Goal: Information Seeking & Learning: Learn about a topic

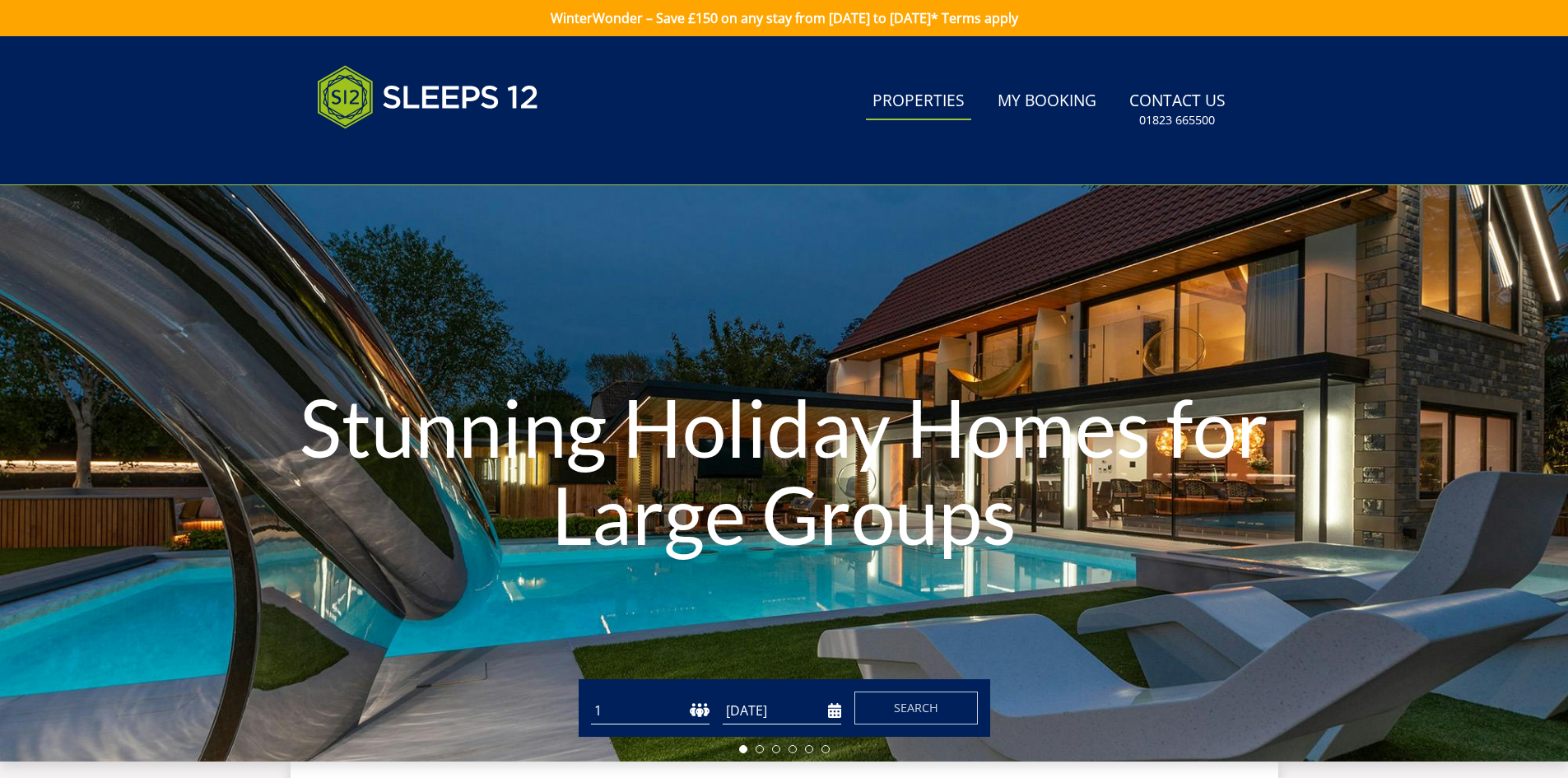
click at [929, 103] on link "Properties" at bounding box center [917, 101] width 105 height 37
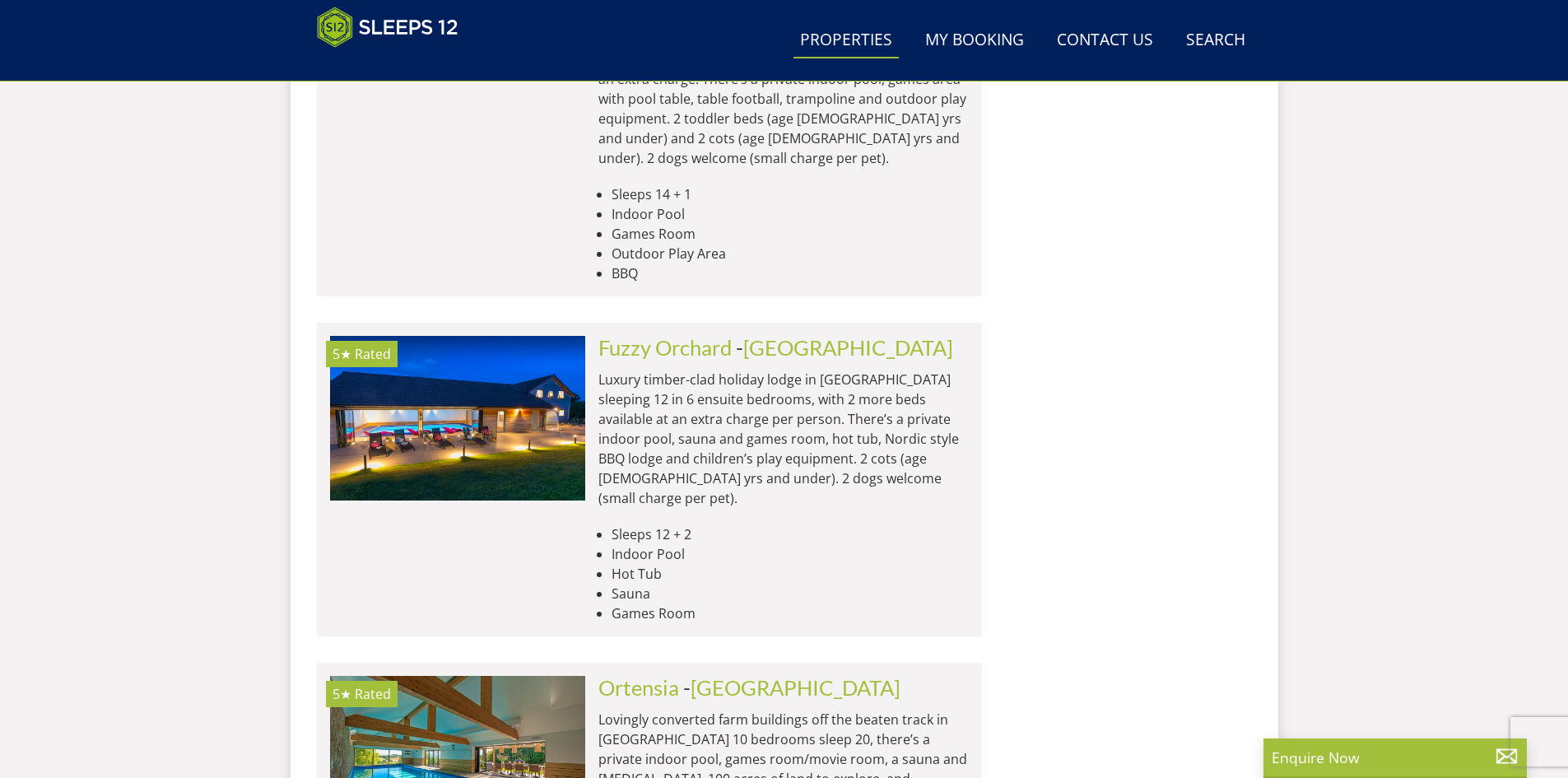
scroll to position [6933, 0]
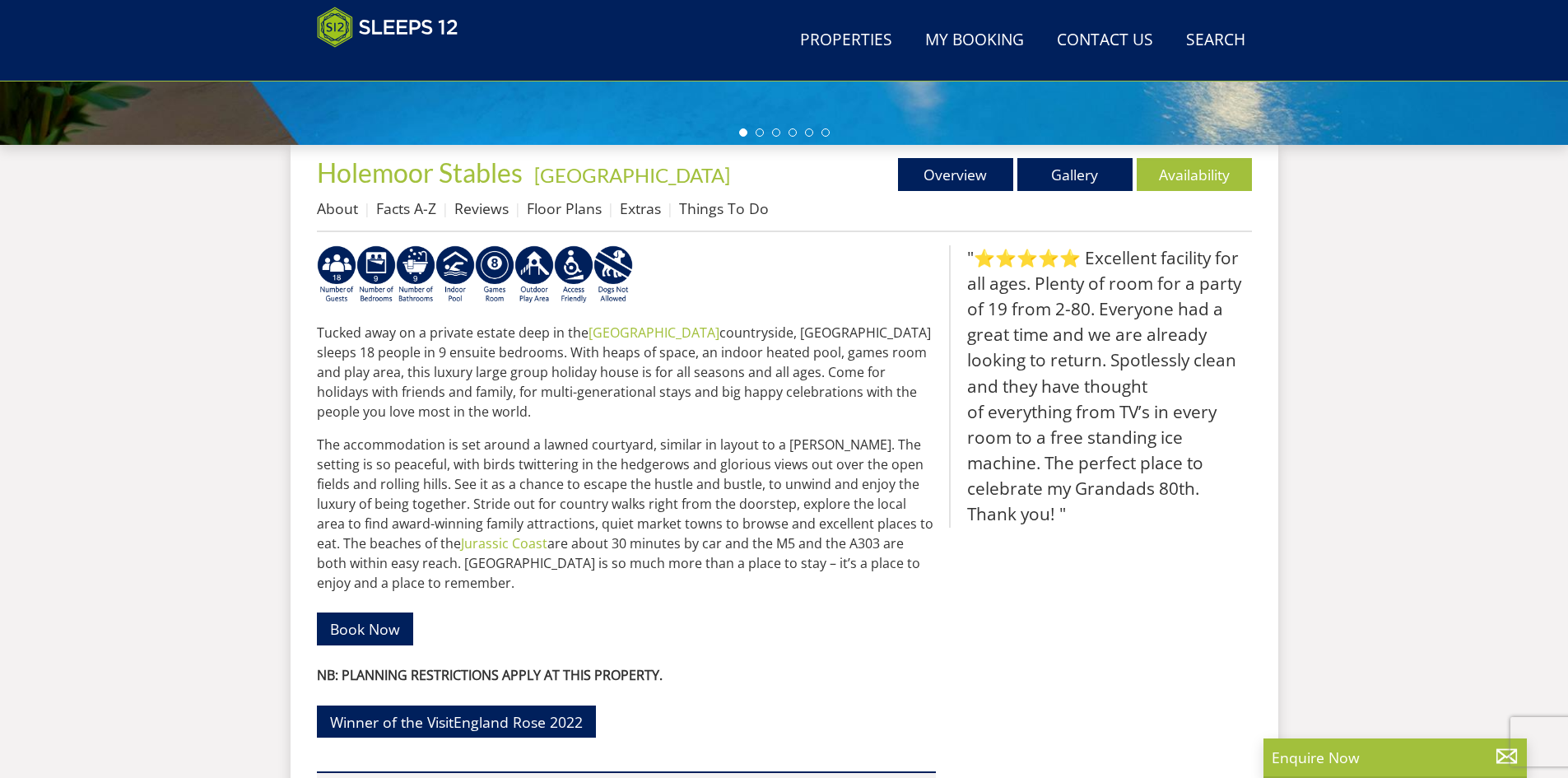
scroll to position [344, 0]
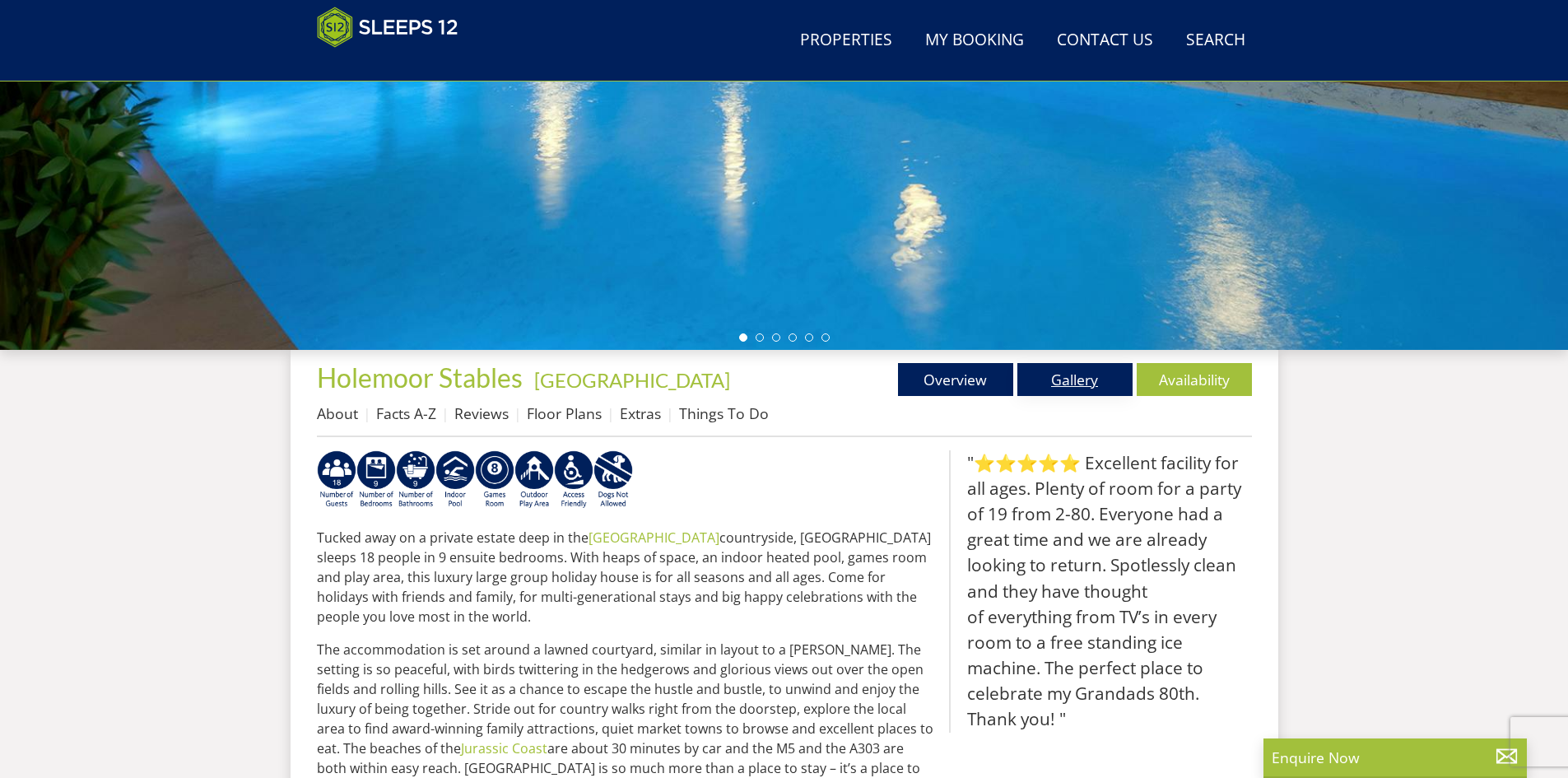
click at [1064, 374] on link "Gallery" at bounding box center [1075, 379] width 115 height 33
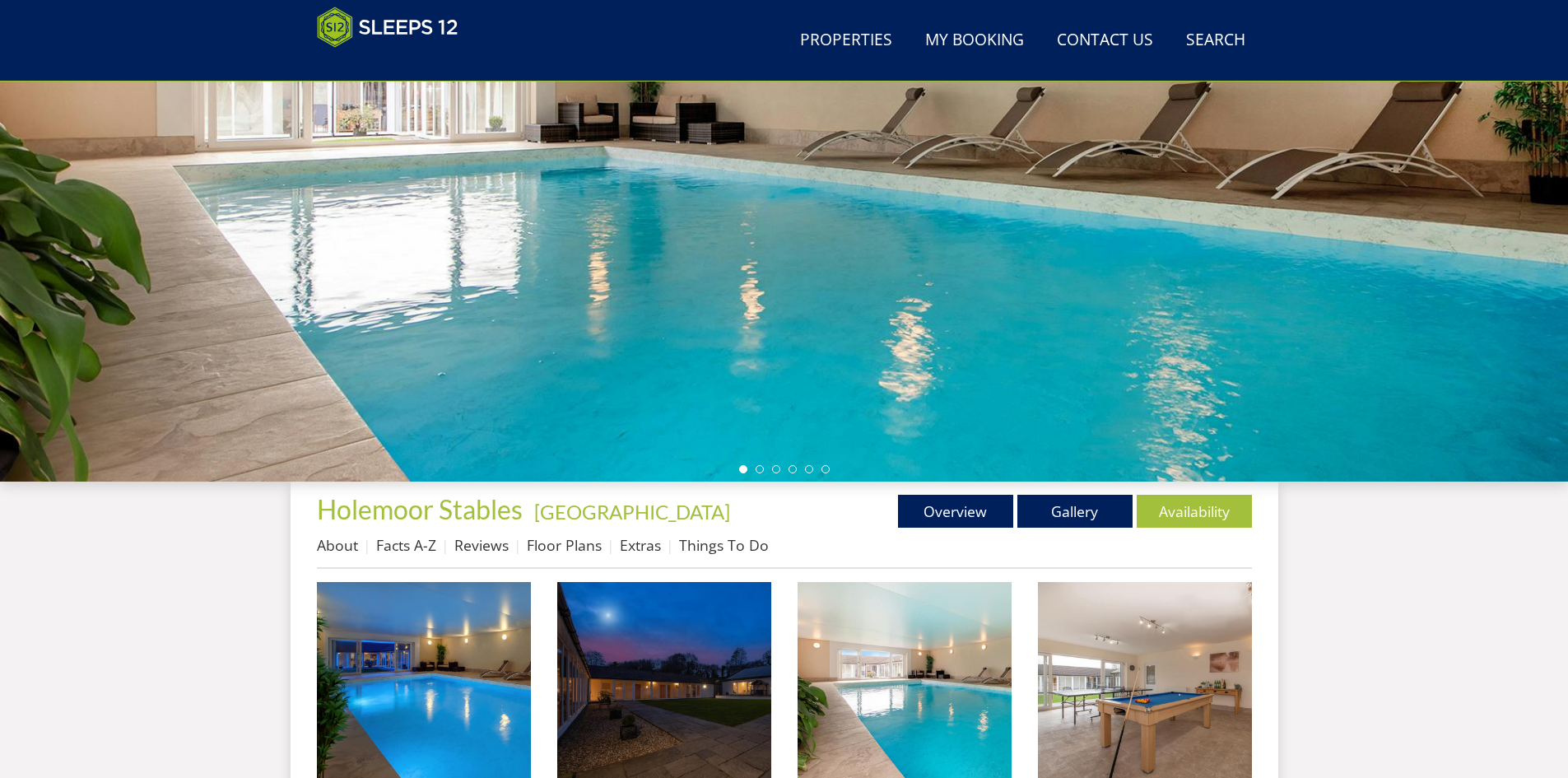
scroll to position [277, 0]
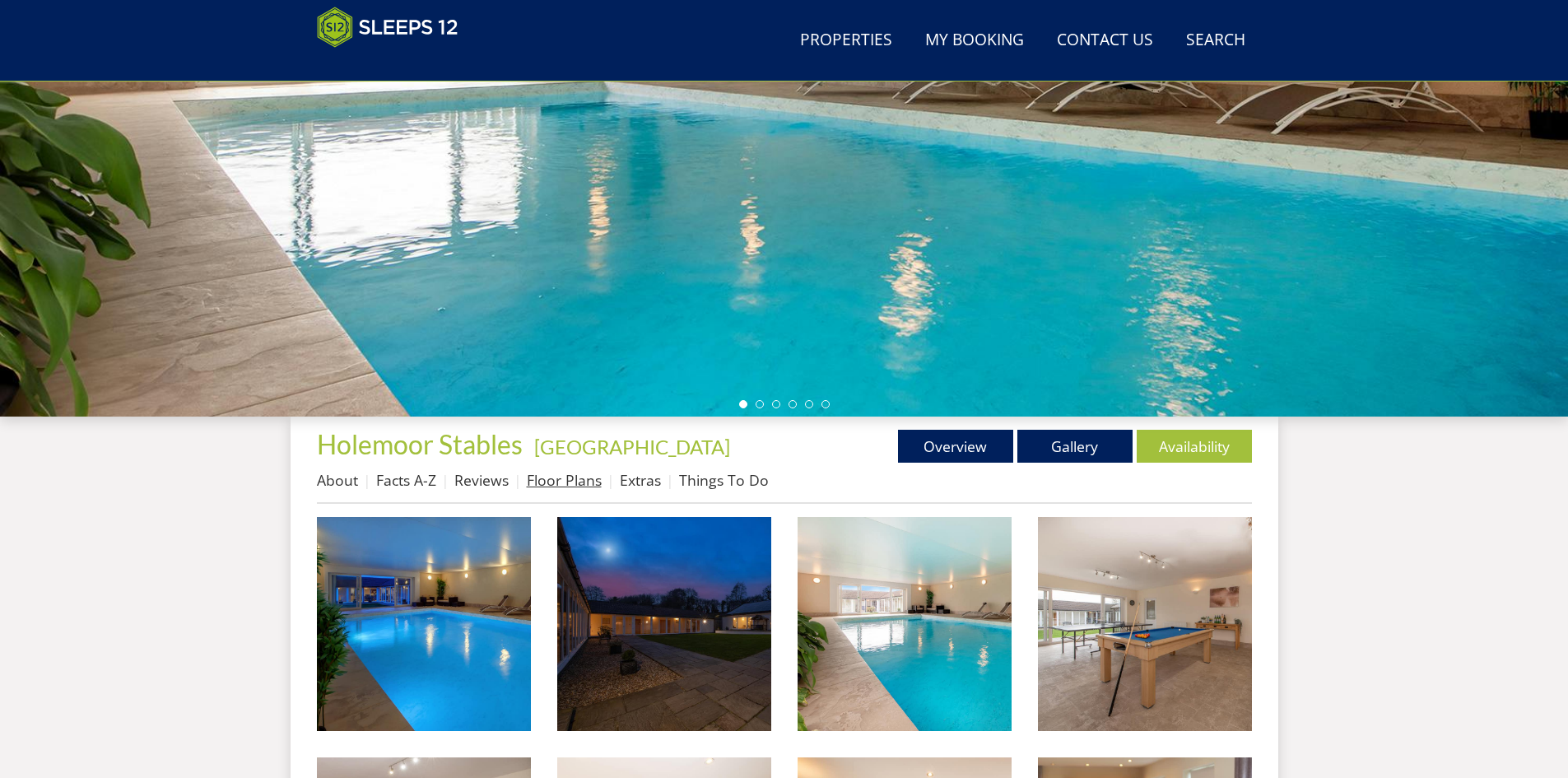
click at [562, 484] on link "Floor Plans" at bounding box center [564, 480] width 75 height 20
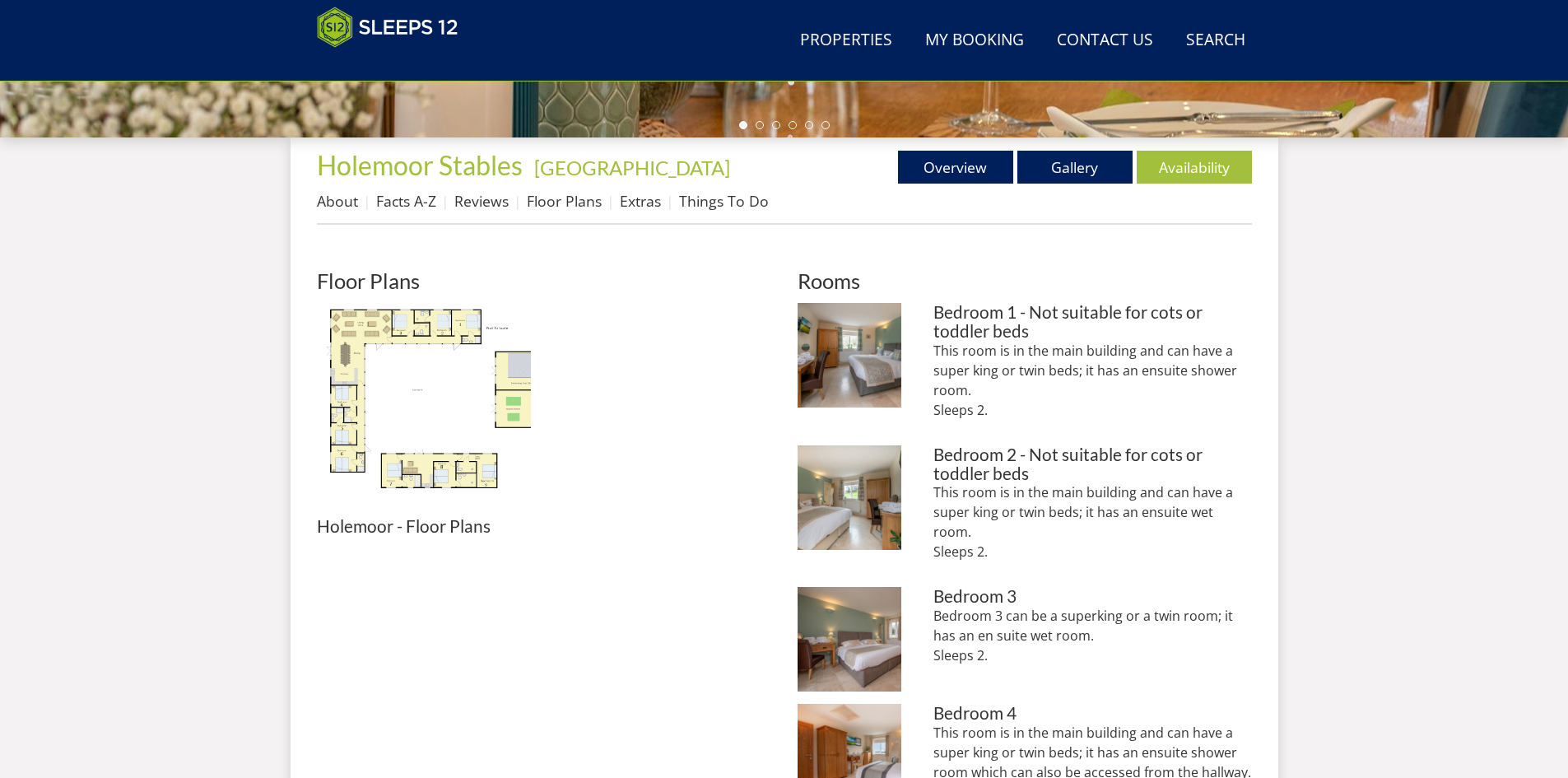
scroll to position [612, 0]
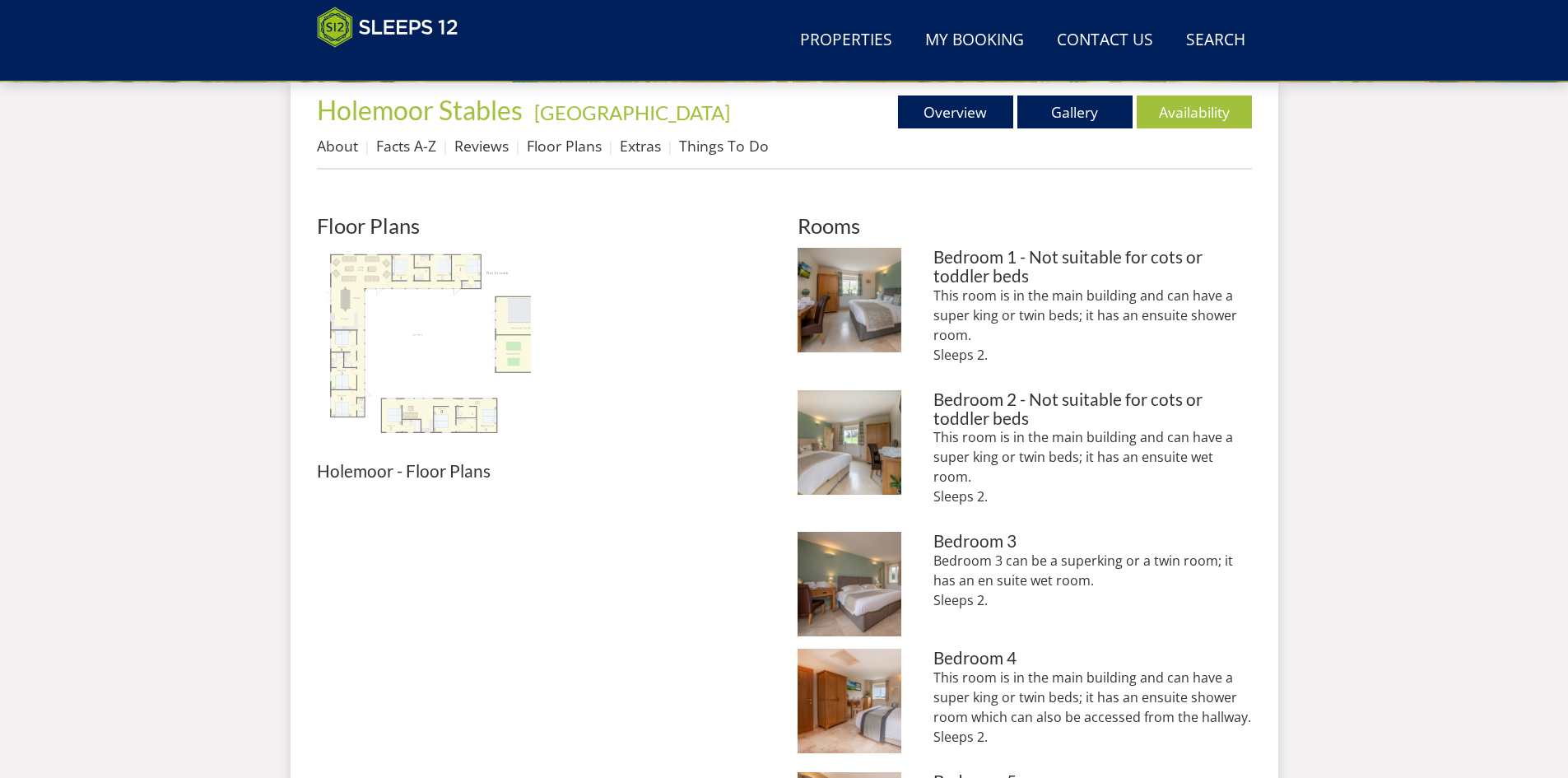
click at [435, 360] on img at bounding box center [424, 355] width 214 height 214
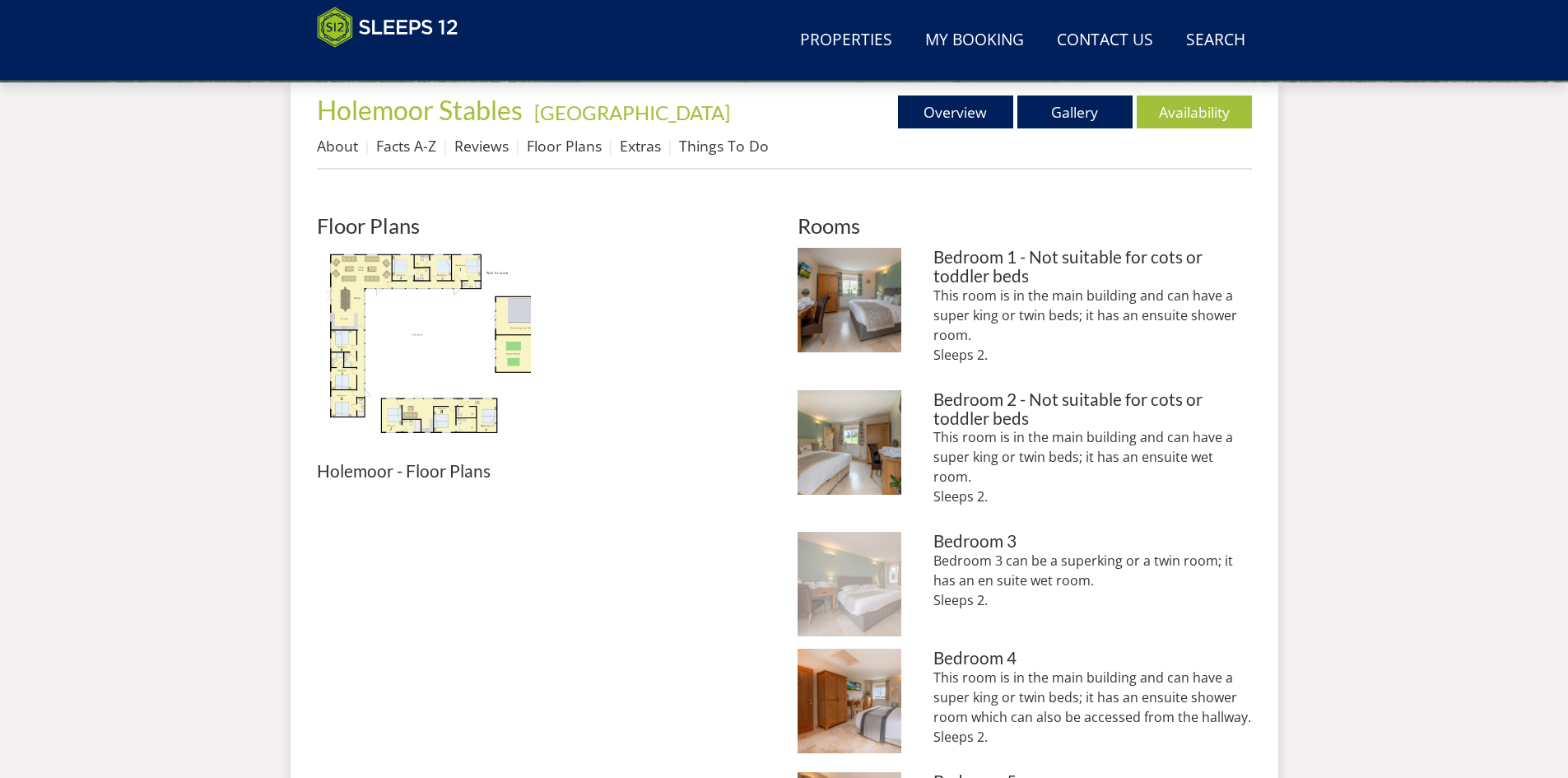
click at [856, 568] on img at bounding box center [850, 584] width 104 height 104
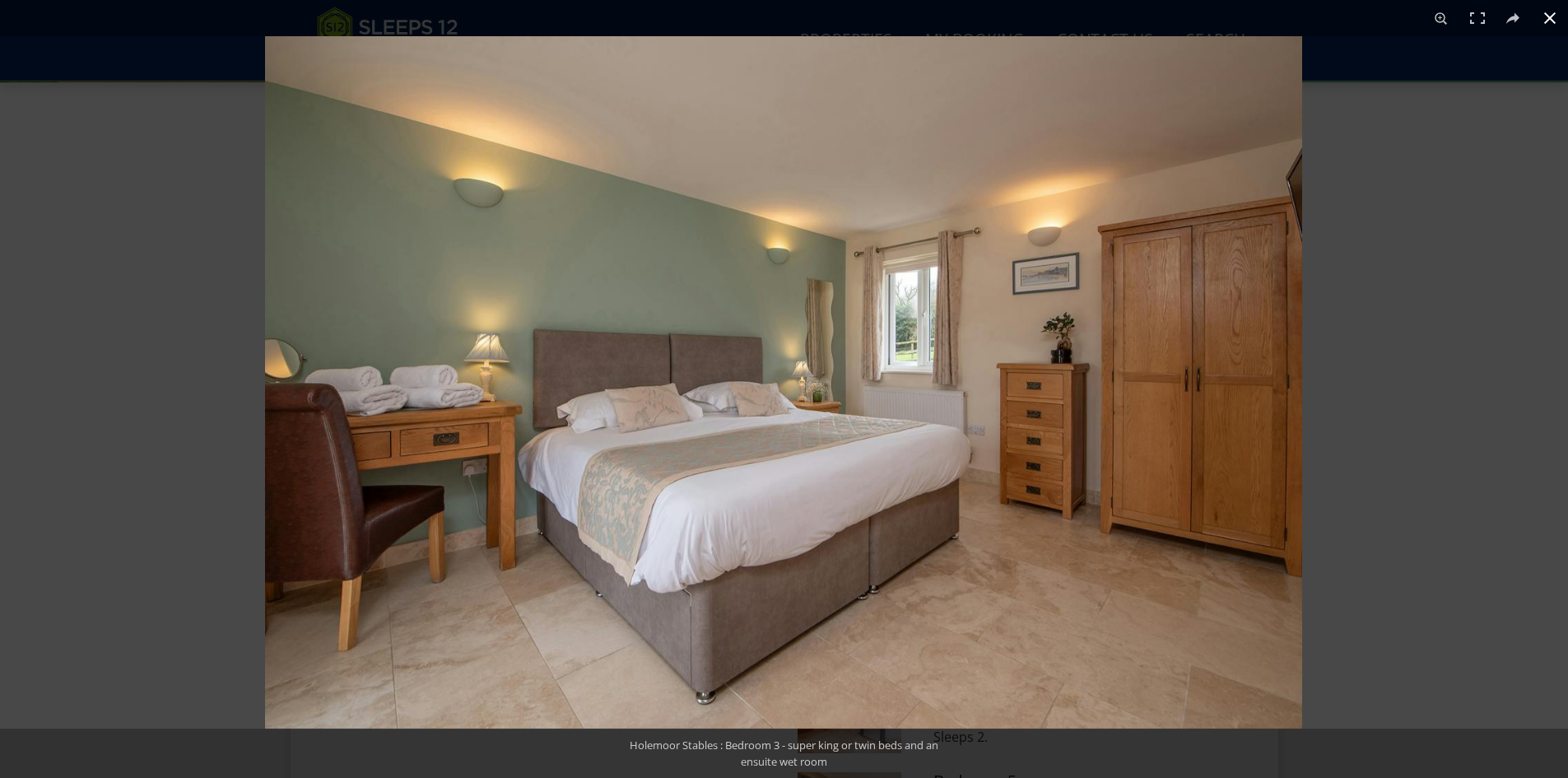
click at [1545, 15] on button at bounding box center [1550, 18] width 37 height 37
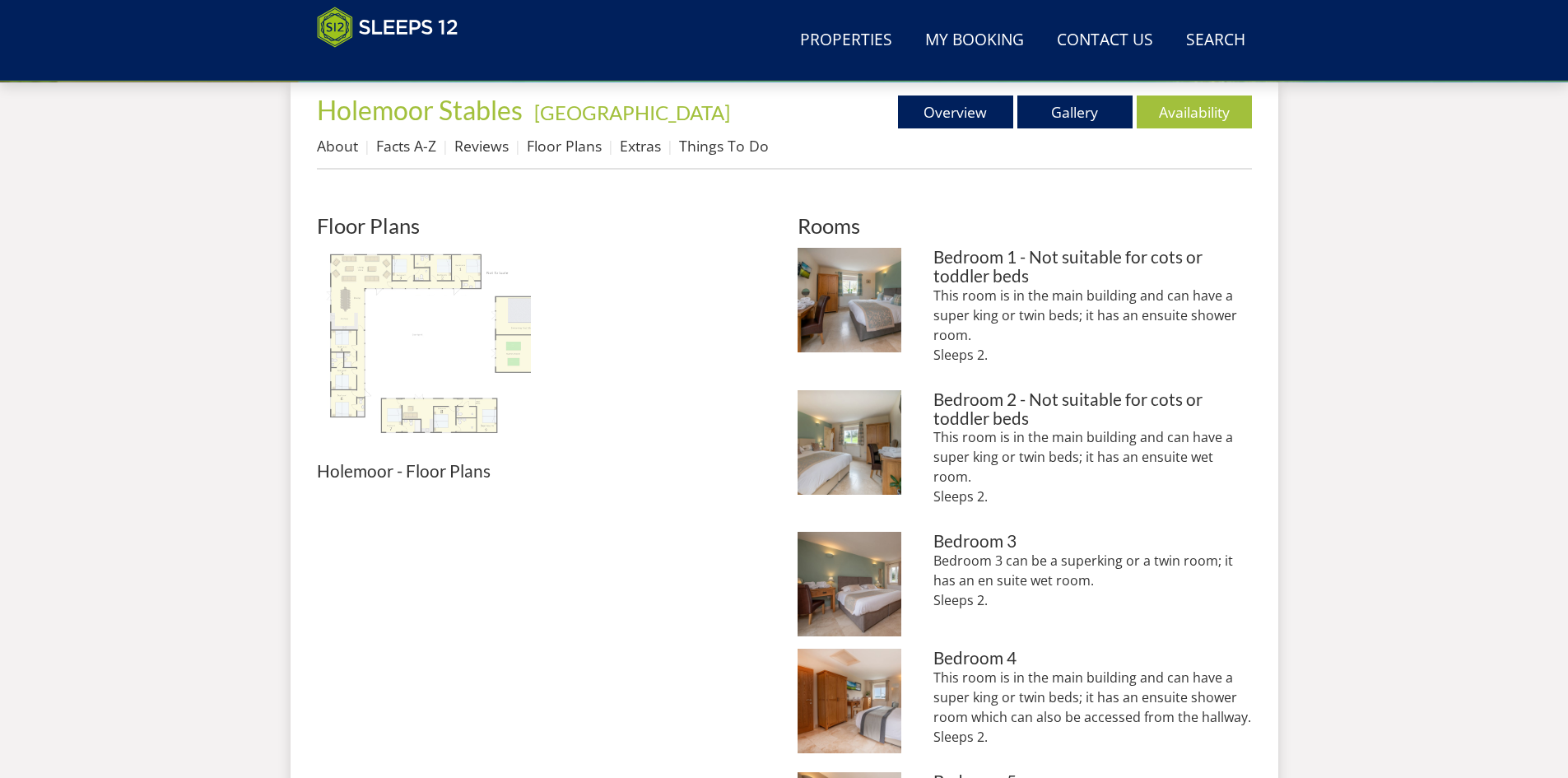
click at [393, 411] on img at bounding box center [424, 355] width 214 height 214
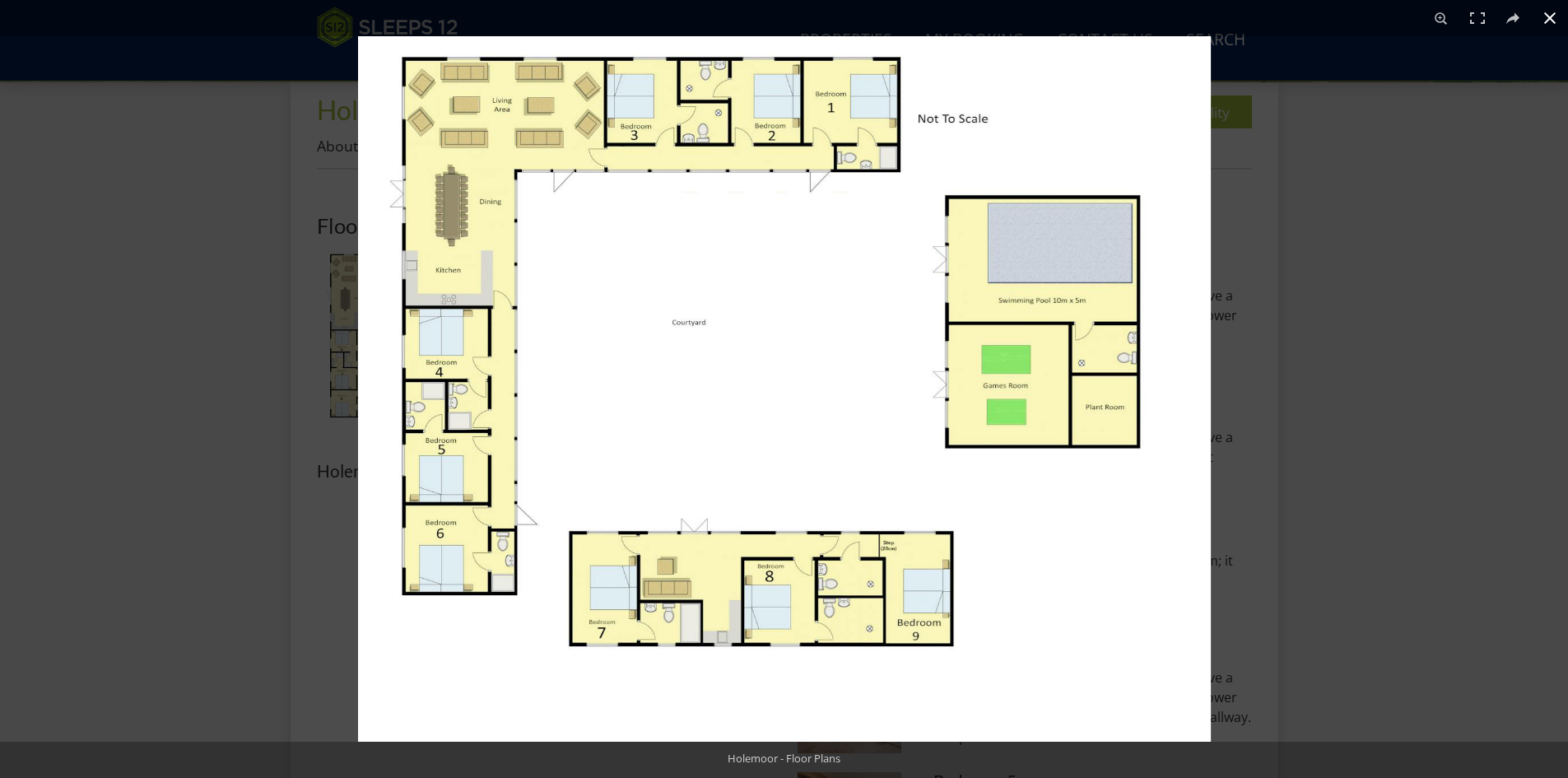
click at [1347, 549] on div at bounding box center [1142, 425] width 1568 height 778
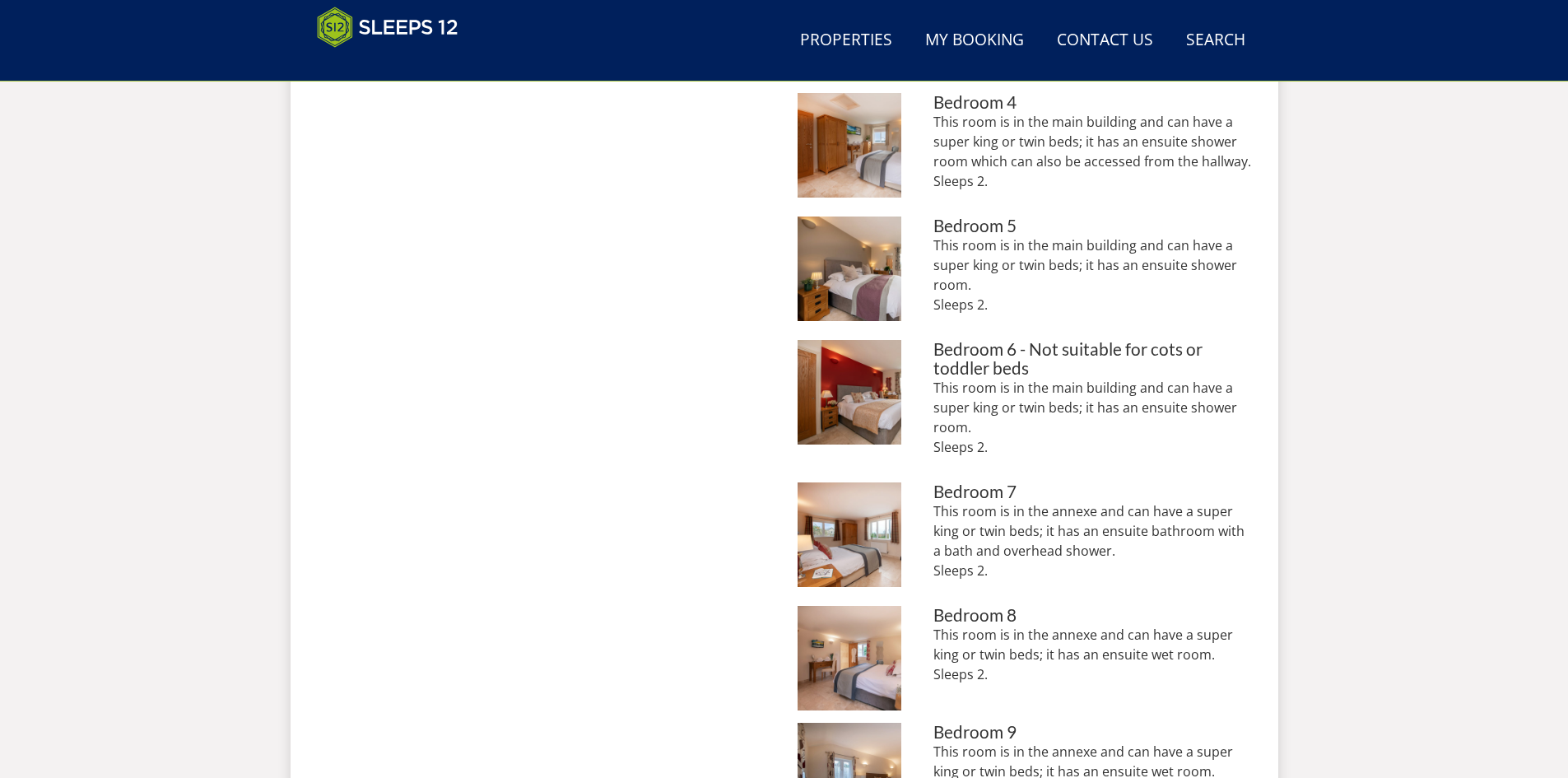
scroll to position [1188, 0]
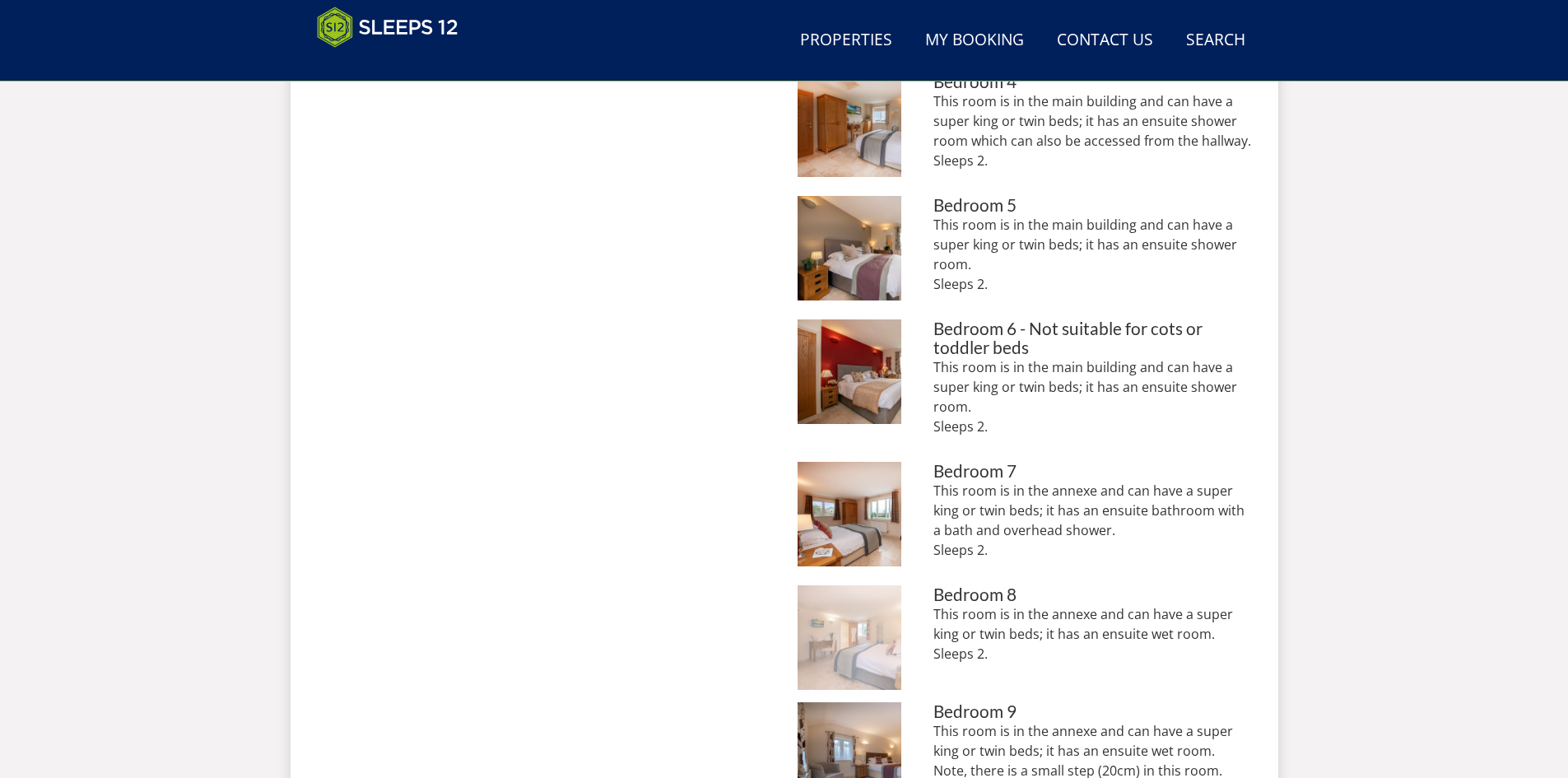
click at [883, 623] on img at bounding box center [850, 637] width 104 height 104
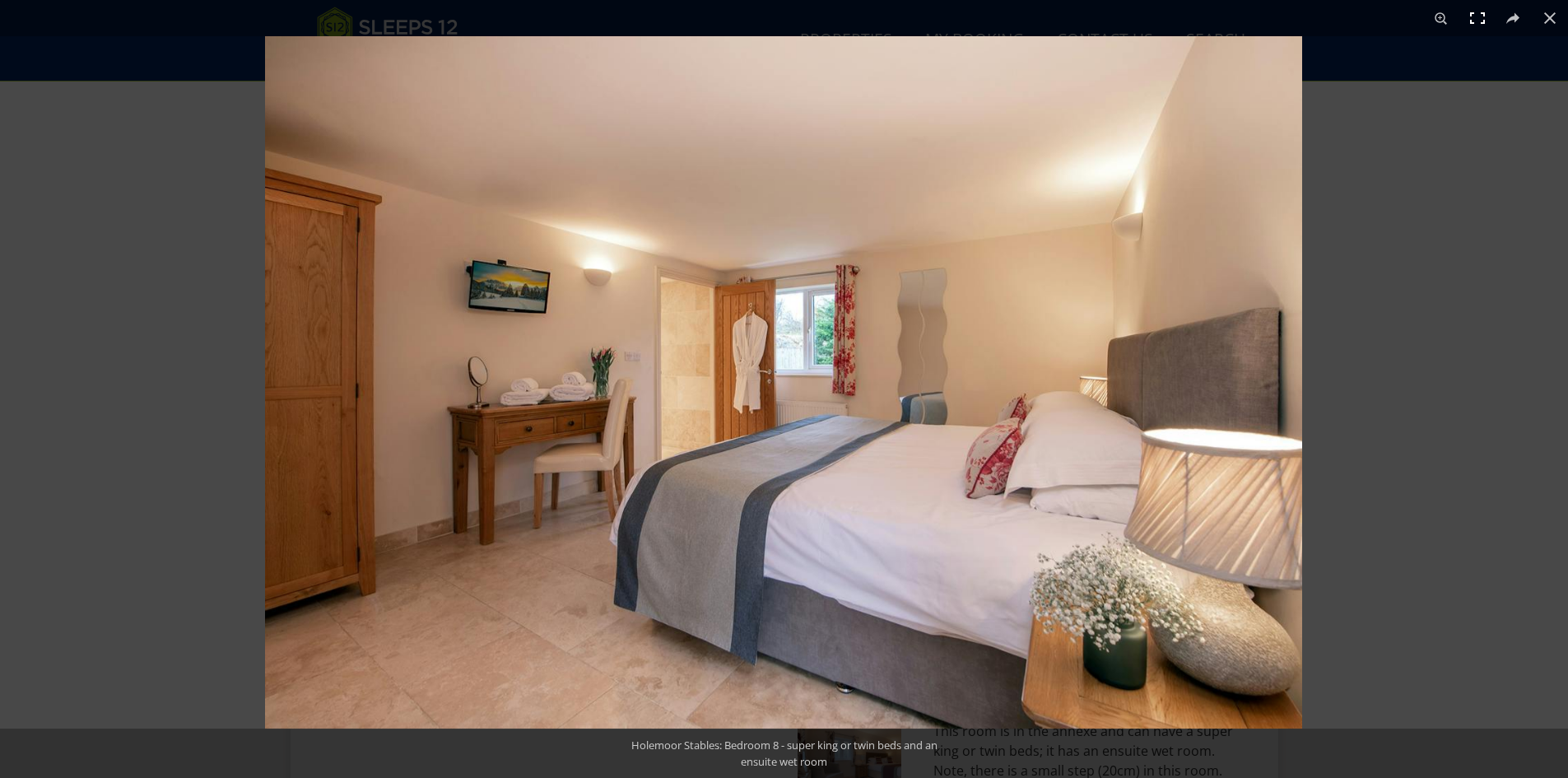
click at [1486, 5] on button at bounding box center [1478, 18] width 37 height 37
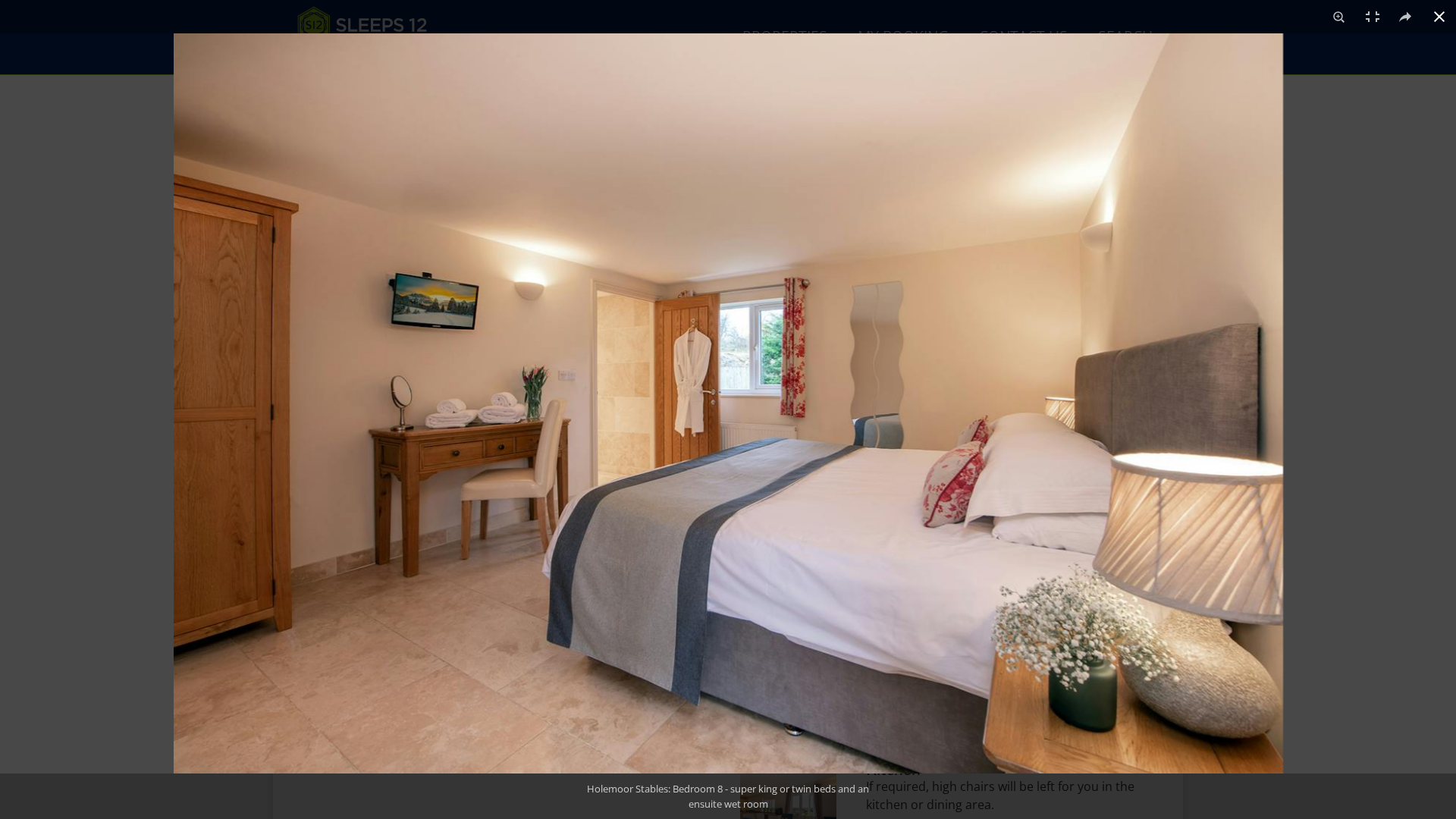
click at [1357, 354] on div at bounding box center [901, 443] width 1456 height 819
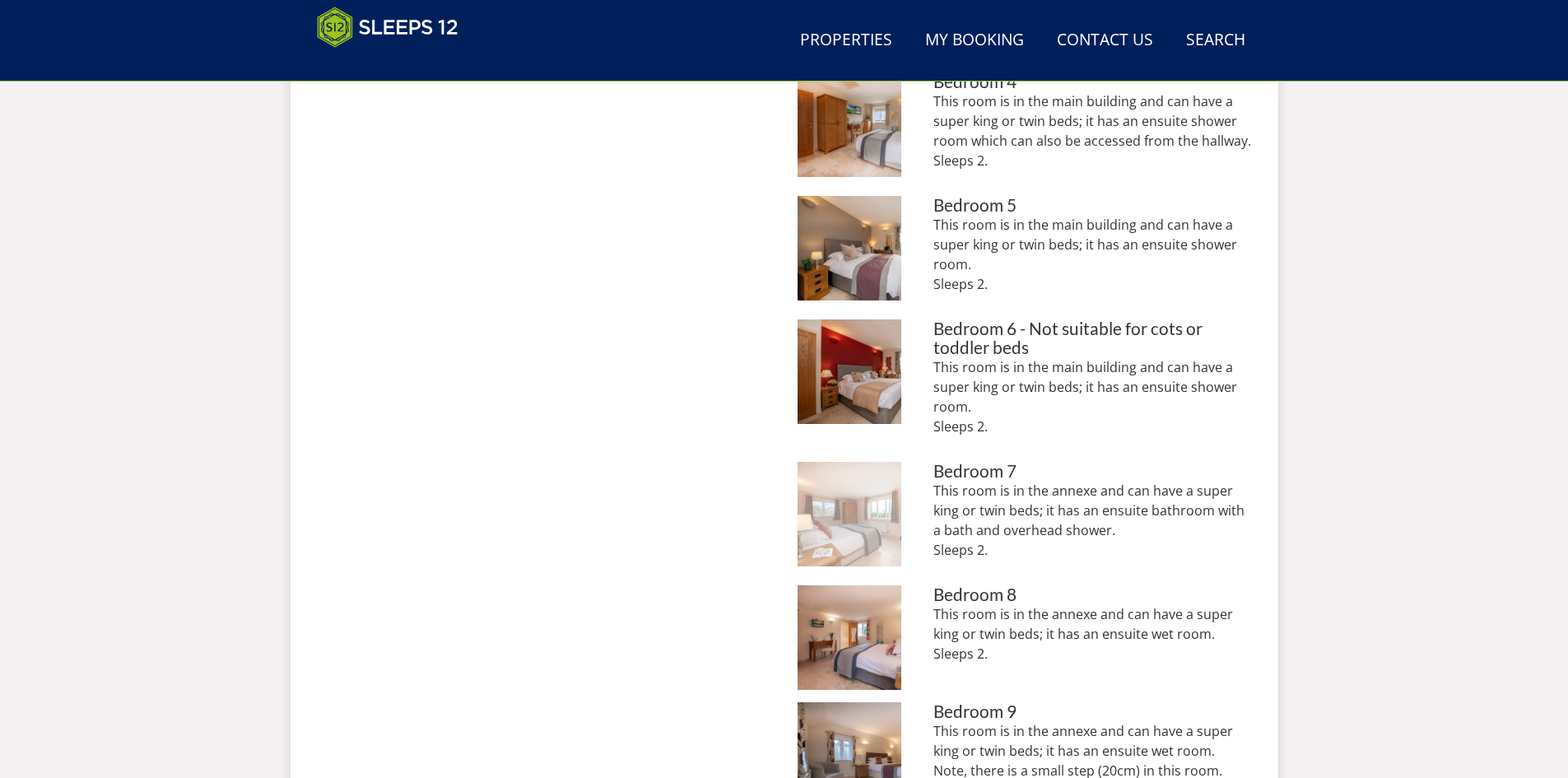
click at [877, 479] on img at bounding box center [850, 514] width 104 height 104
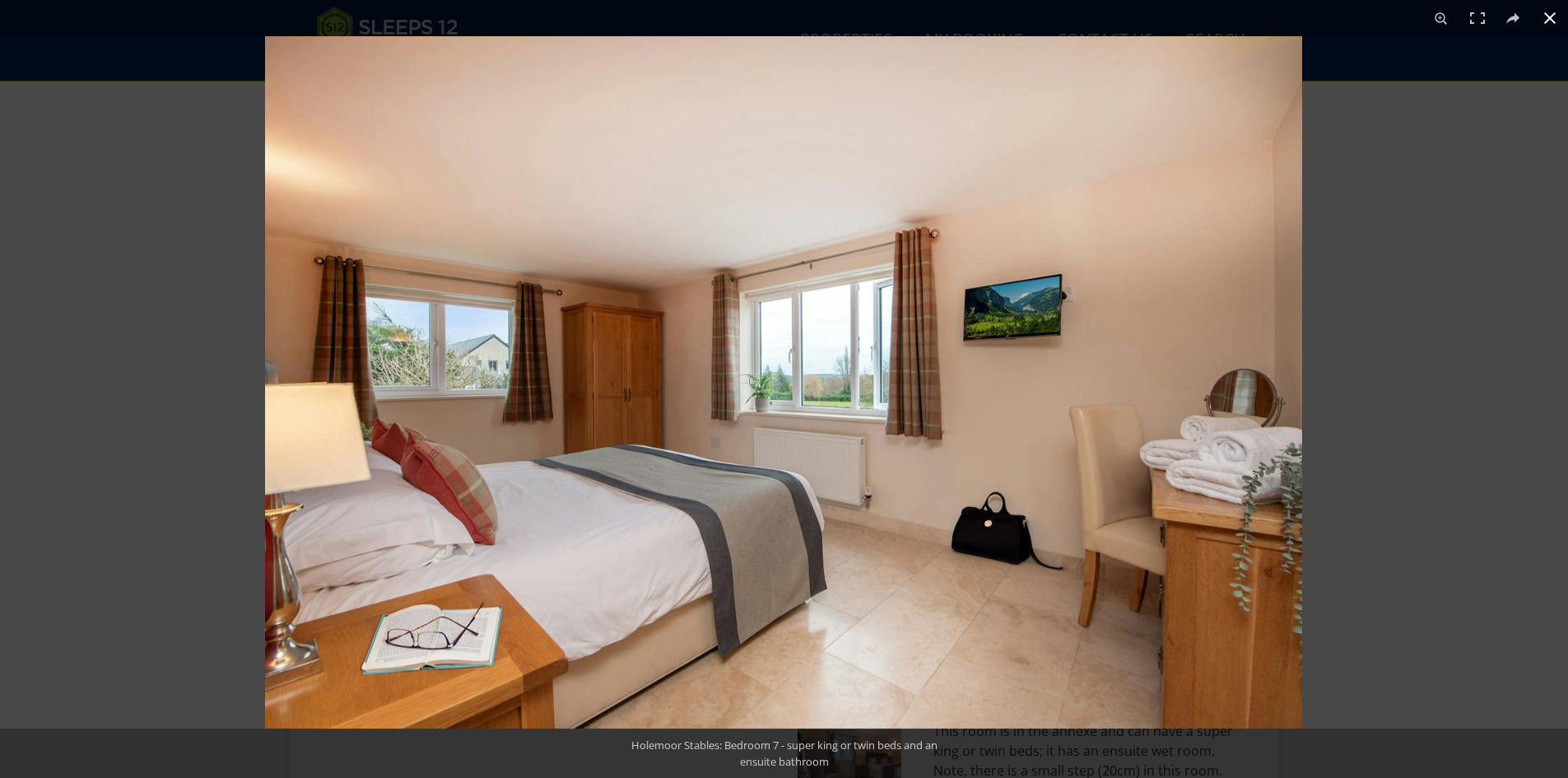
click at [1547, 16] on button at bounding box center [1550, 18] width 37 height 37
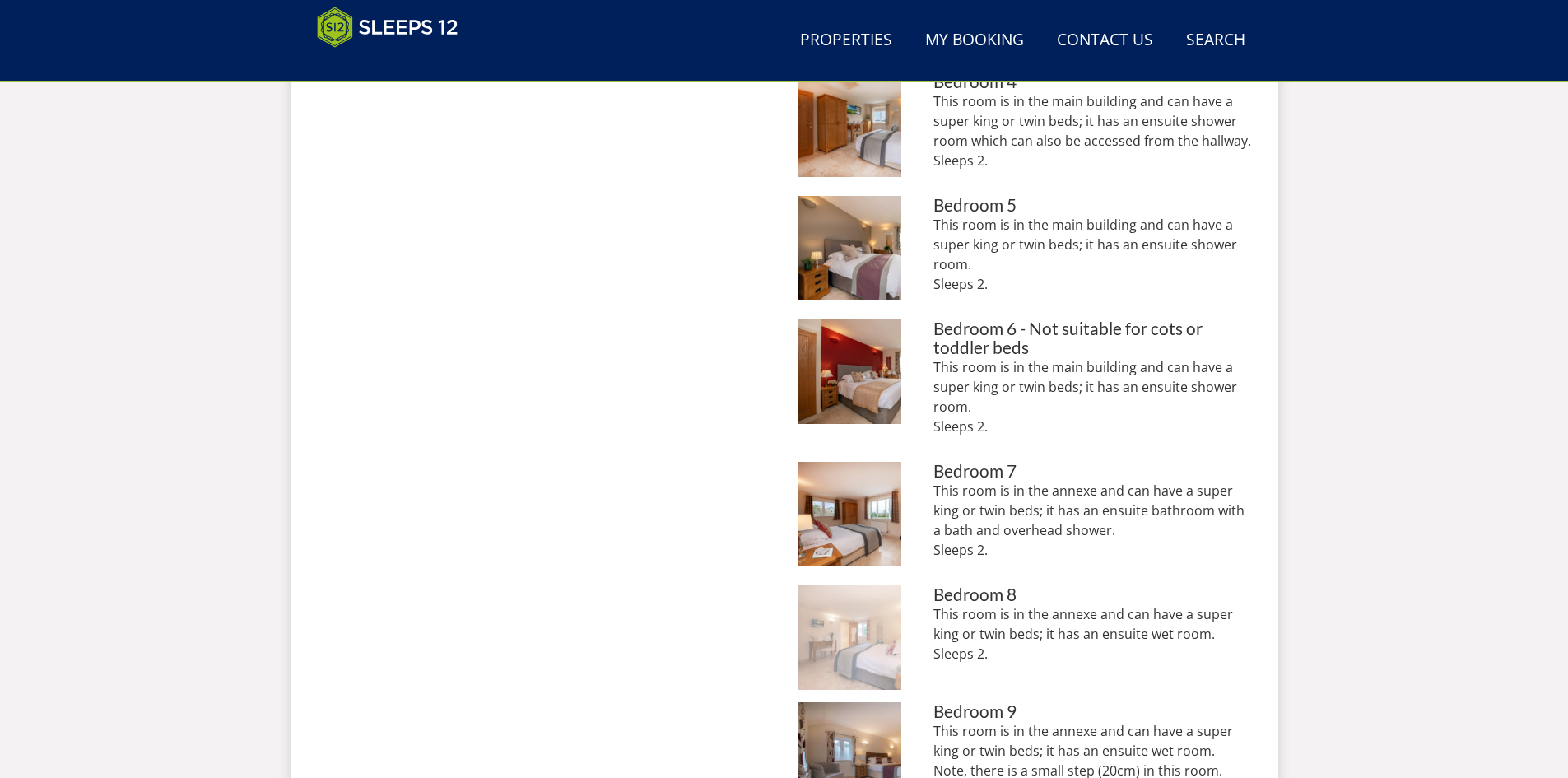
click at [874, 598] on img at bounding box center [850, 637] width 104 height 104
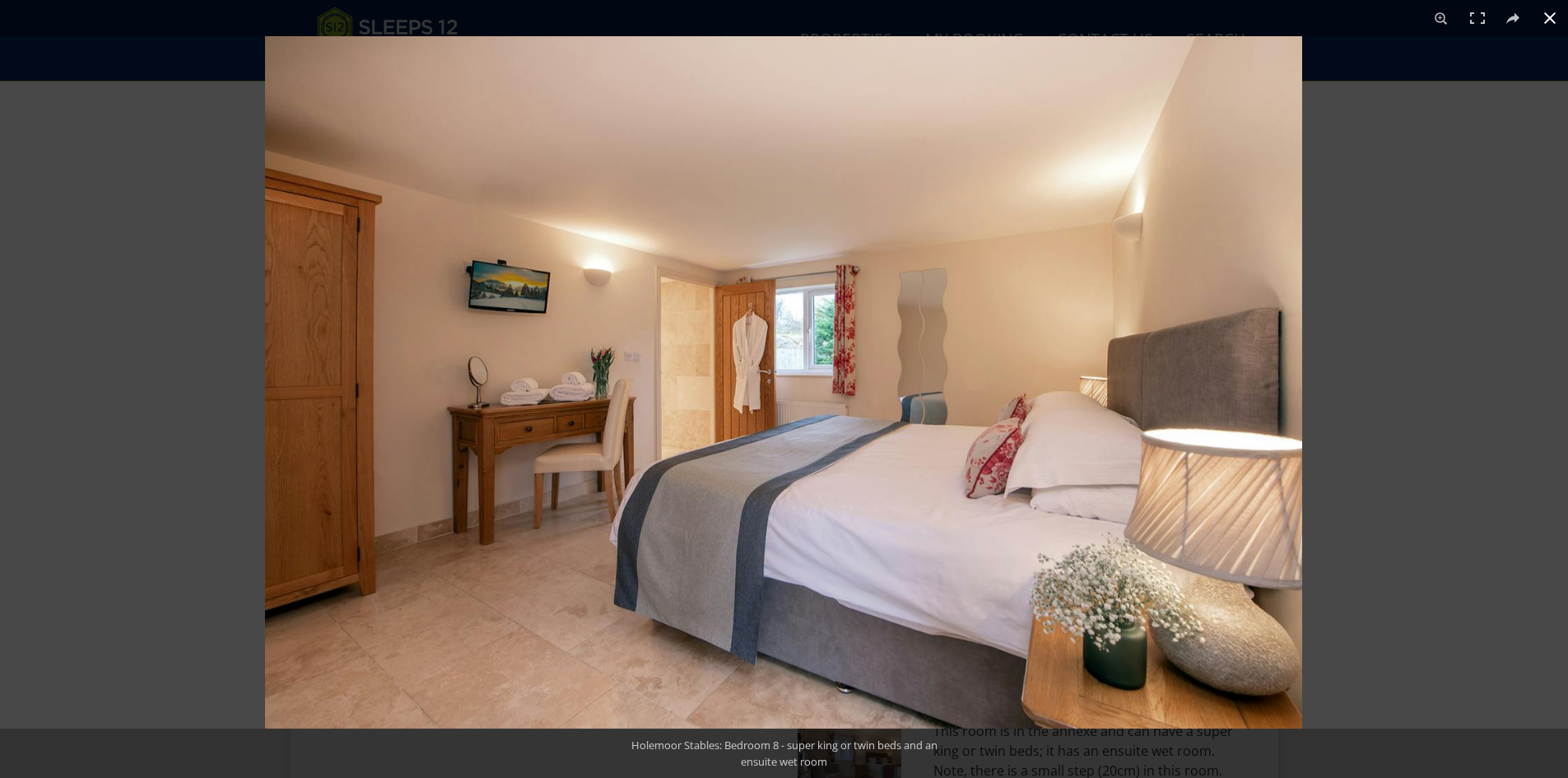
click at [1548, 17] on button at bounding box center [1550, 18] width 37 height 37
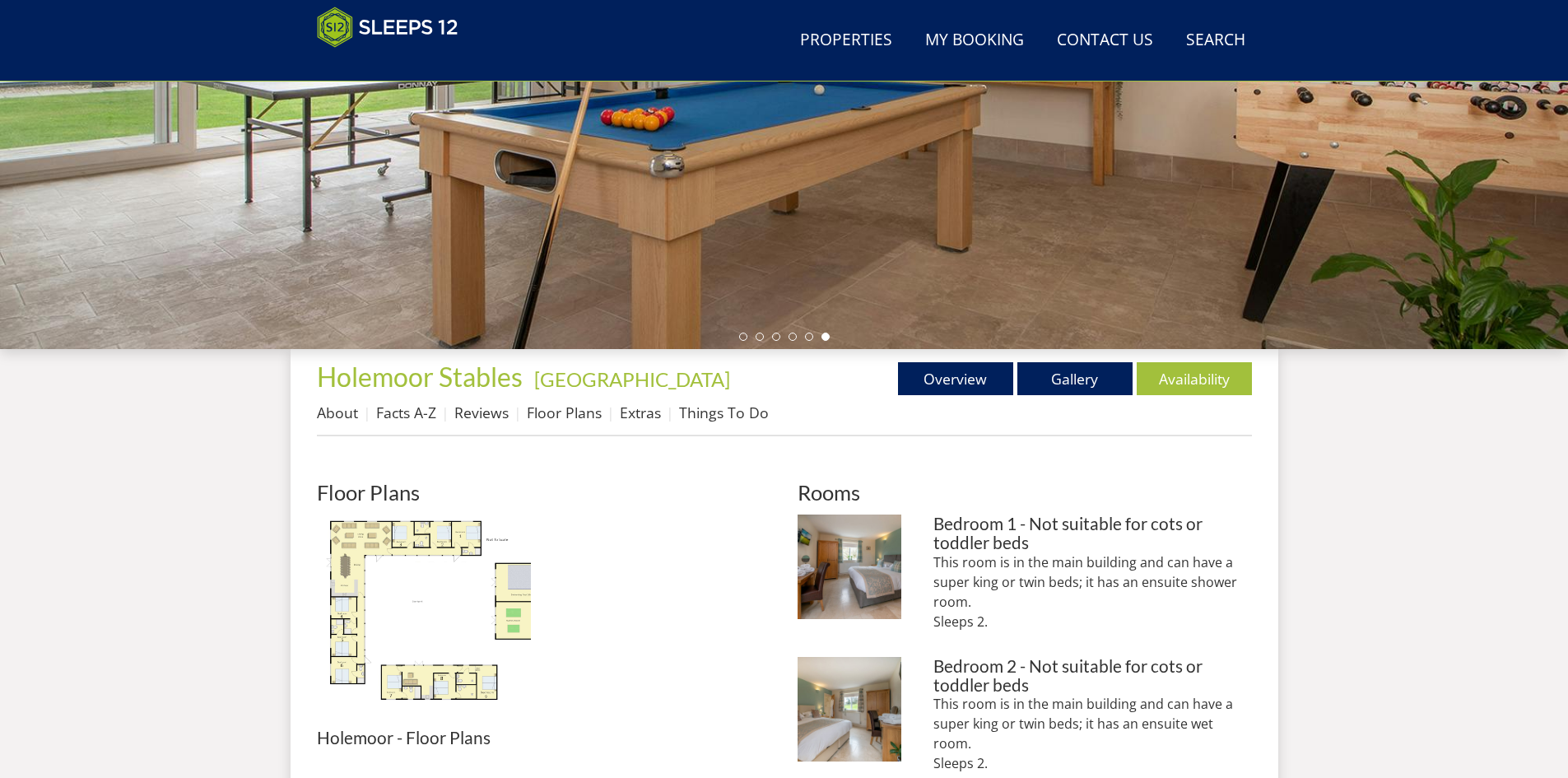
scroll to position [344, 0]
click at [1061, 377] on link "Gallery" at bounding box center [1075, 379] width 115 height 33
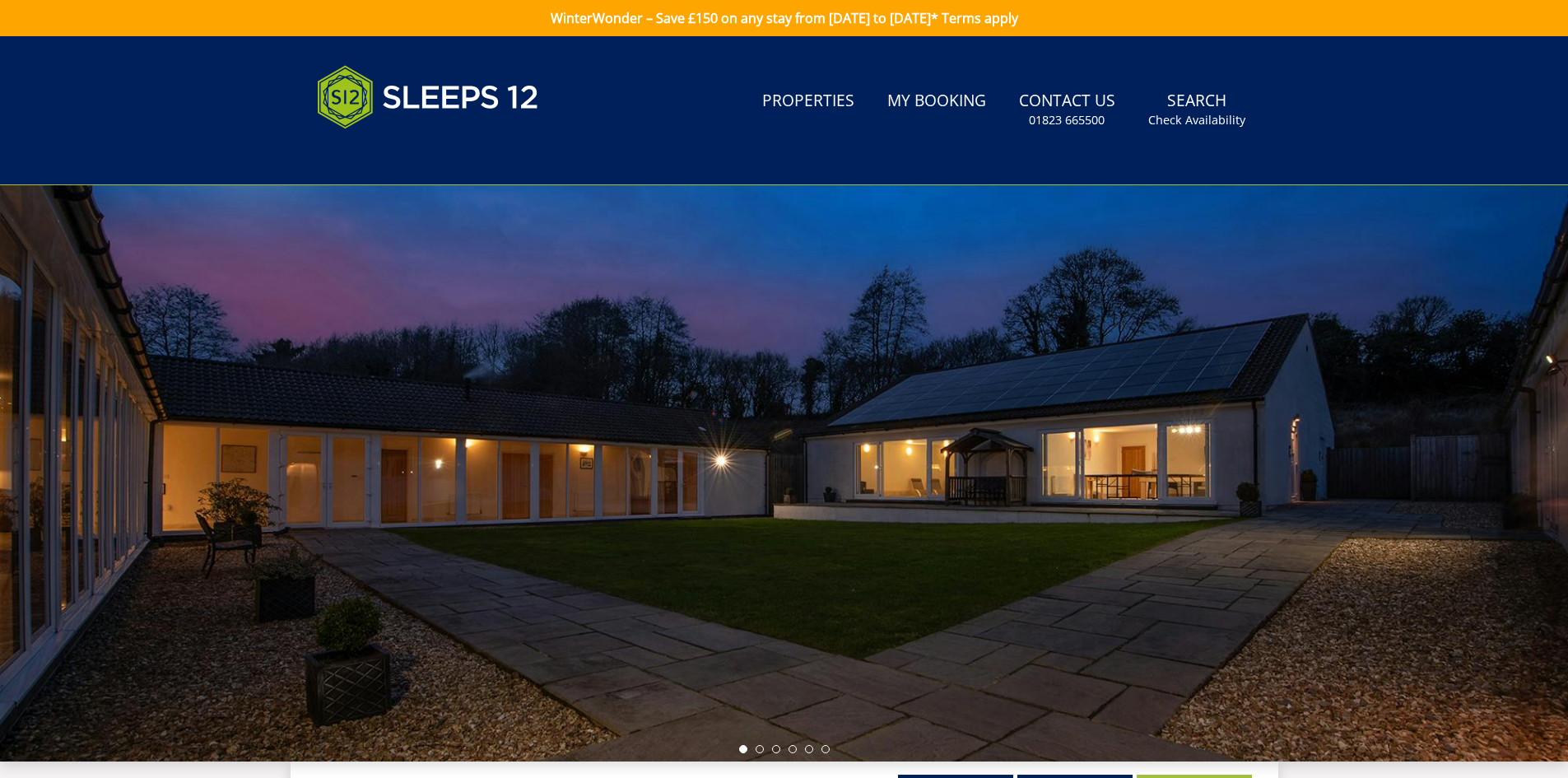
click at [1563, 409] on div at bounding box center [784, 474] width 1568 height 576
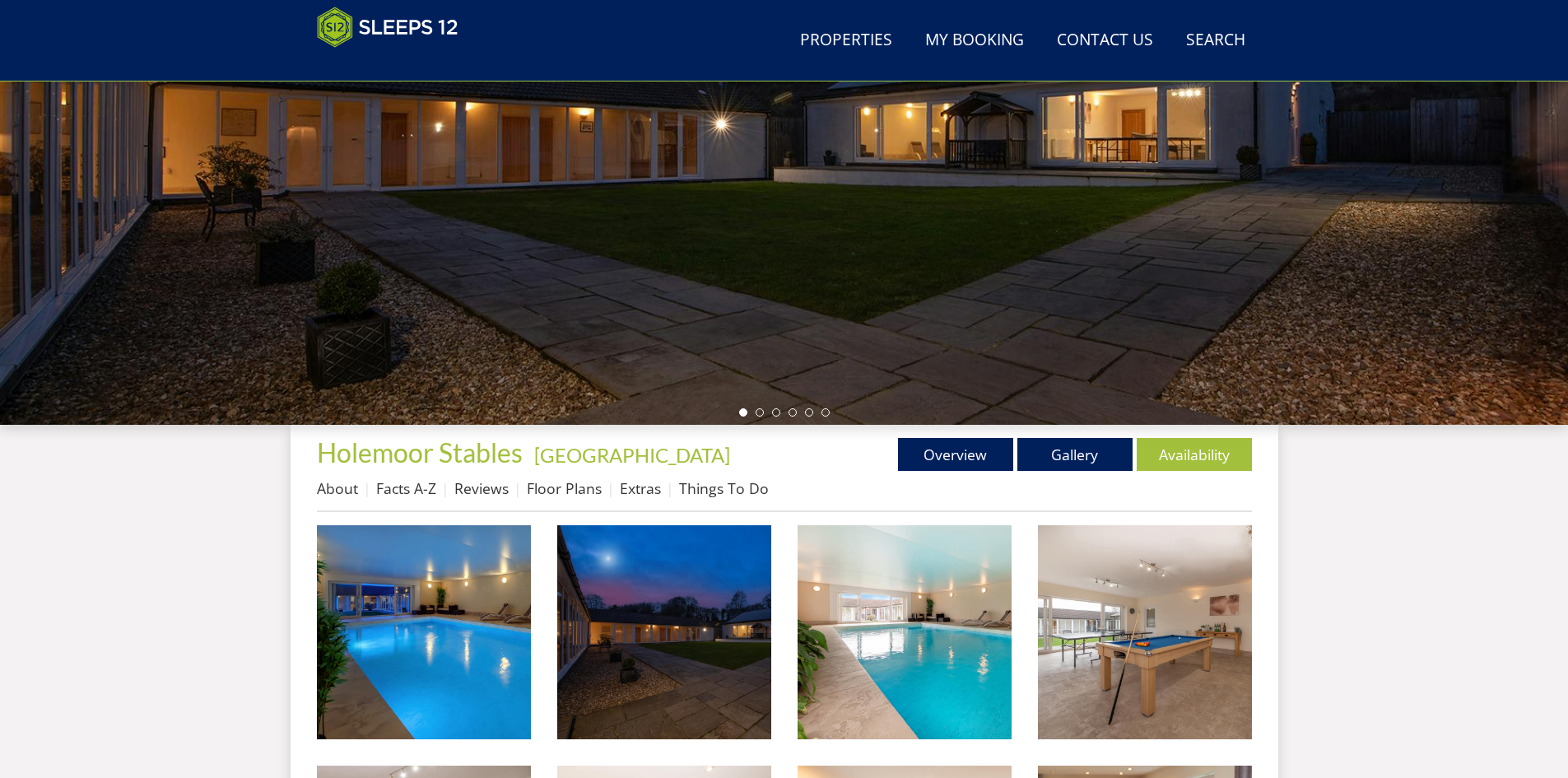
scroll to position [273, 0]
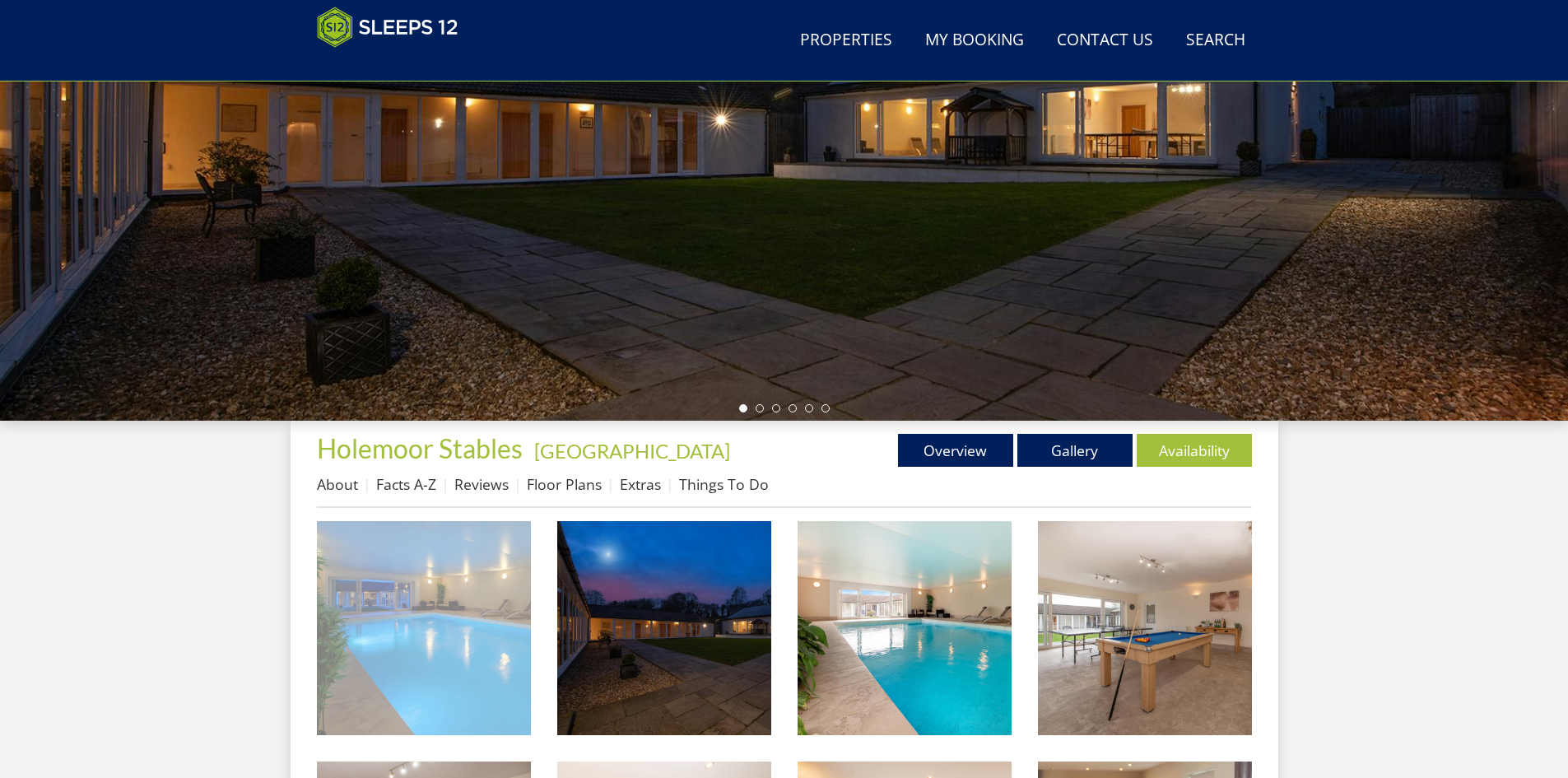
click at [399, 626] on img at bounding box center [424, 628] width 214 height 214
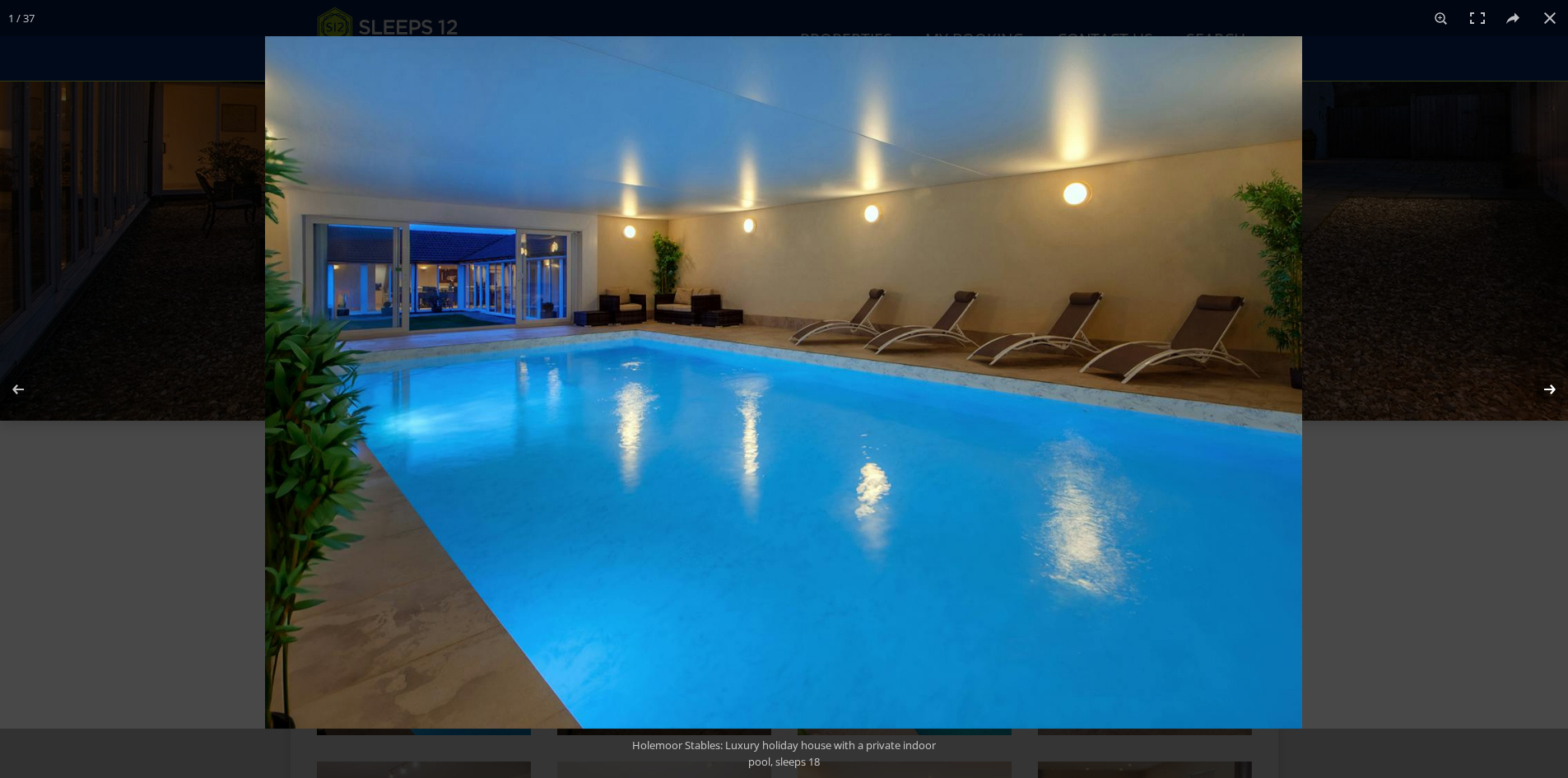
click at [1552, 384] on button at bounding box center [1539, 389] width 58 height 82
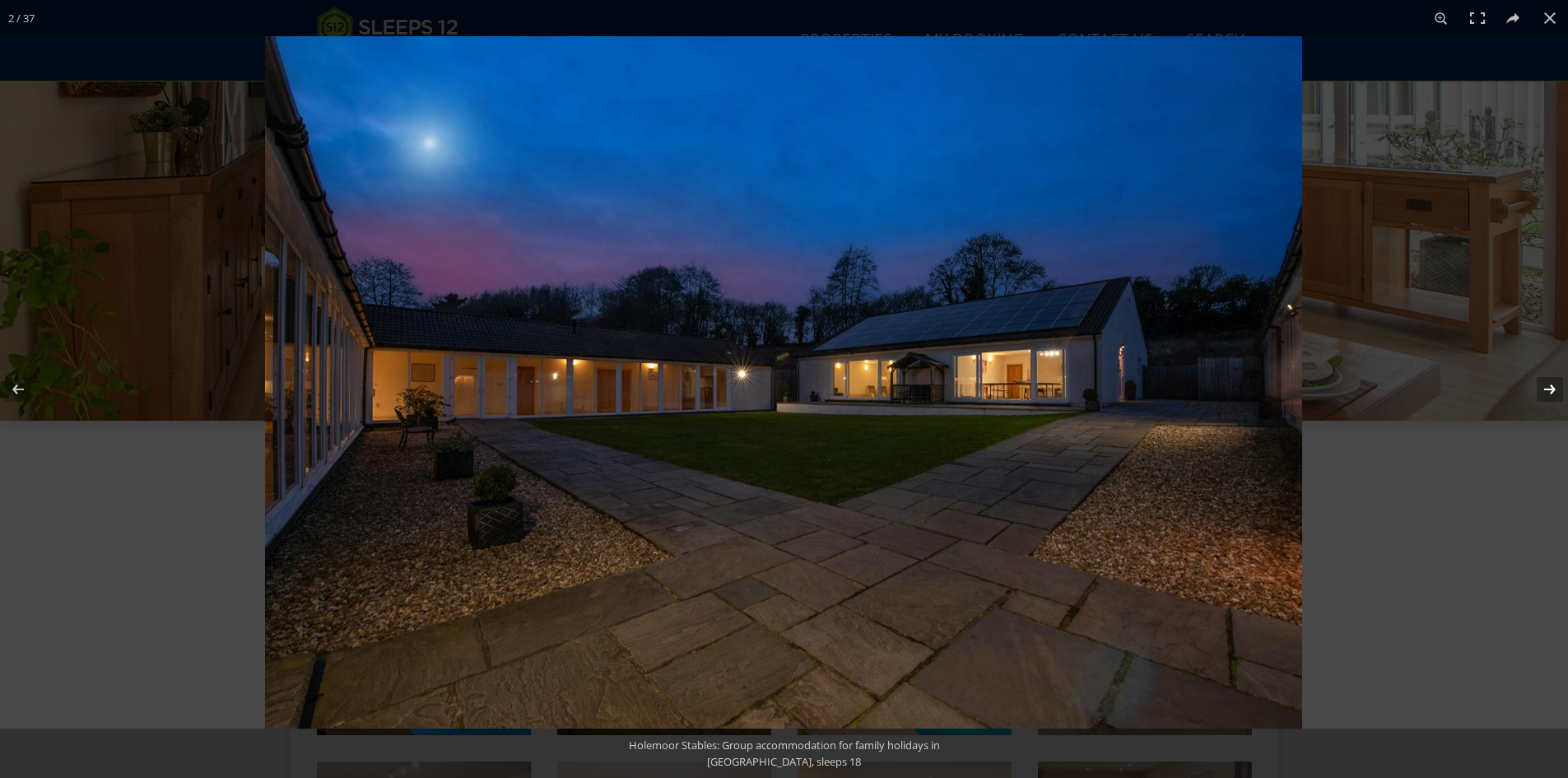
click at [1557, 397] on button at bounding box center [1539, 389] width 58 height 82
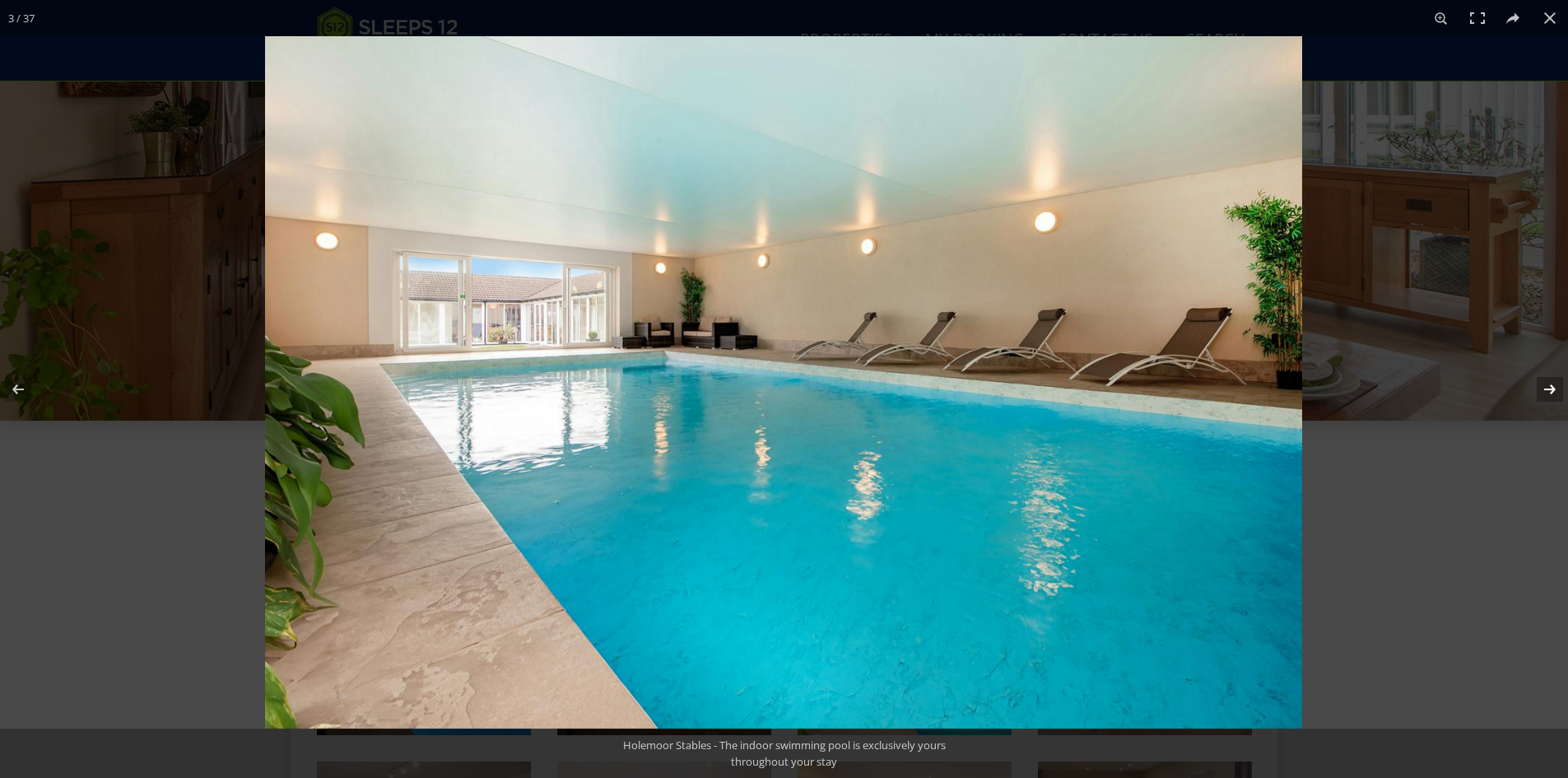
click at [1553, 393] on button at bounding box center [1539, 389] width 58 height 82
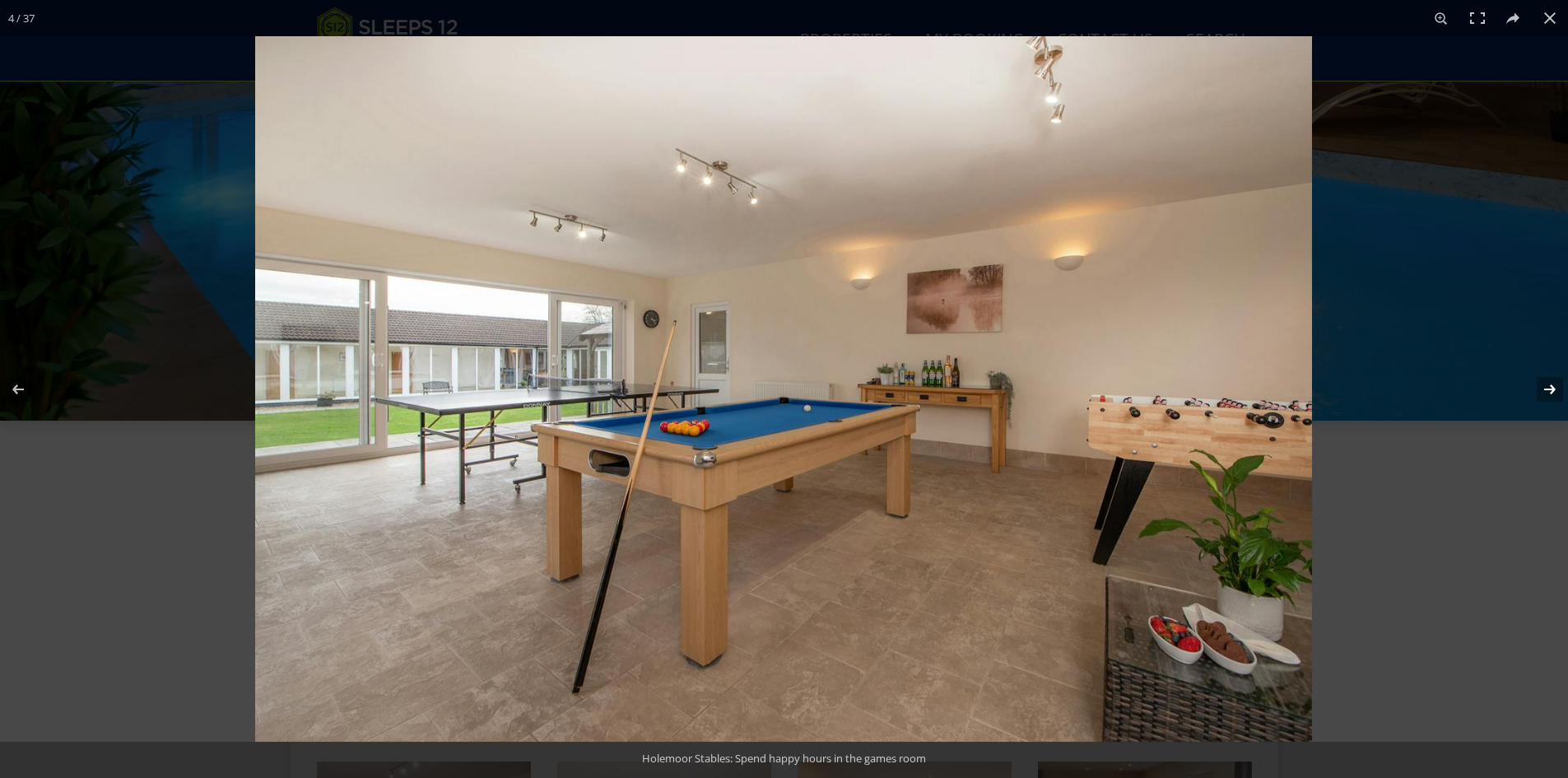
click at [1544, 388] on button at bounding box center [1539, 389] width 58 height 82
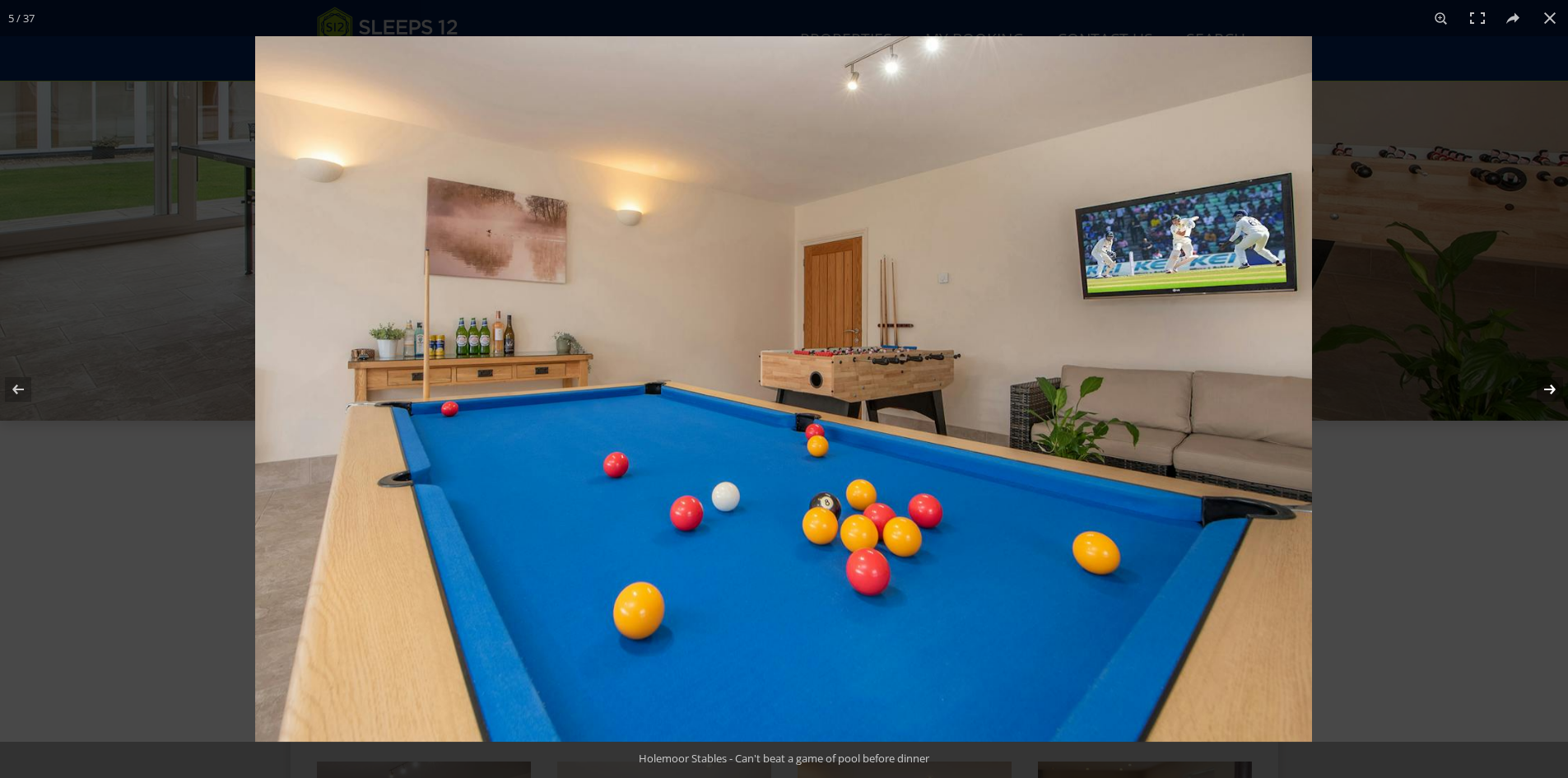
click at [1549, 389] on button at bounding box center [1539, 389] width 58 height 82
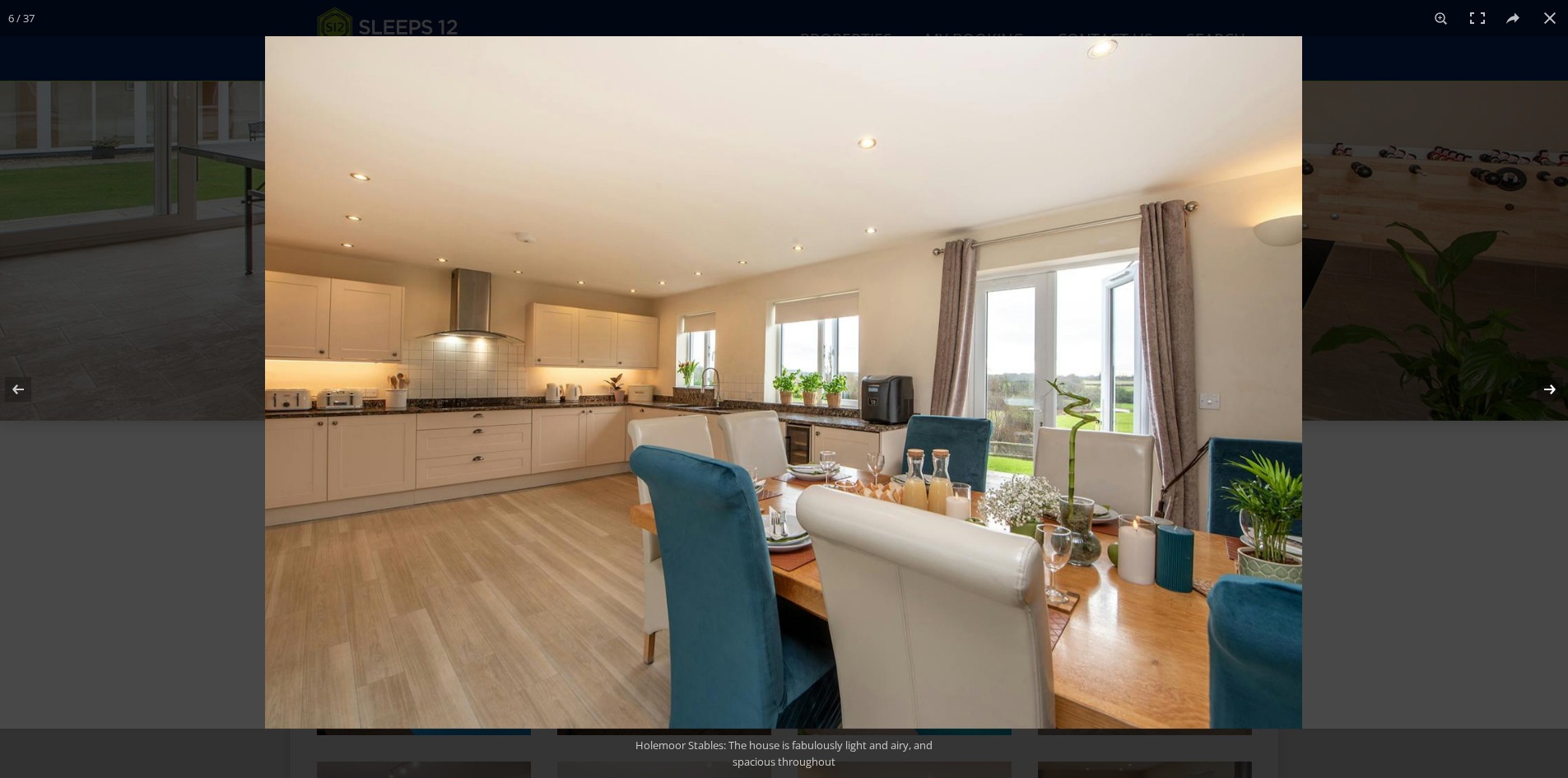
click at [1549, 389] on button at bounding box center [1539, 389] width 58 height 82
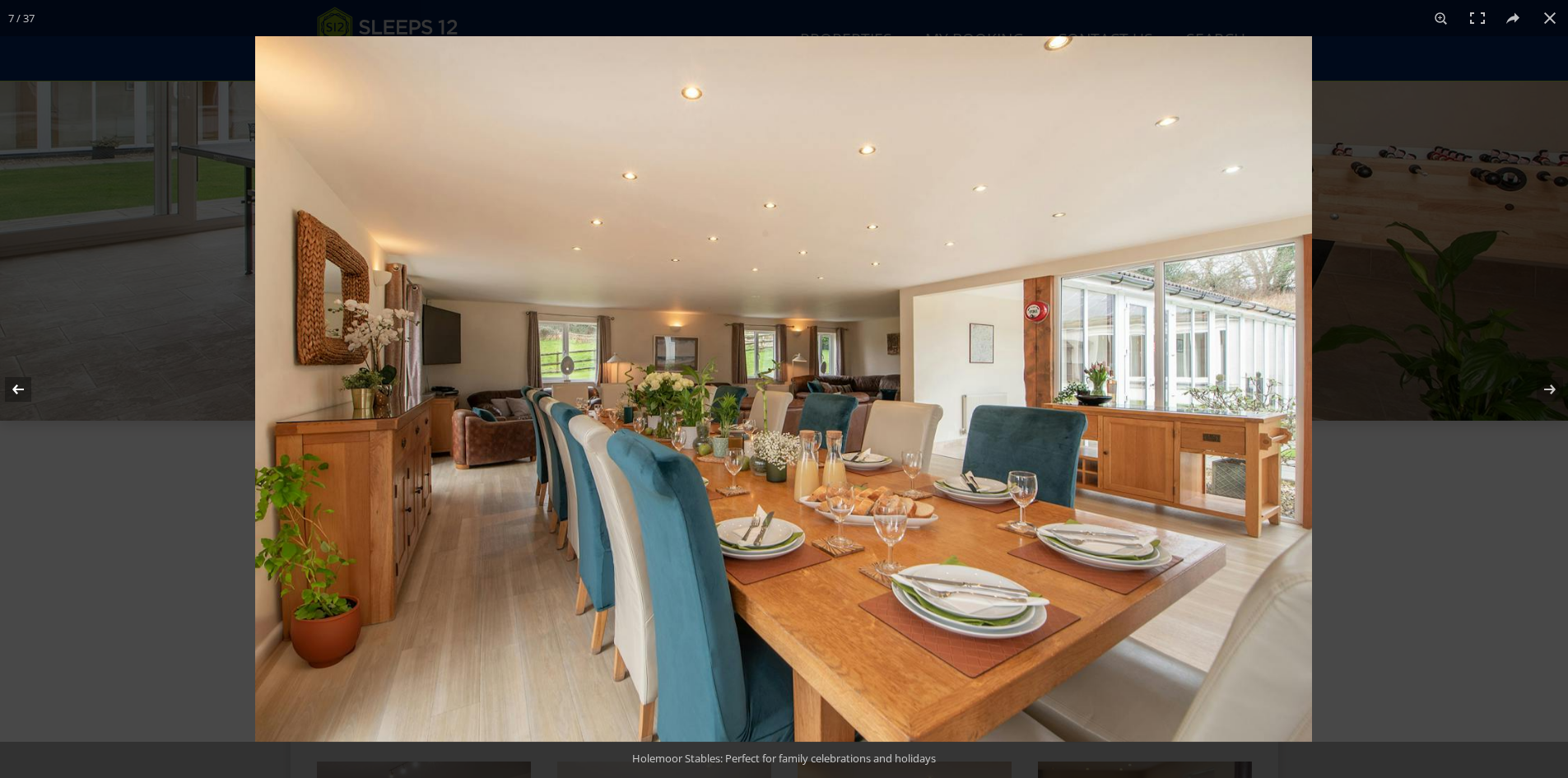
click at [26, 392] on button at bounding box center [28, 389] width 58 height 82
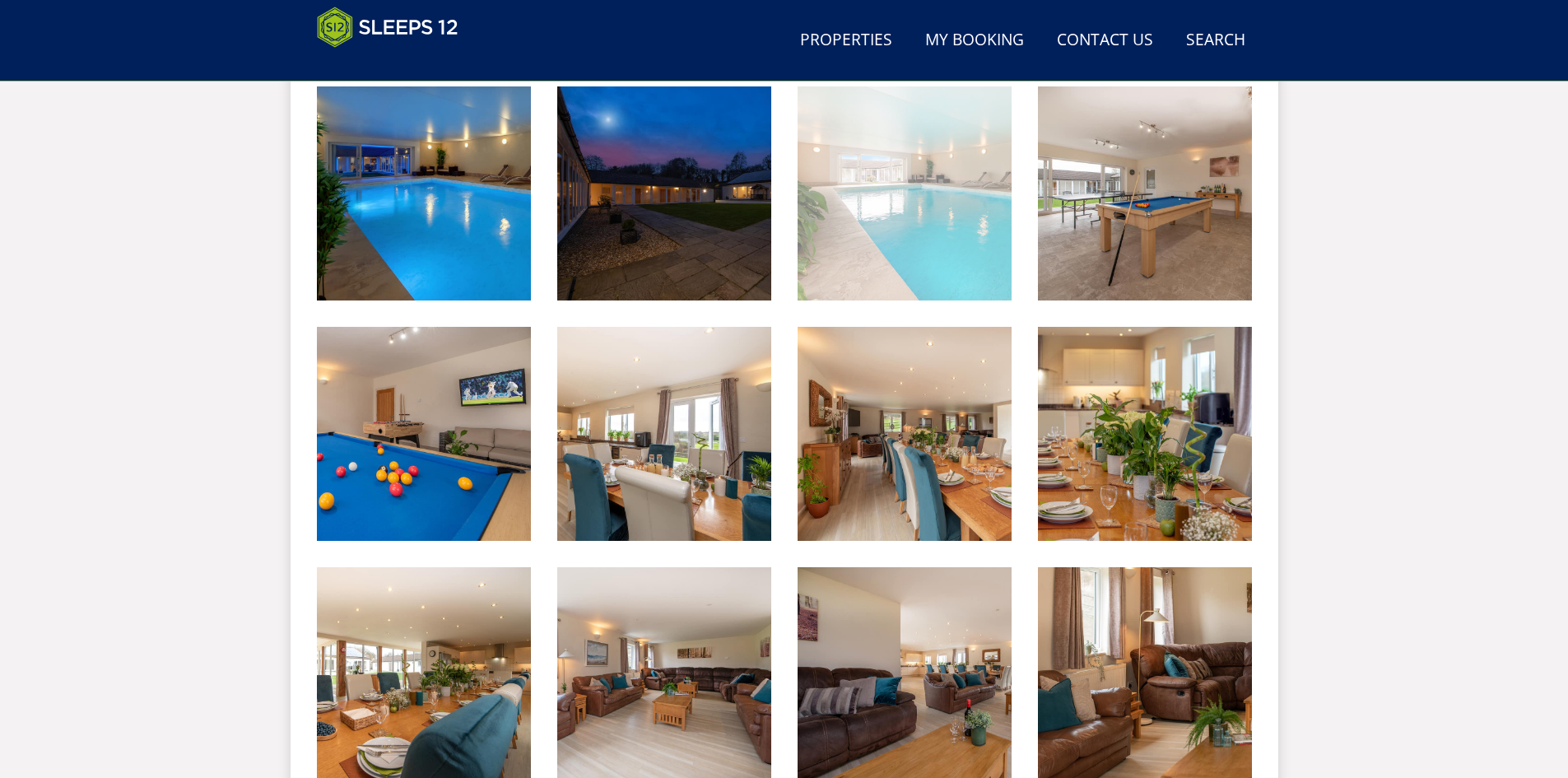
scroll to position [767, 0]
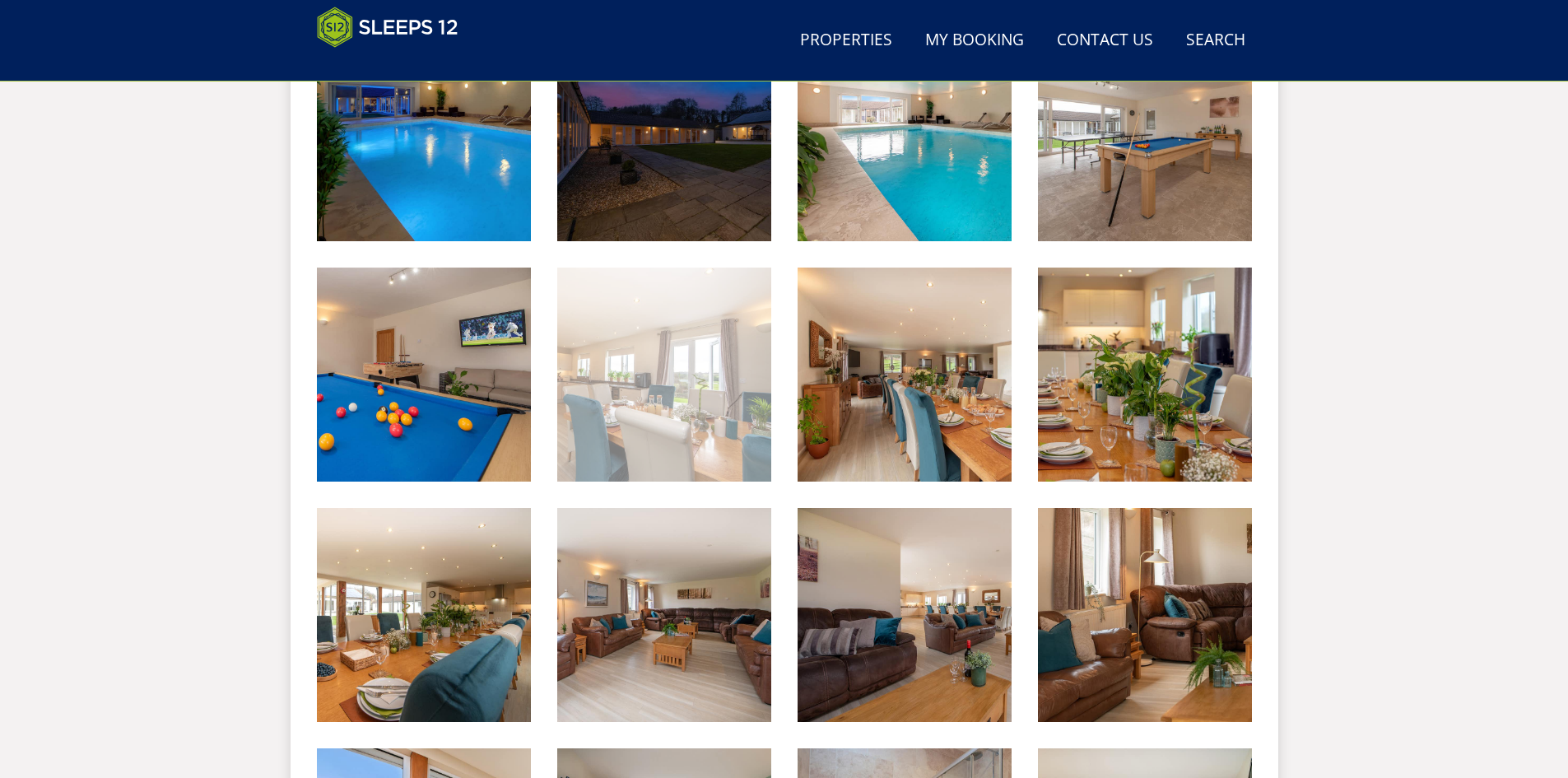
click at [718, 381] on img at bounding box center [664, 375] width 214 height 214
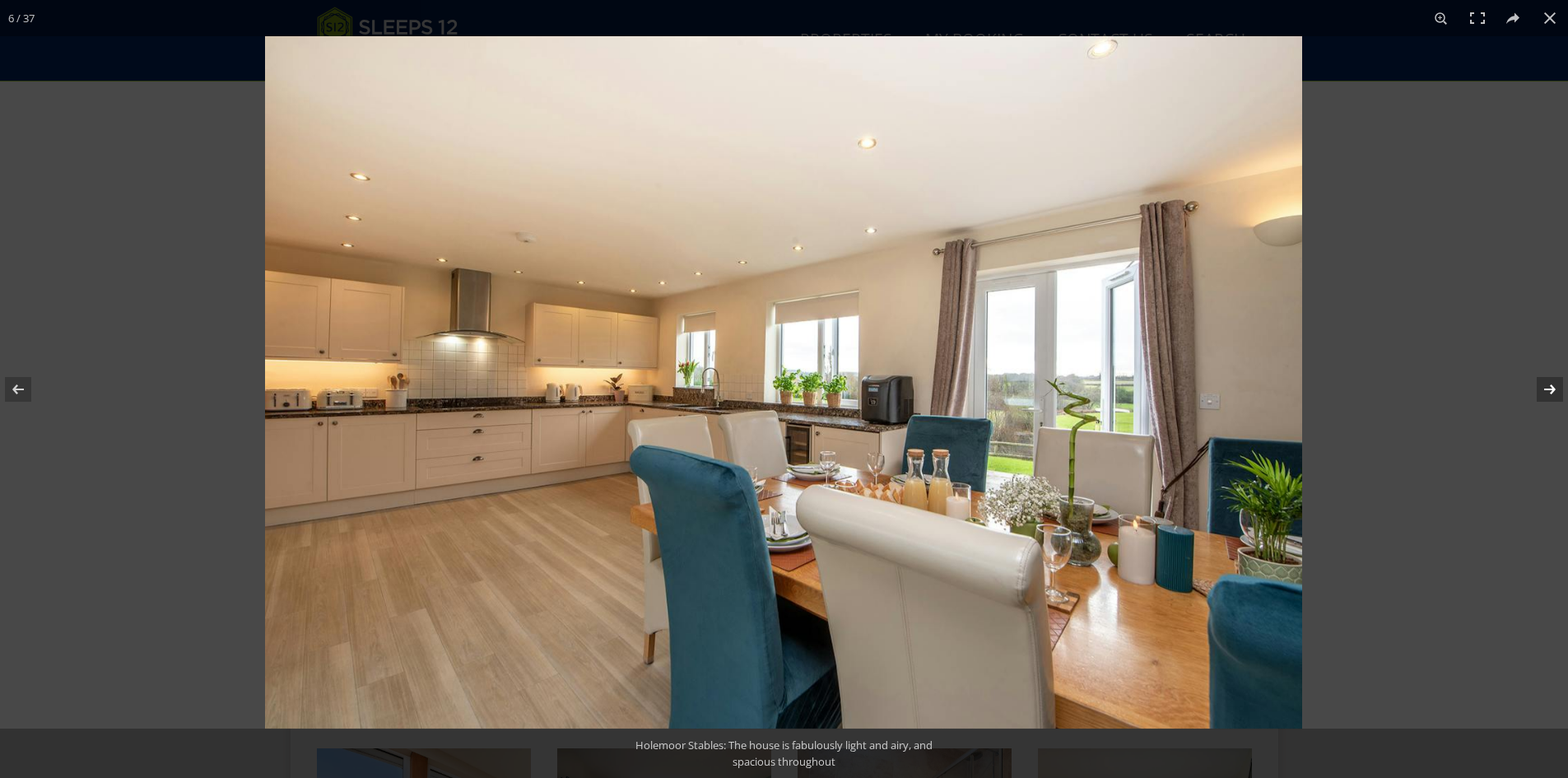
click at [1540, 389] on button at bounding box center [1539, 389] width 58 height 82
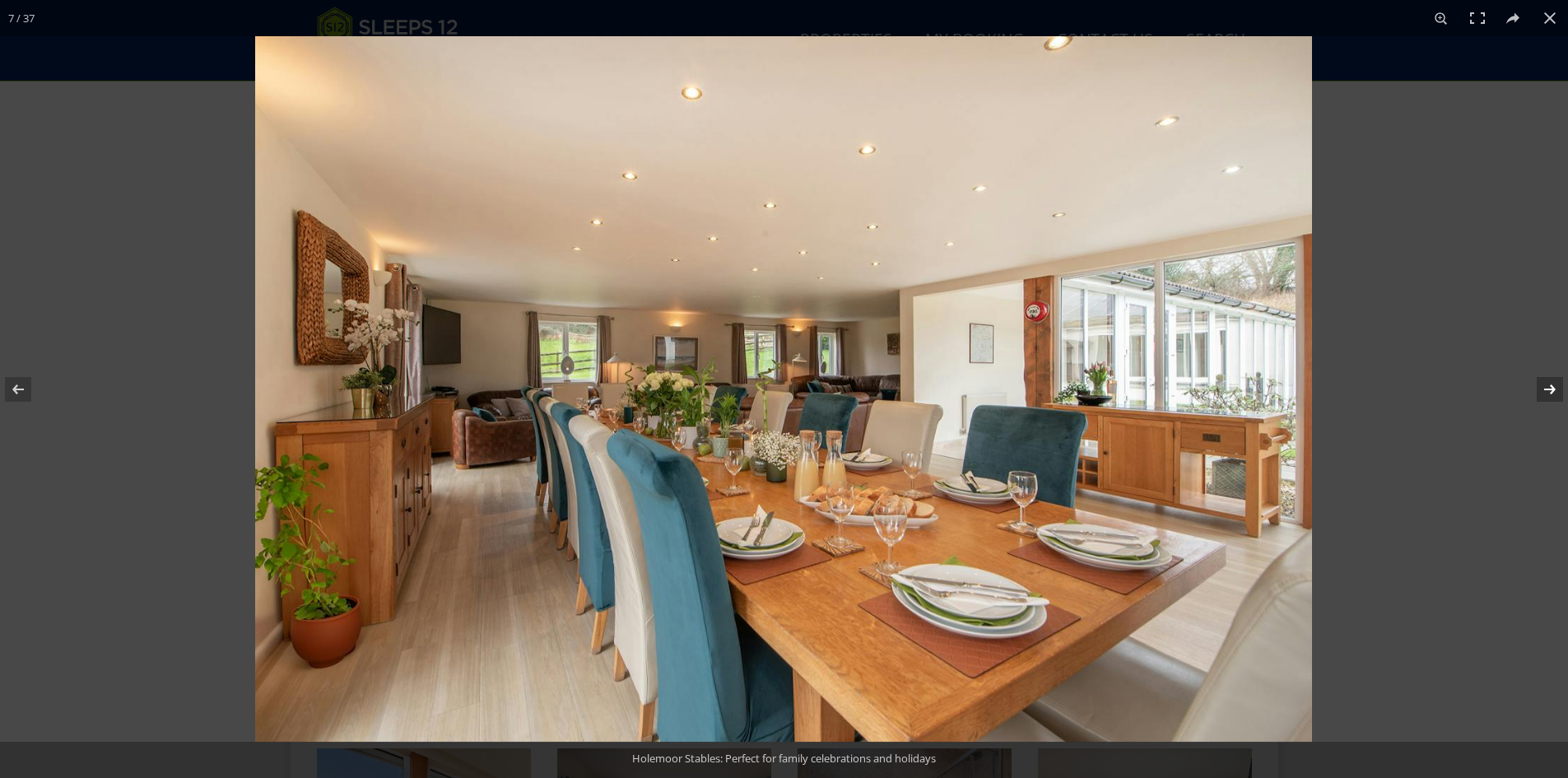
click at [1540, 389] on button at bounding box center [1539, 389] width 58 height 82
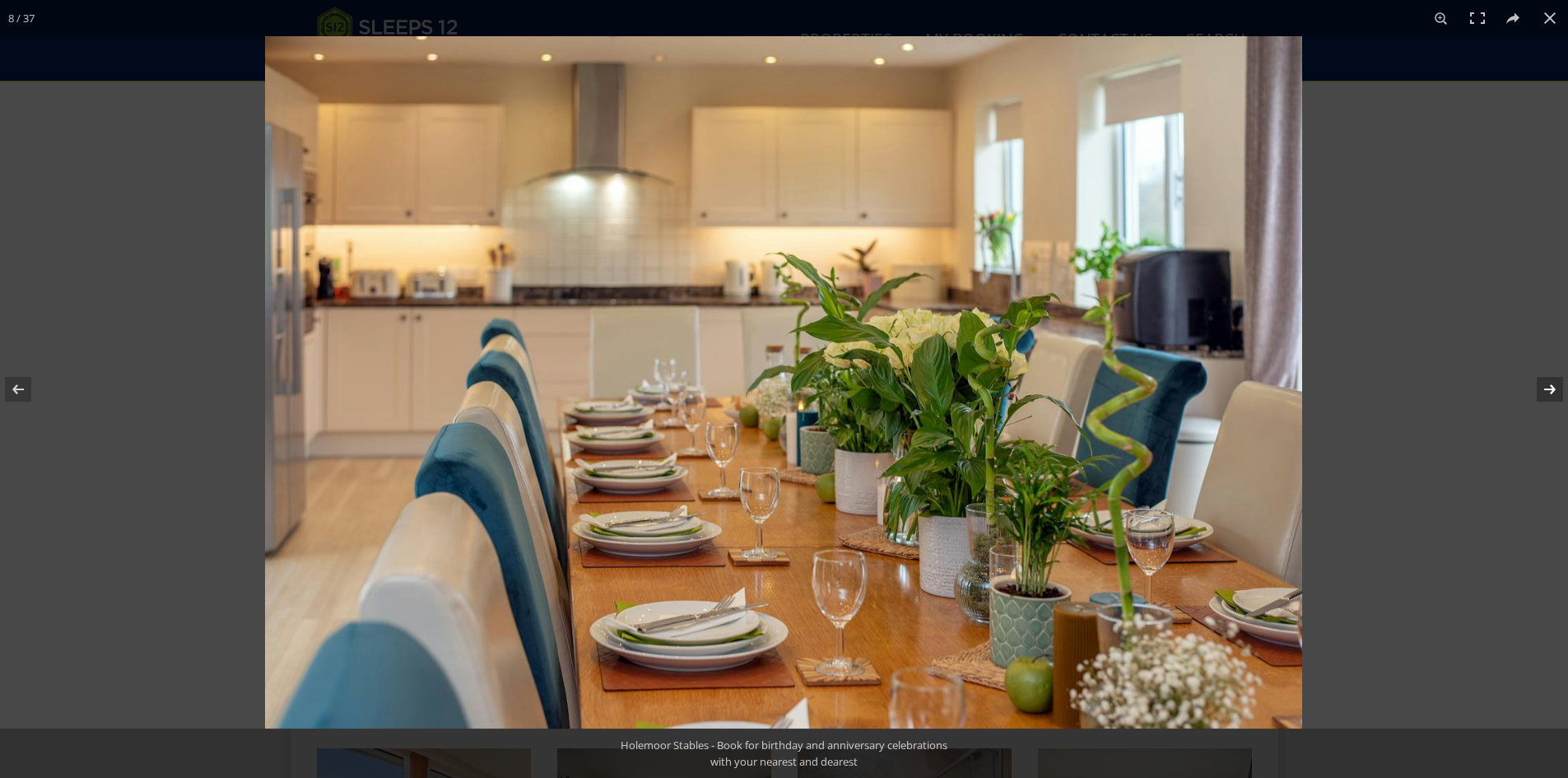
click at [1540, 389] on button at bounding box center [1539, 389] width 58 height 82
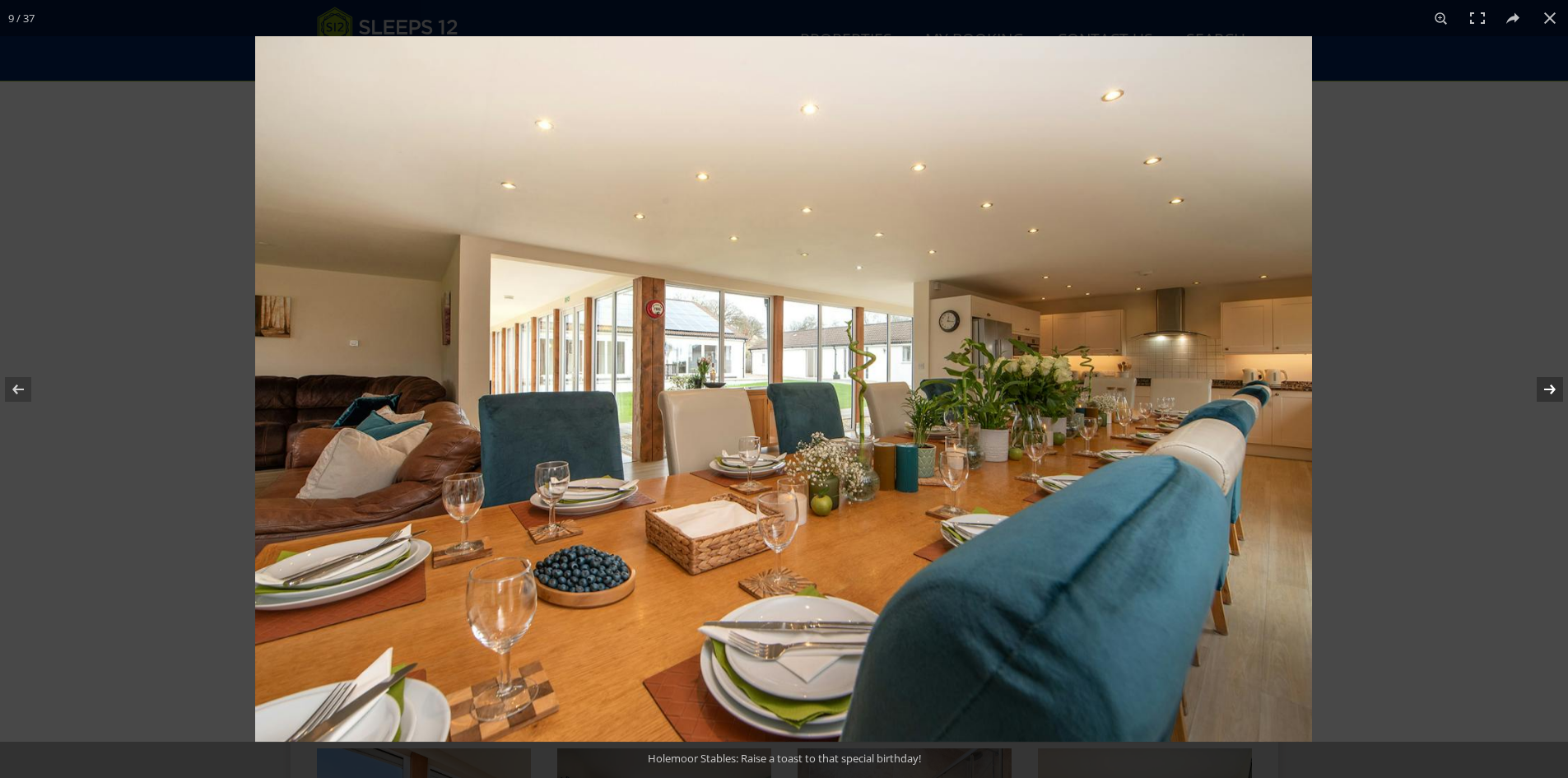
click at [1540, 389] on button at bounding box center [1539, 389] width 58 height 82
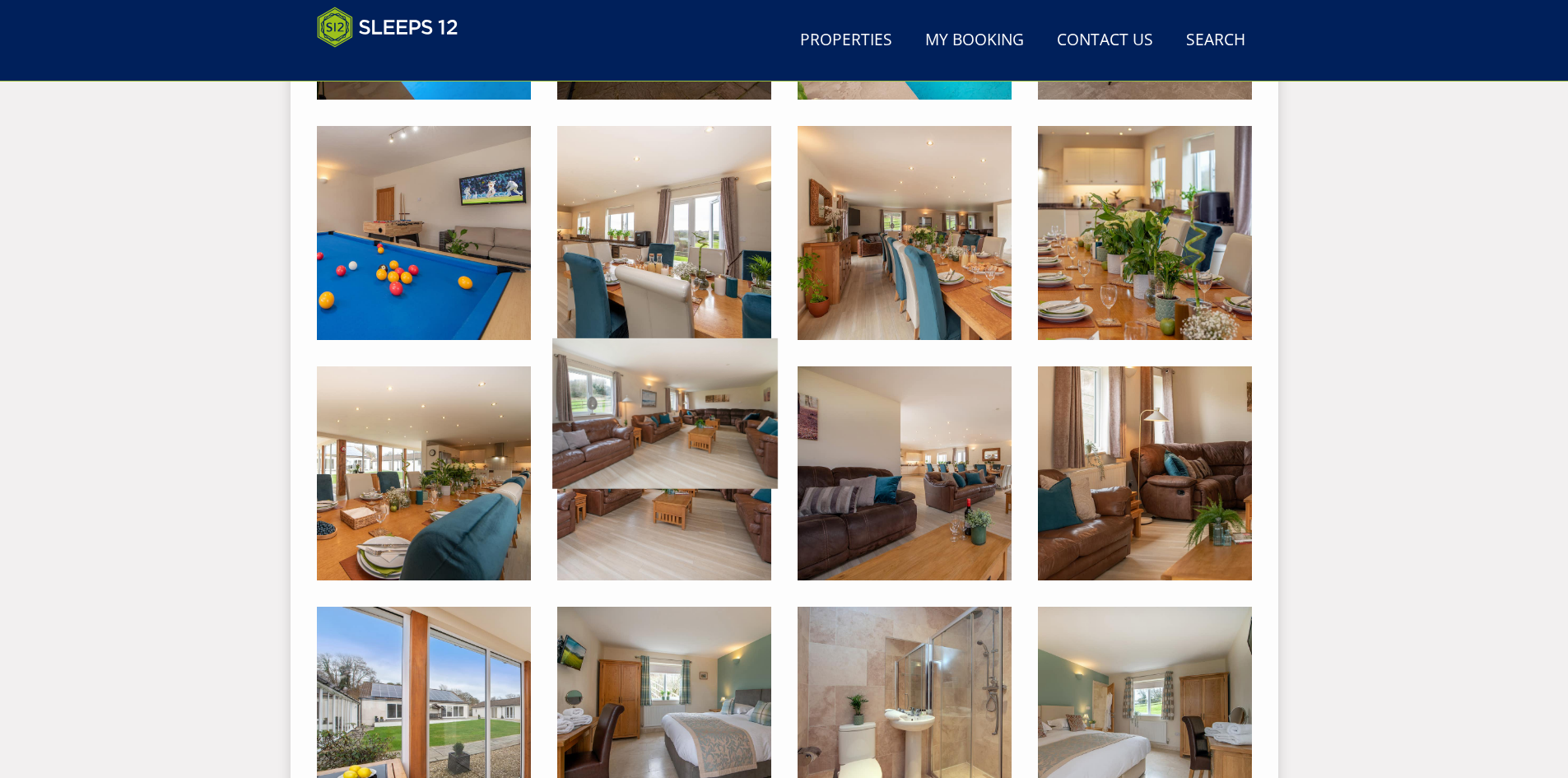
scroll to position [932, 0]
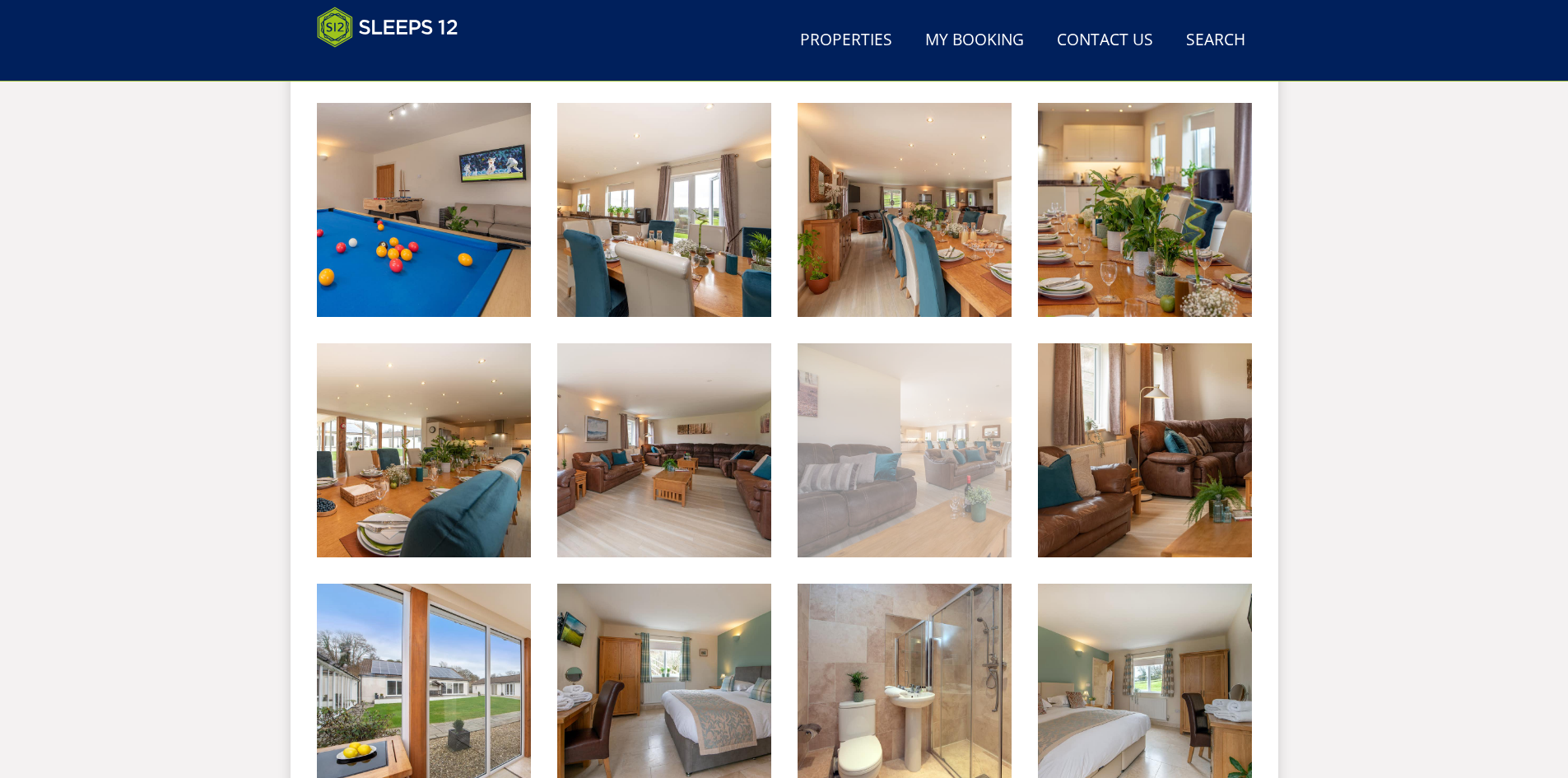
click at [967, 461] on img at bounding box center [905, 451] width 214 height 214
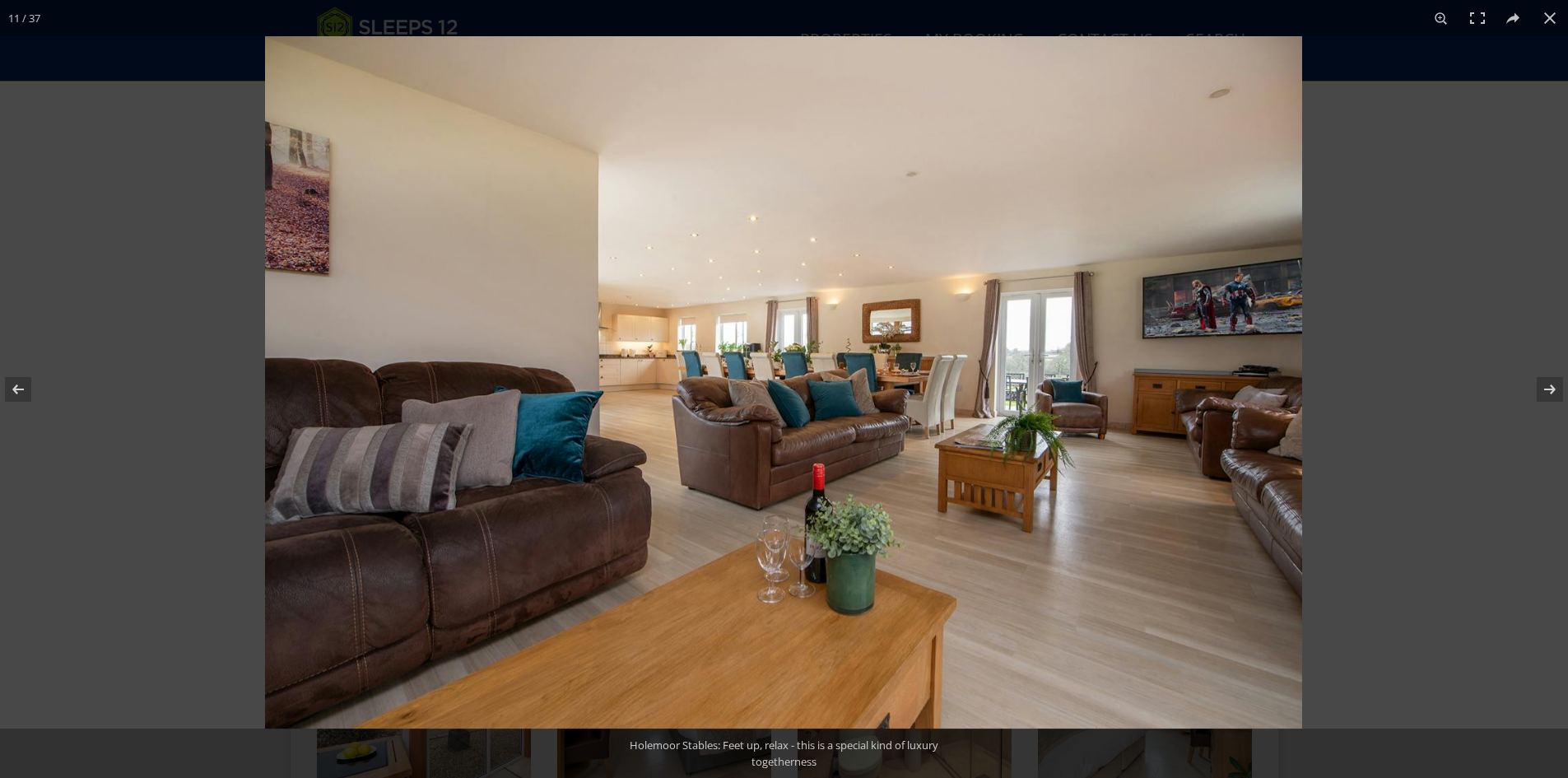
click at [1270, 368] on img at bounding box center [783, 382] width 1037 height 692
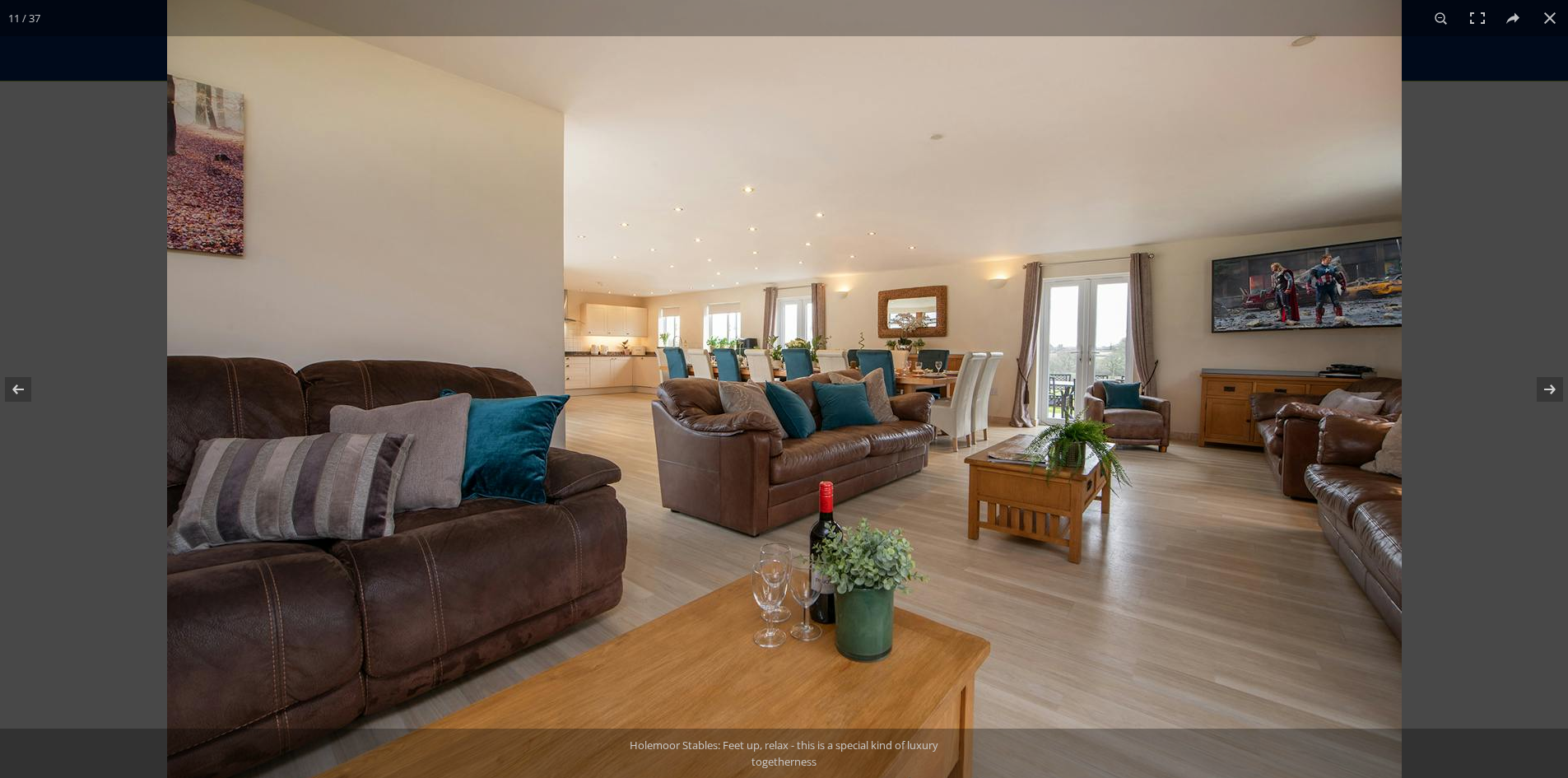
click at [1287, 377] on img at bounding box center [784, 384] width 1234 height 824
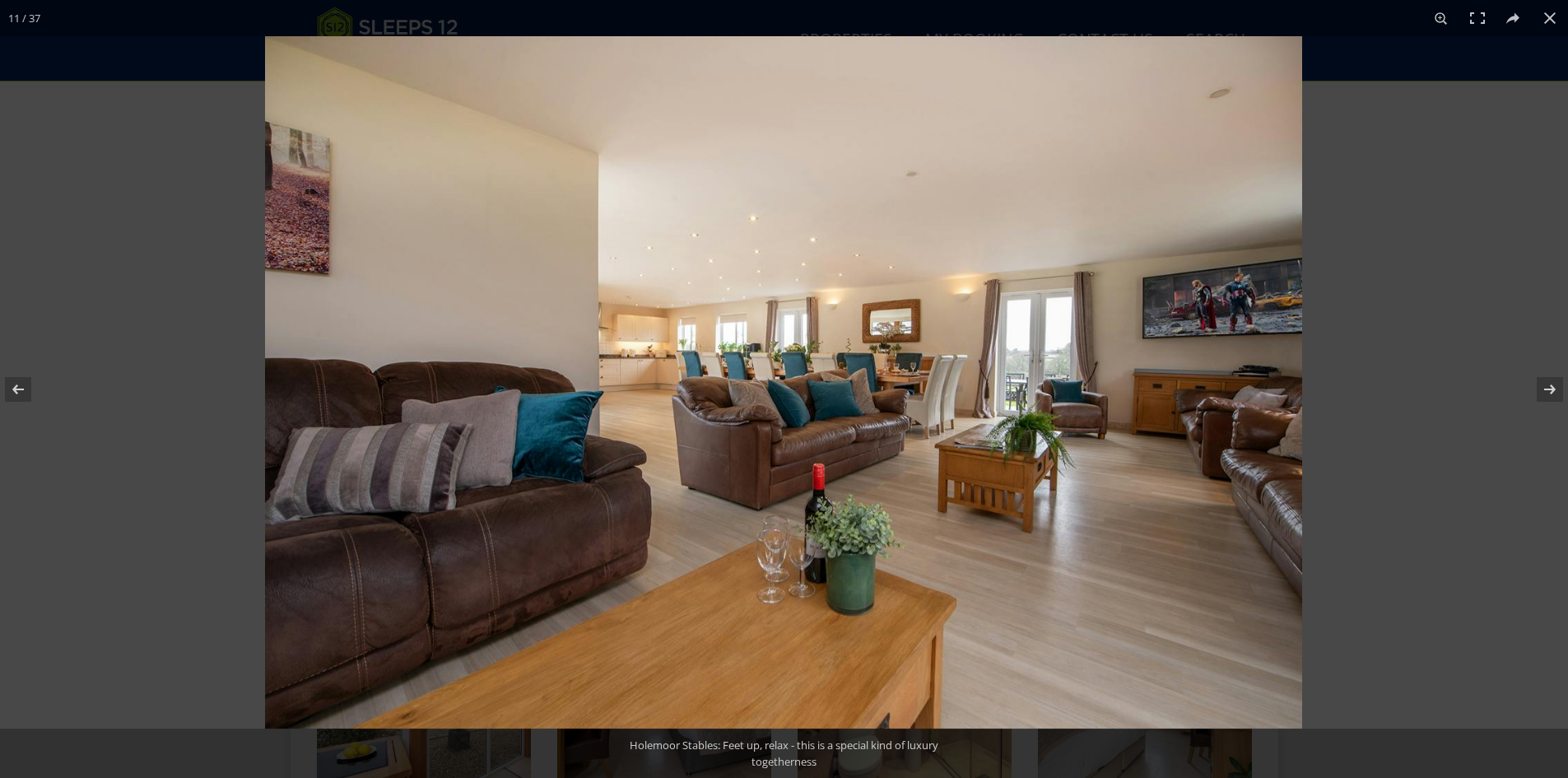
click at [1287, 377] on img at bounding box center [783, 382] width 1037 height 692
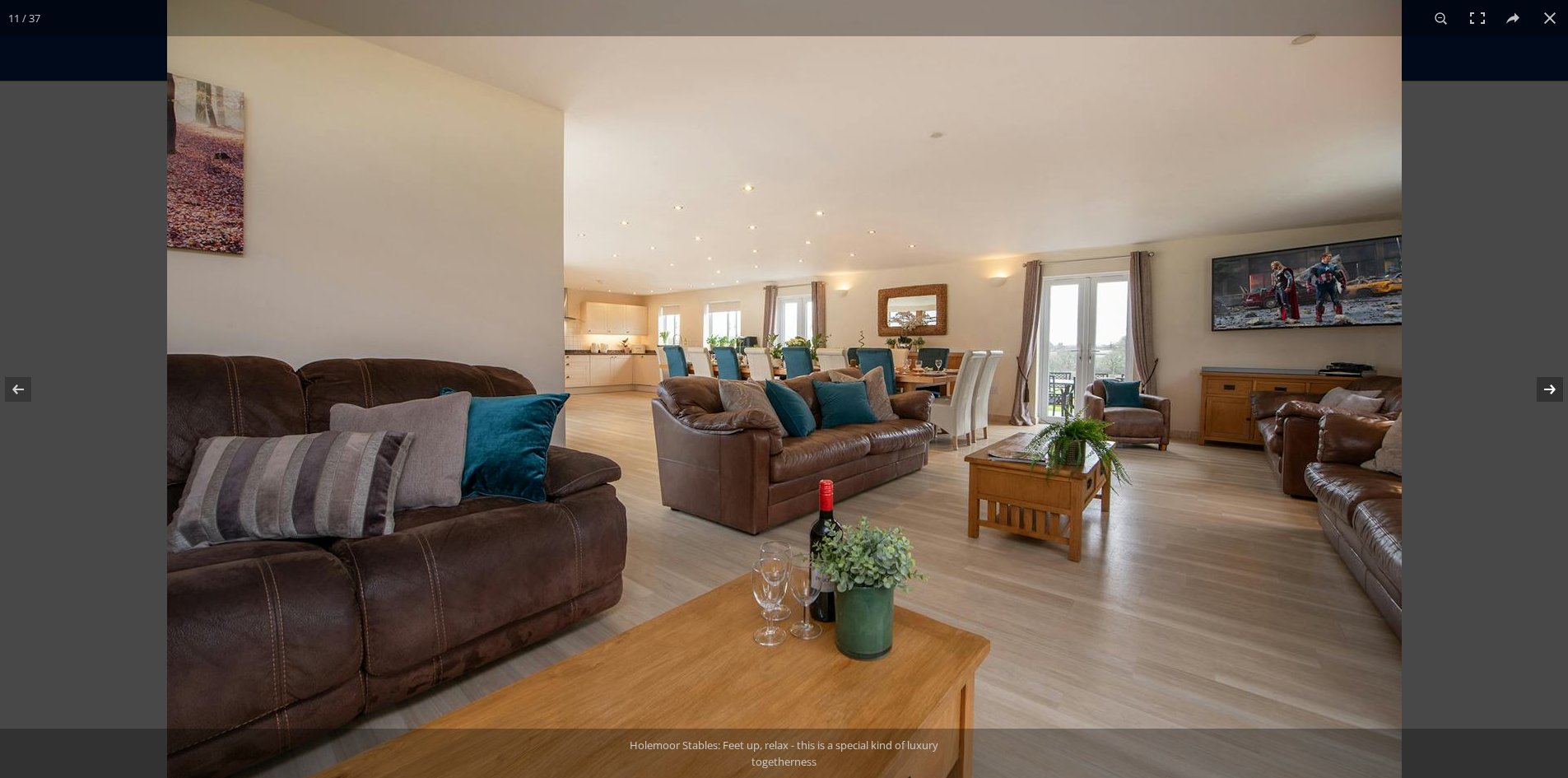
click at [1546, 386] on button at bounding box center [1539, 389] width 58 height 82
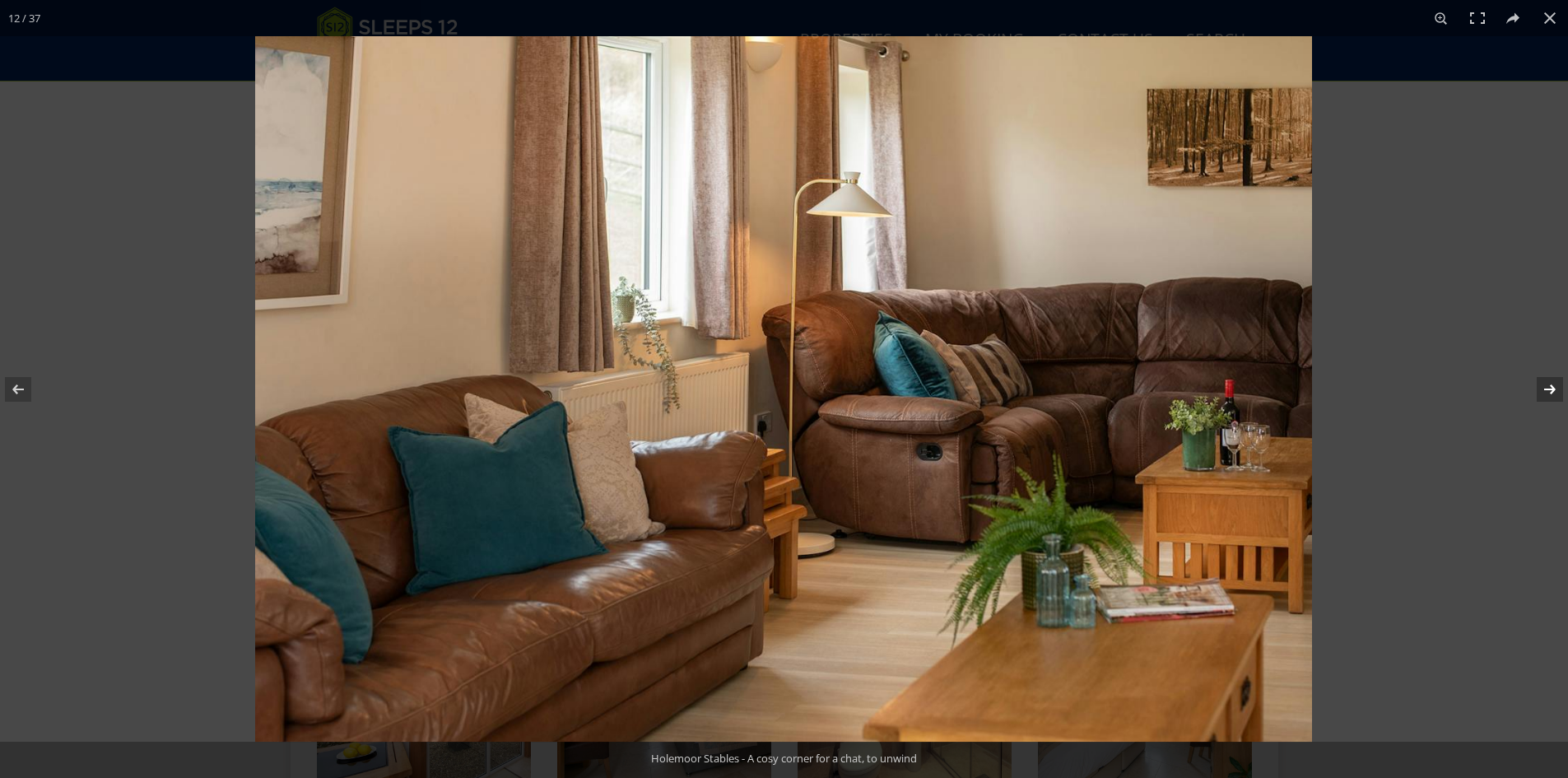
click at [1546, 386] on button at bounding box center [1539, 389] width 58 height 82
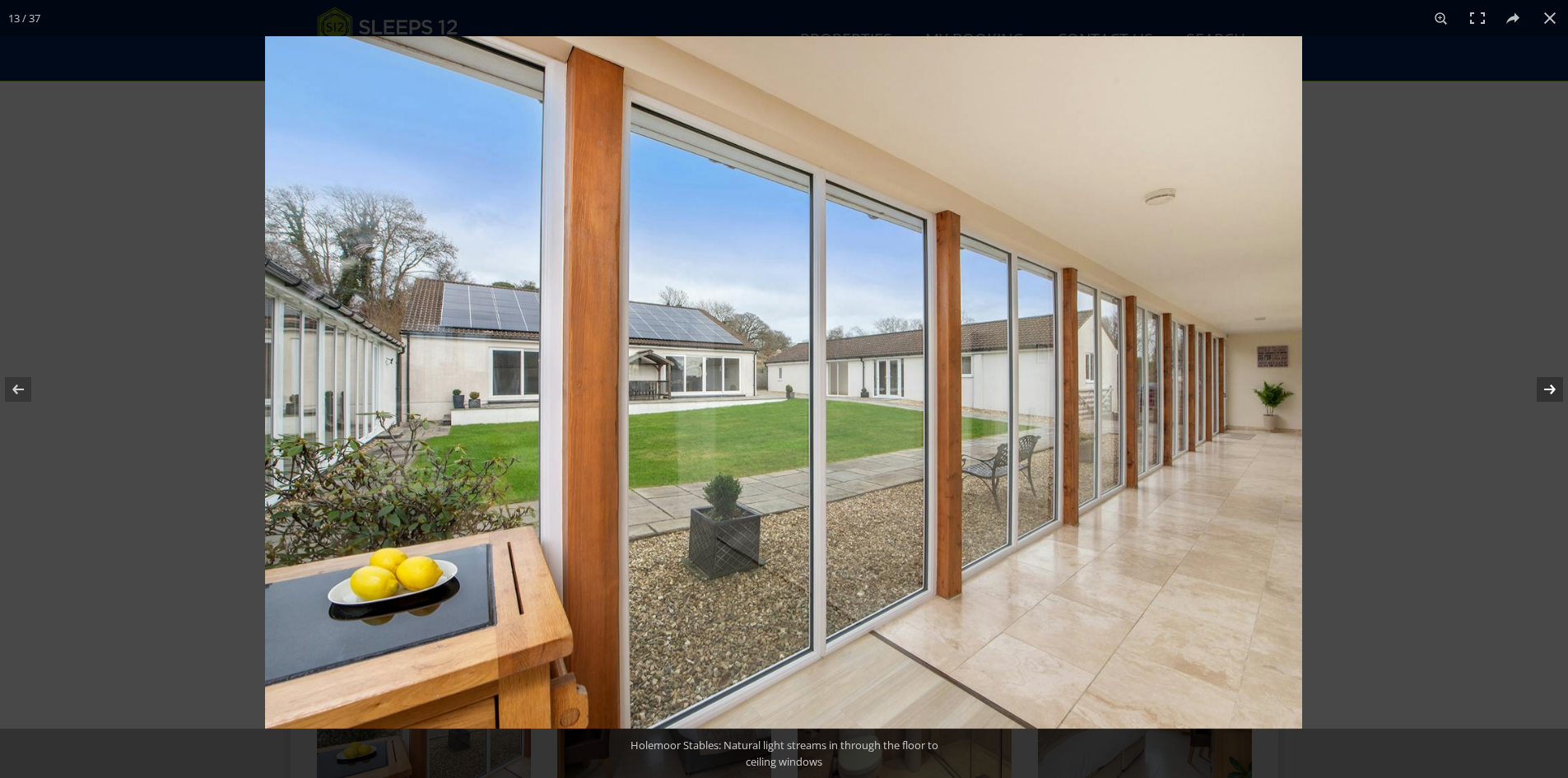
click at [1546, 386] on button at bounding box center [1539, 389] width 58 height 82
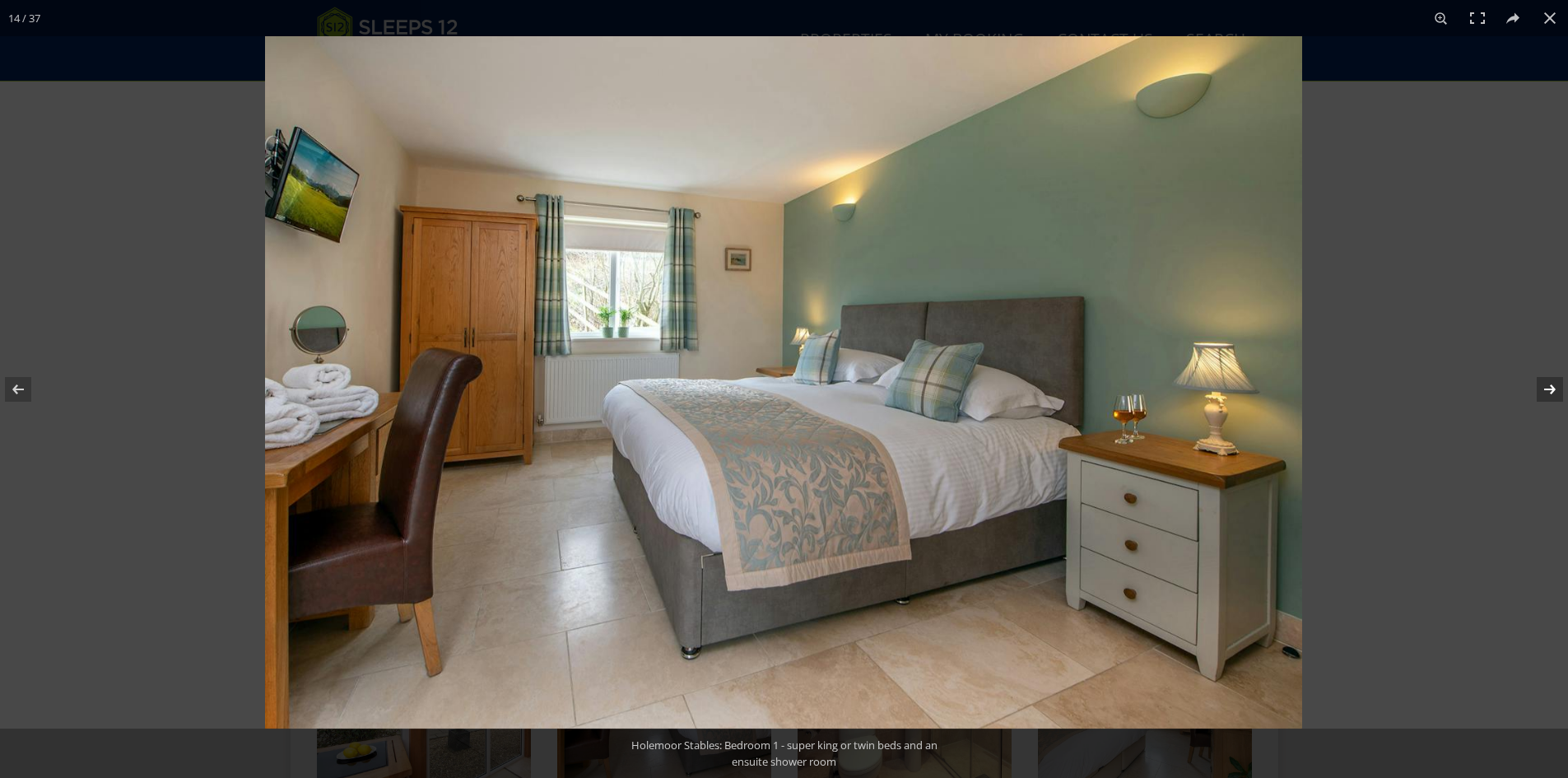
click at [1546, 386] on button at bounding box center [1539, 389] width 58 height 82
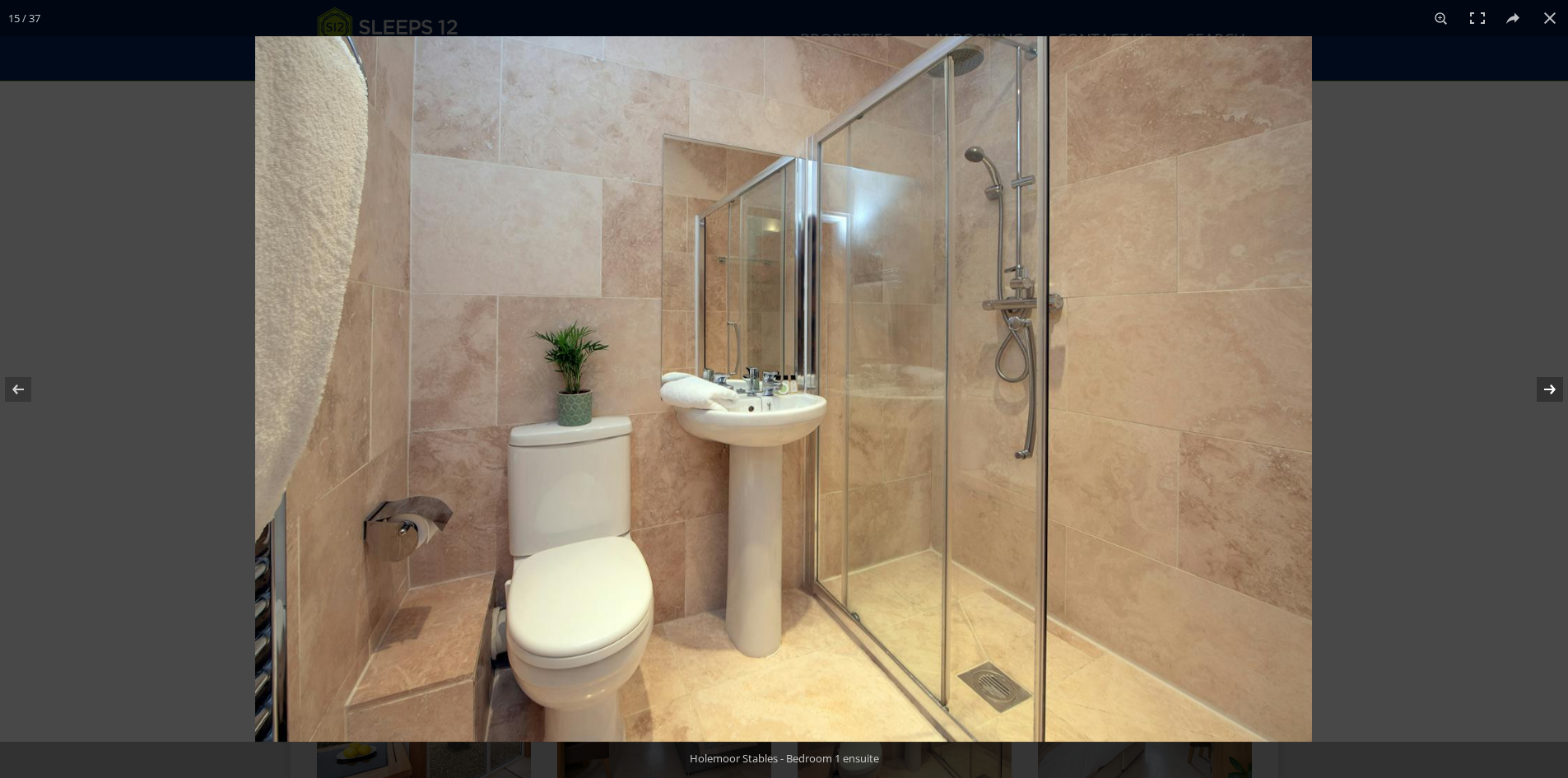
click at [1546, 386] on button at bounding box center [1539, 389] width 58 height 82
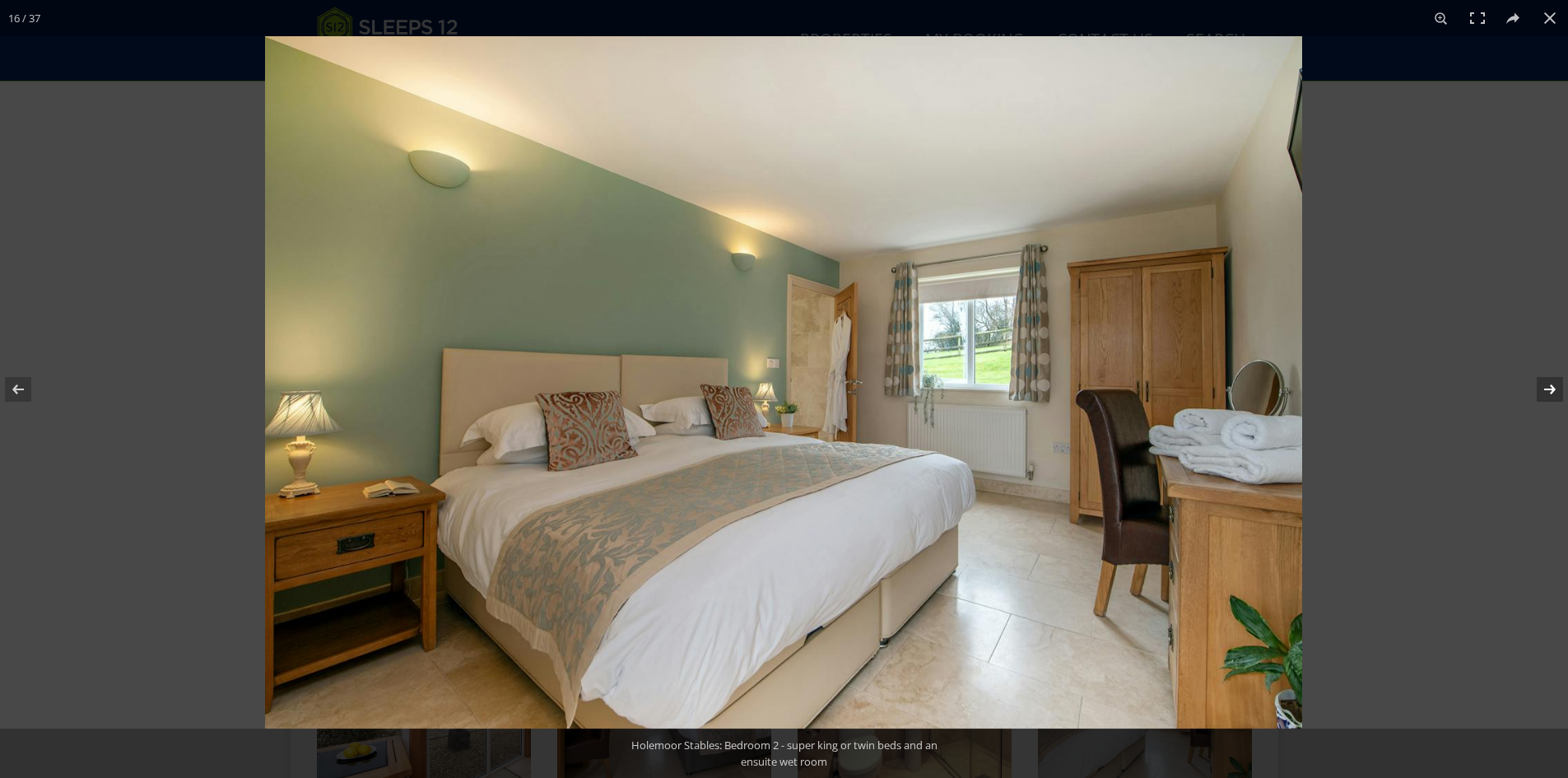
click at [1546, 386] on button at bounding box center [1539, 389] width 58 height 82
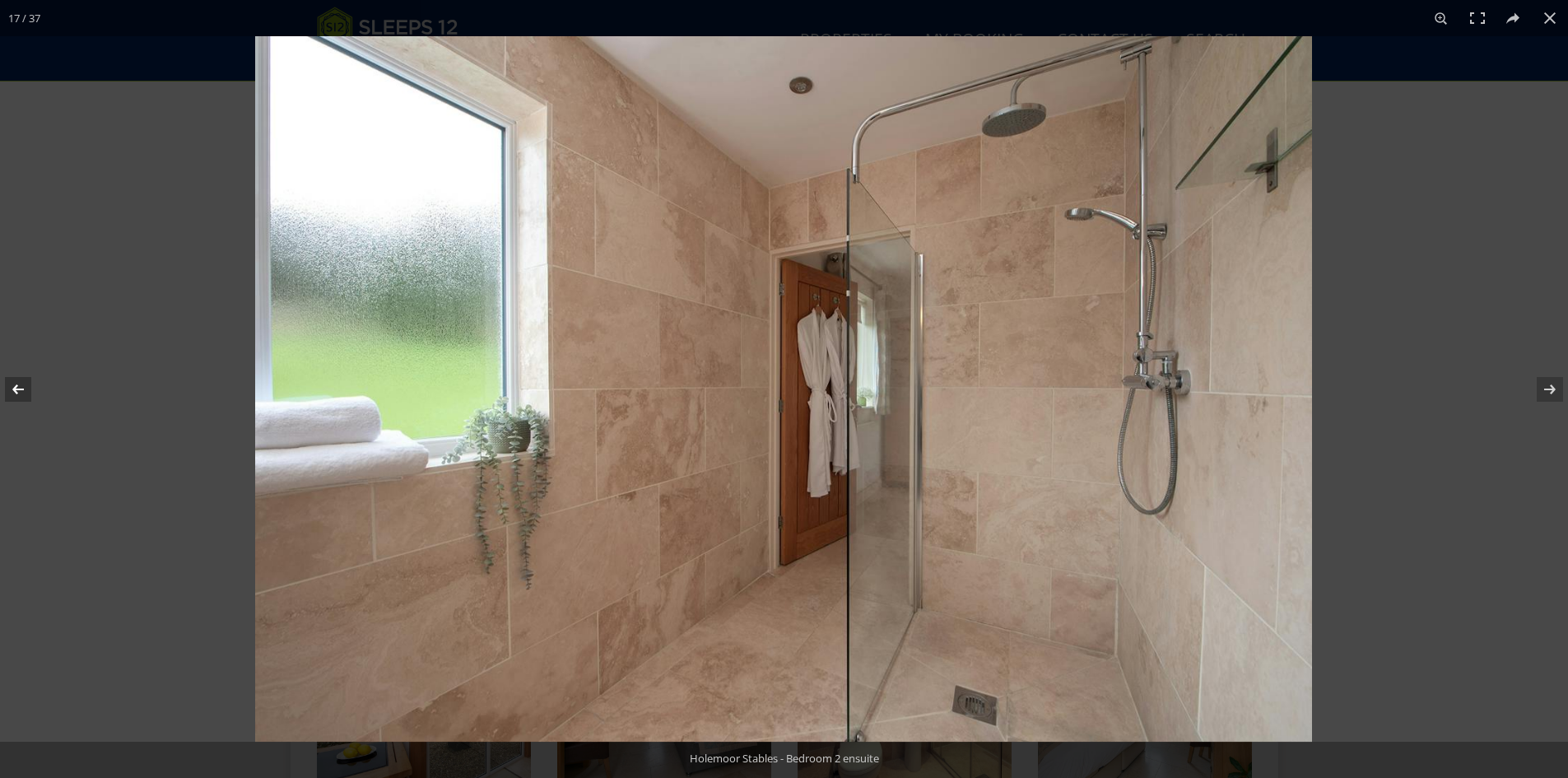
click at [25, 385] on button at bounding box center [28, 389] width 58 height 82
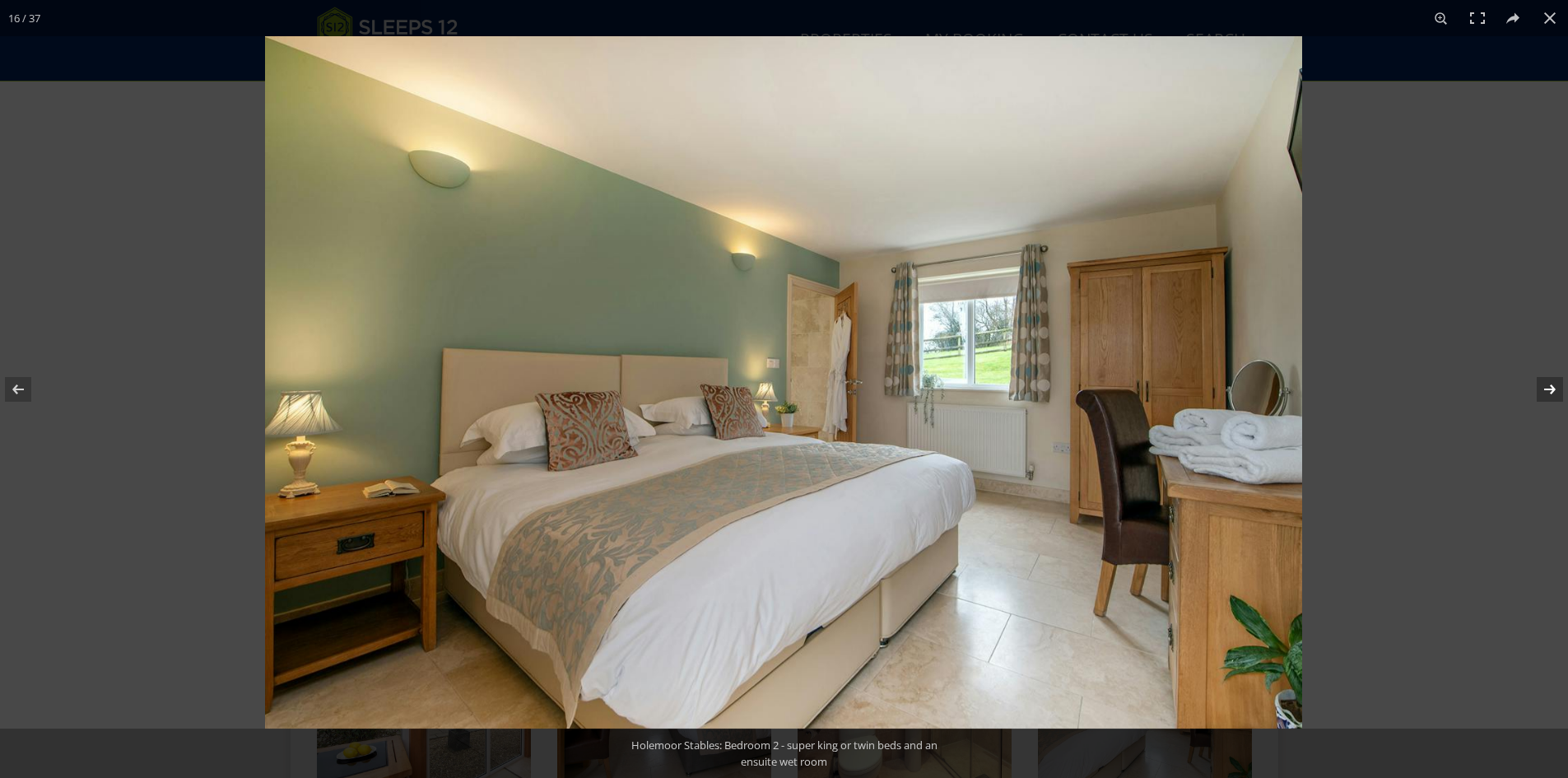
click at [1549, 388] on button at bounding box center [1539, 389] width 58 height 82
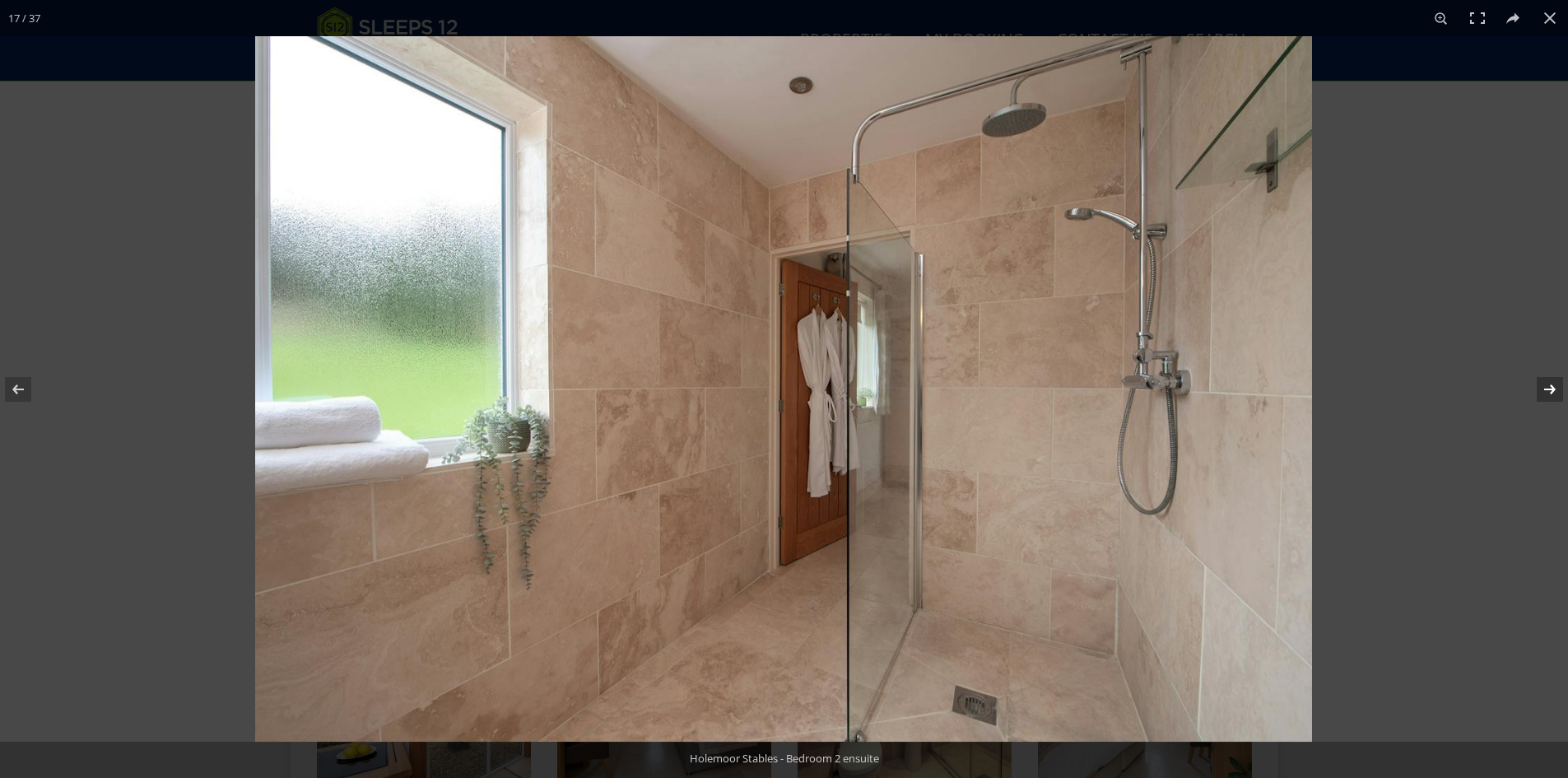
click at [1549, 388] on button at bounding box center [1539, 389] width 58 height 82
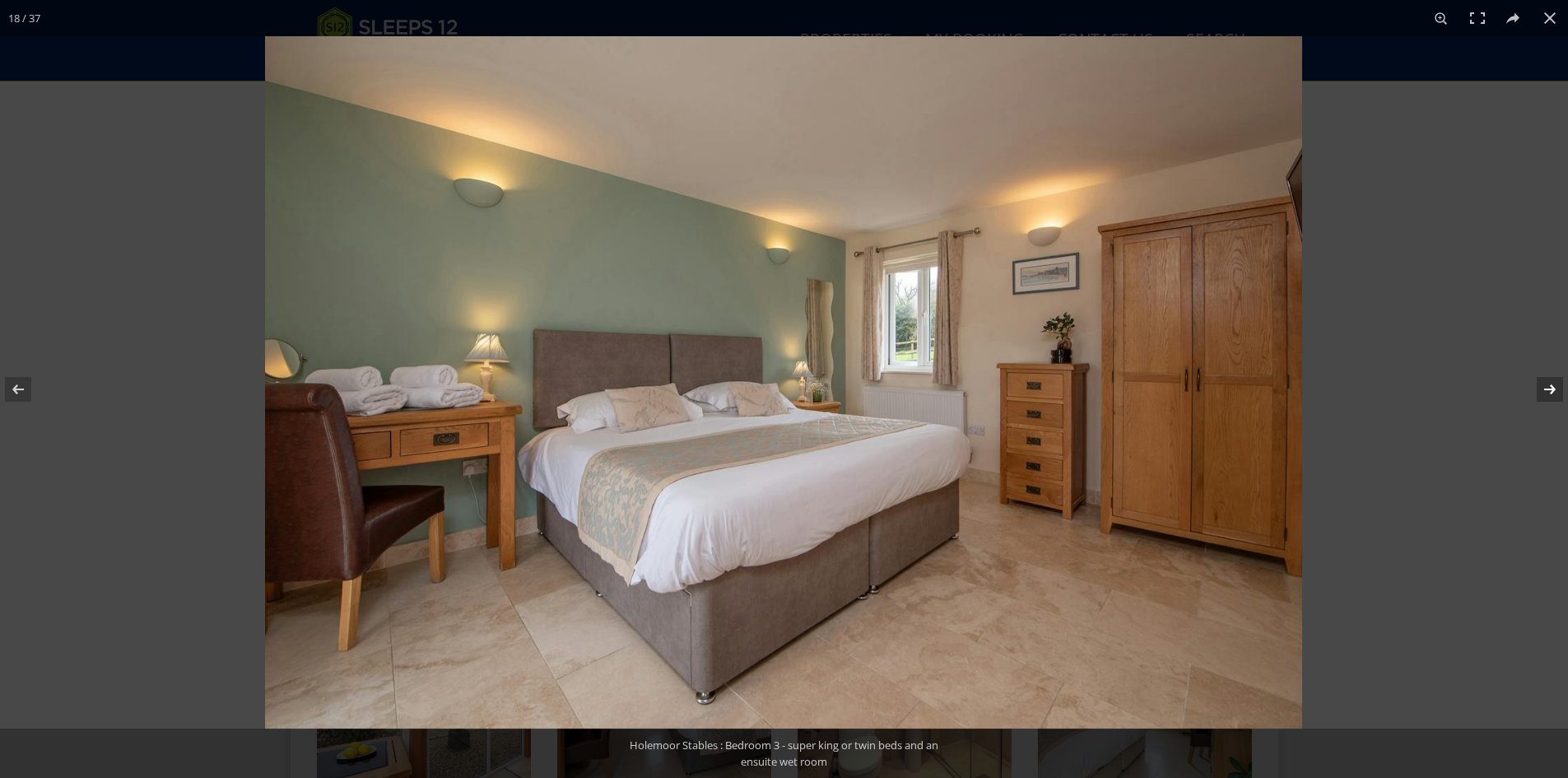
click at [1549, 388] on button at bounding box center [1539, 389] width 58 height 82
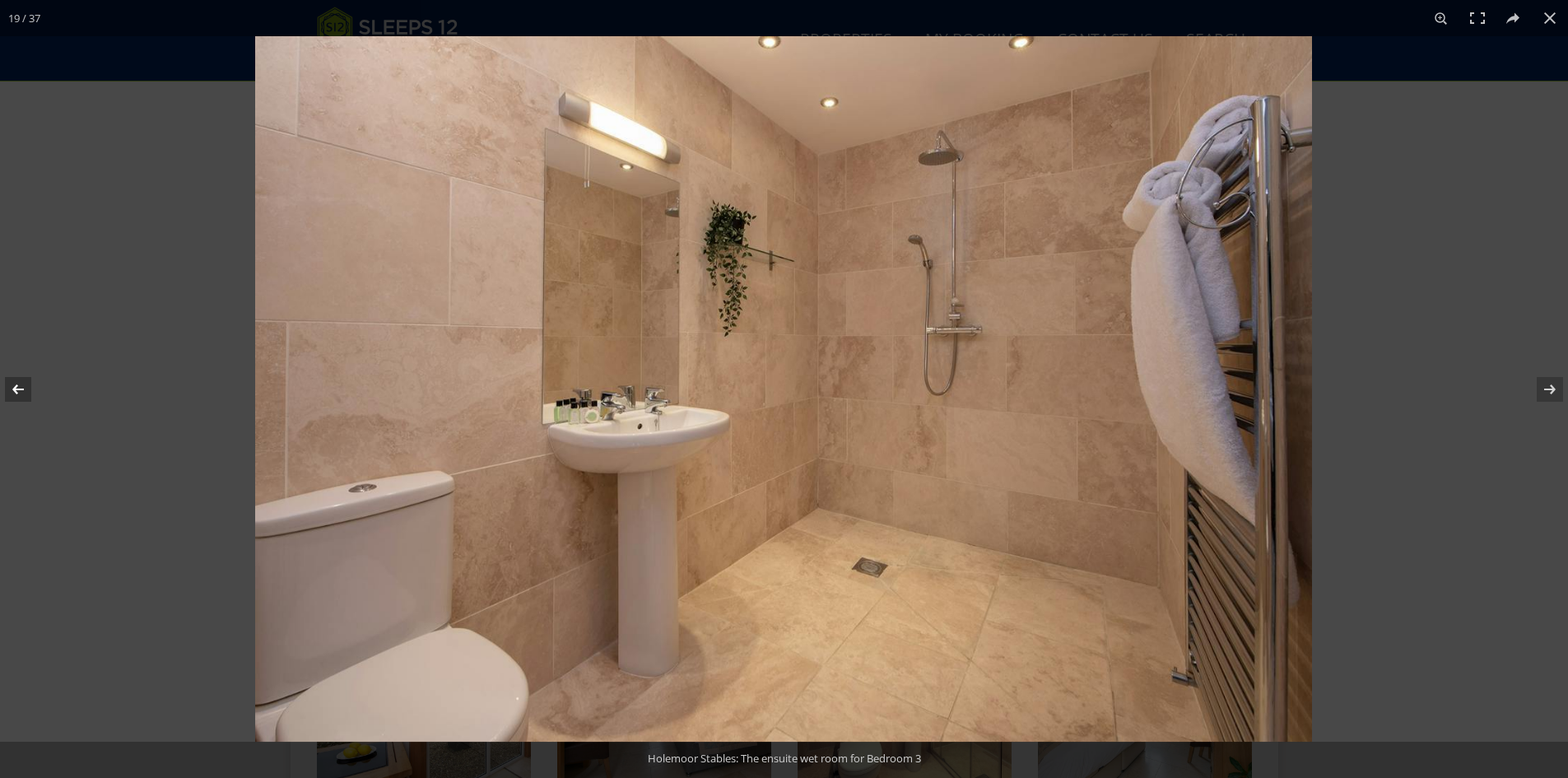
click at [29, 390] on button at bounding box center [28, 389] width 58 height 82
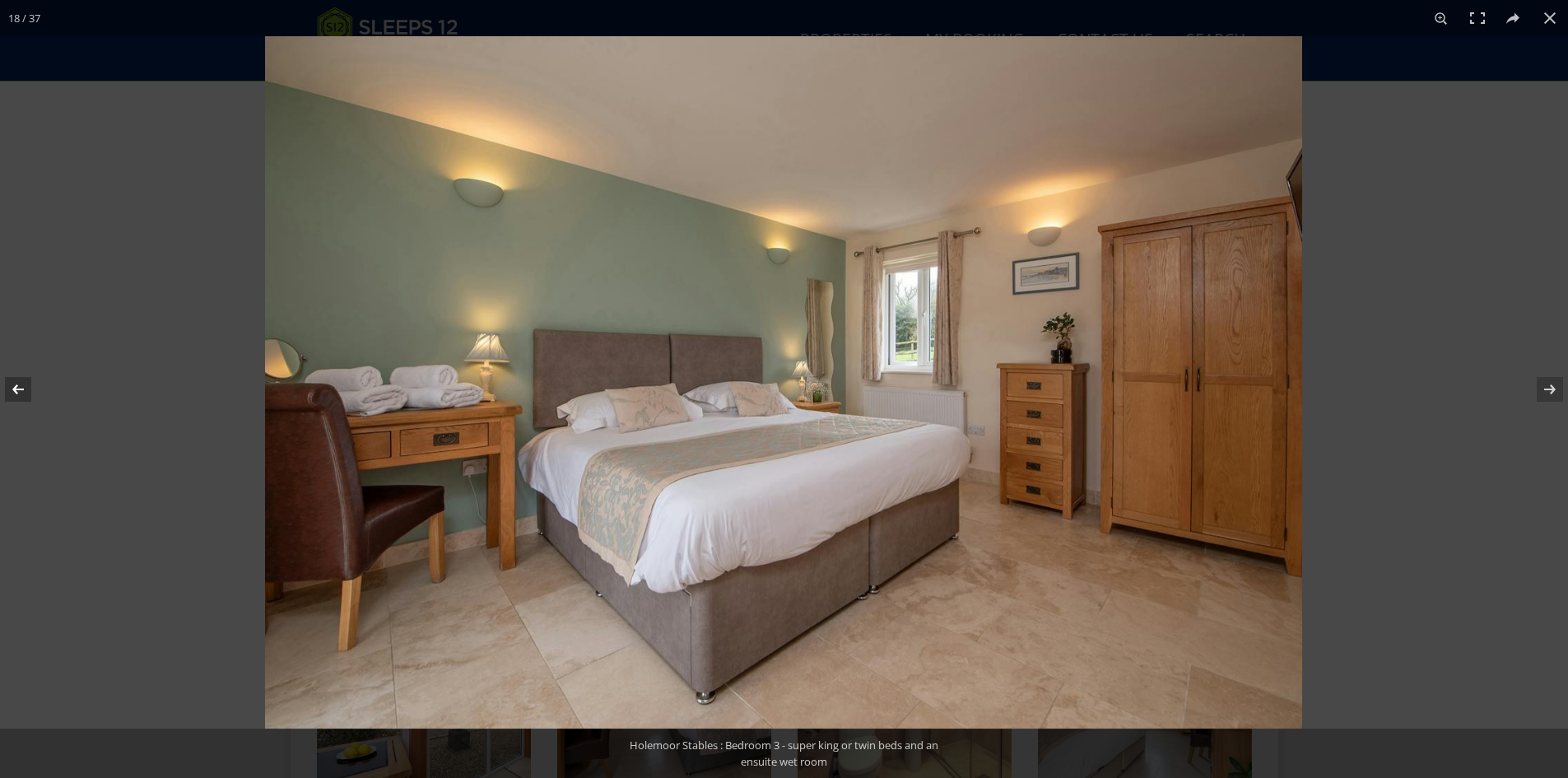
click at [29, 390] on button at bounding box center [28, 389] width 58 height 82
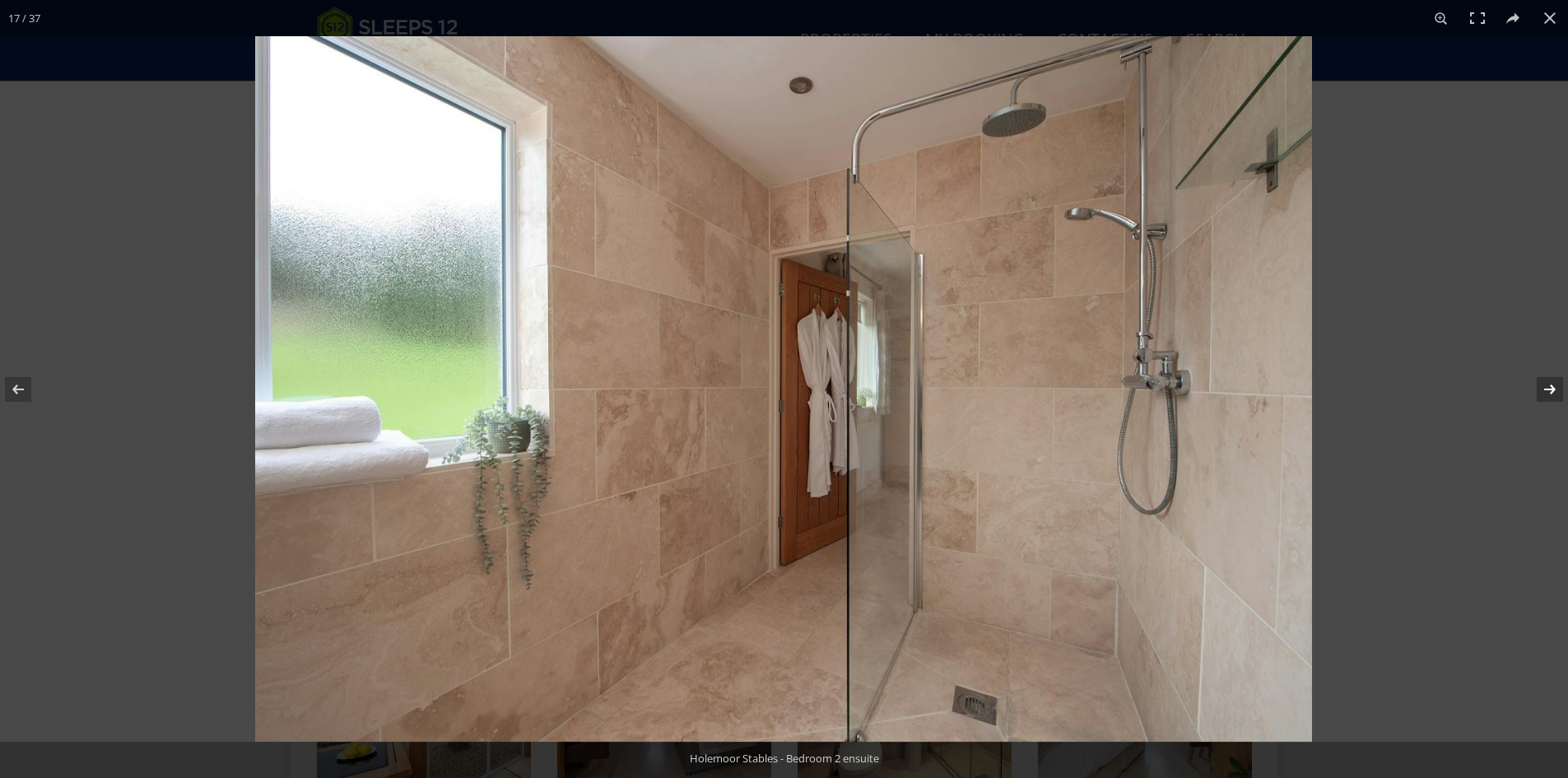
click at [1548, 388] on button at bounding box center [1539, 389] width 58 height 82
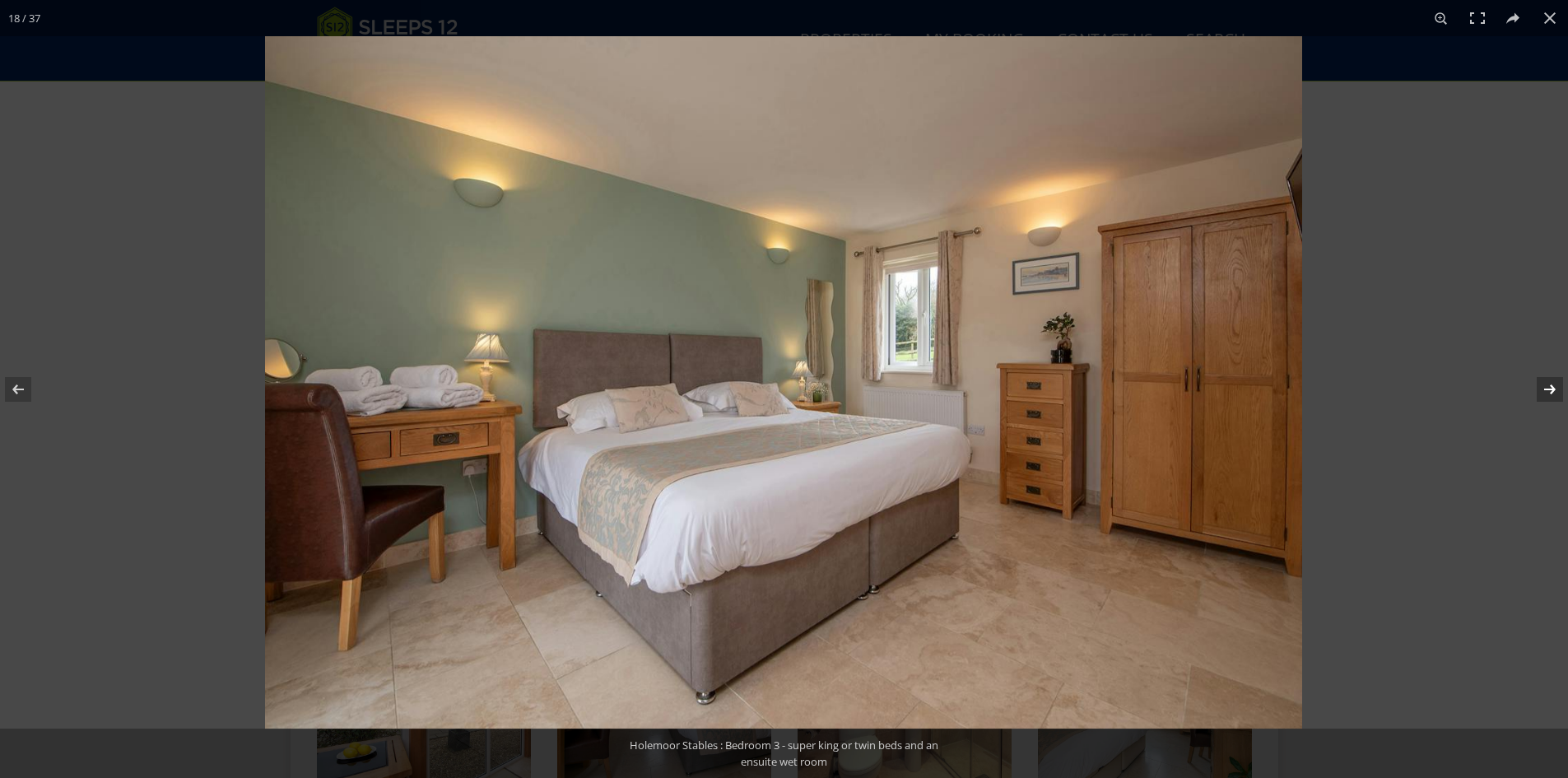
click at [1548, 388] on button at bounding box center [1539, 389] width 58 height 82
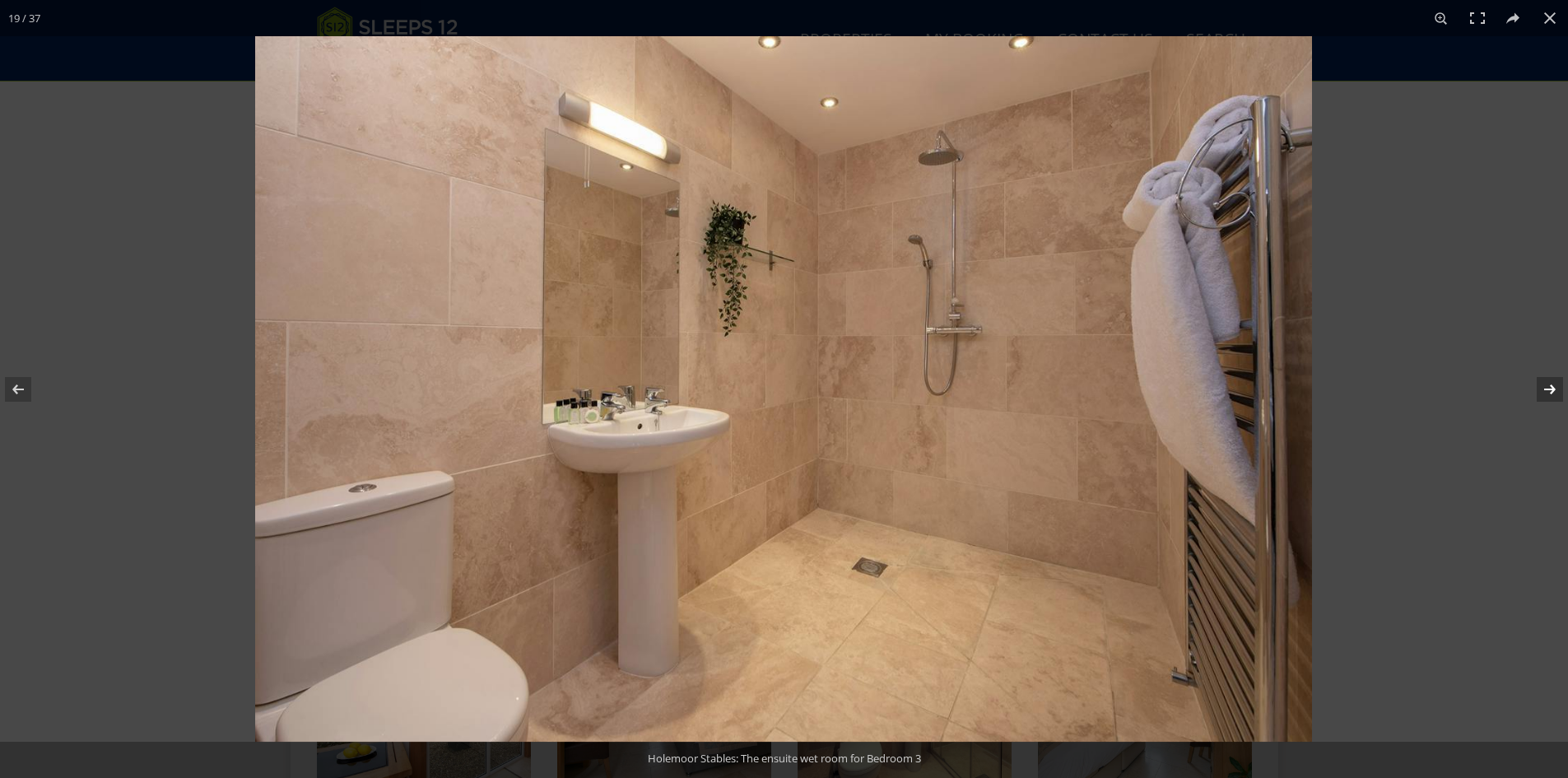
click at [1553, 388] on button at bounding box center [1539, 389] width 58 height 82
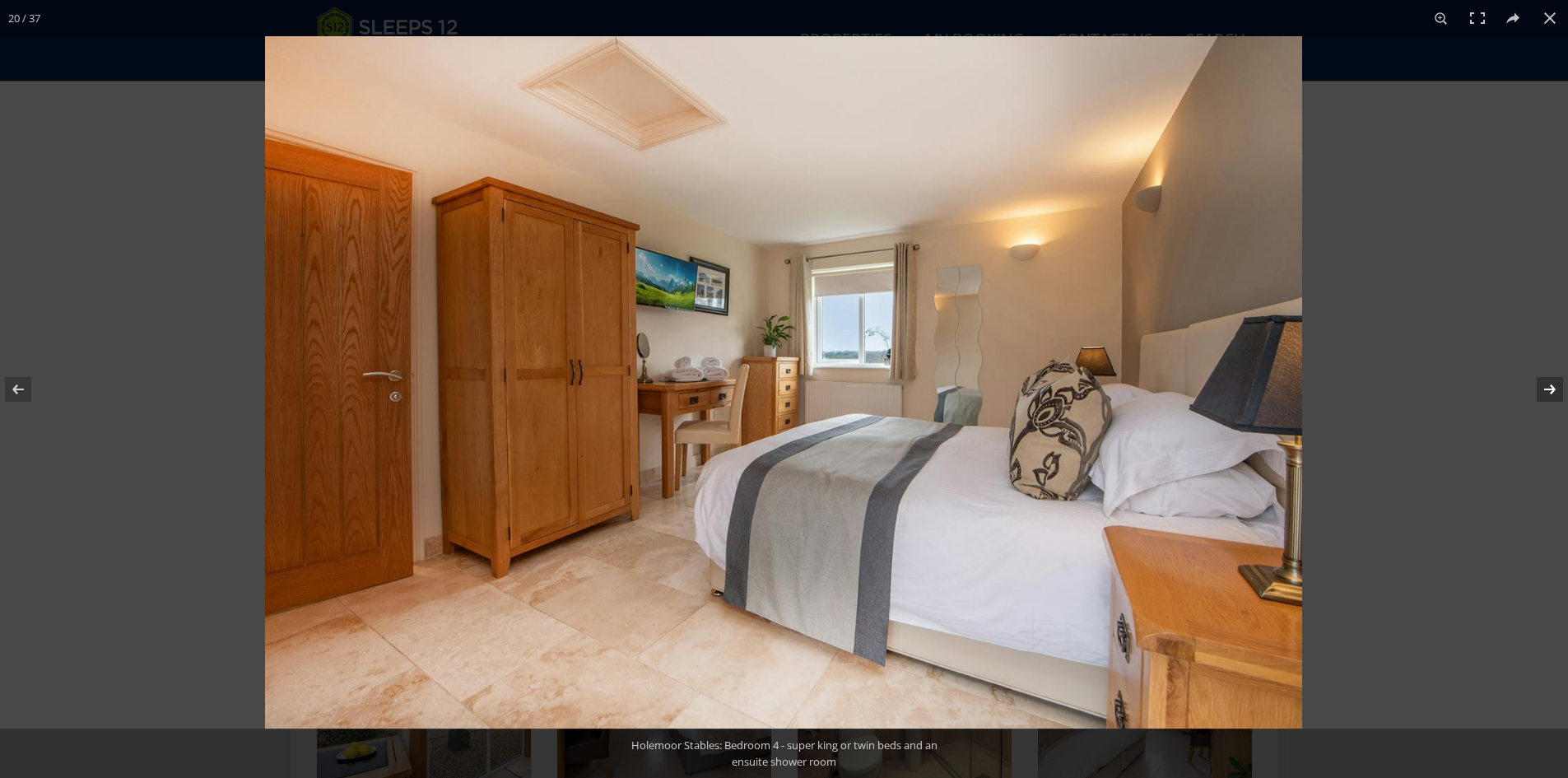
click at [1553, 388] on button at bounding box center [1539, 389] width 58 height 82
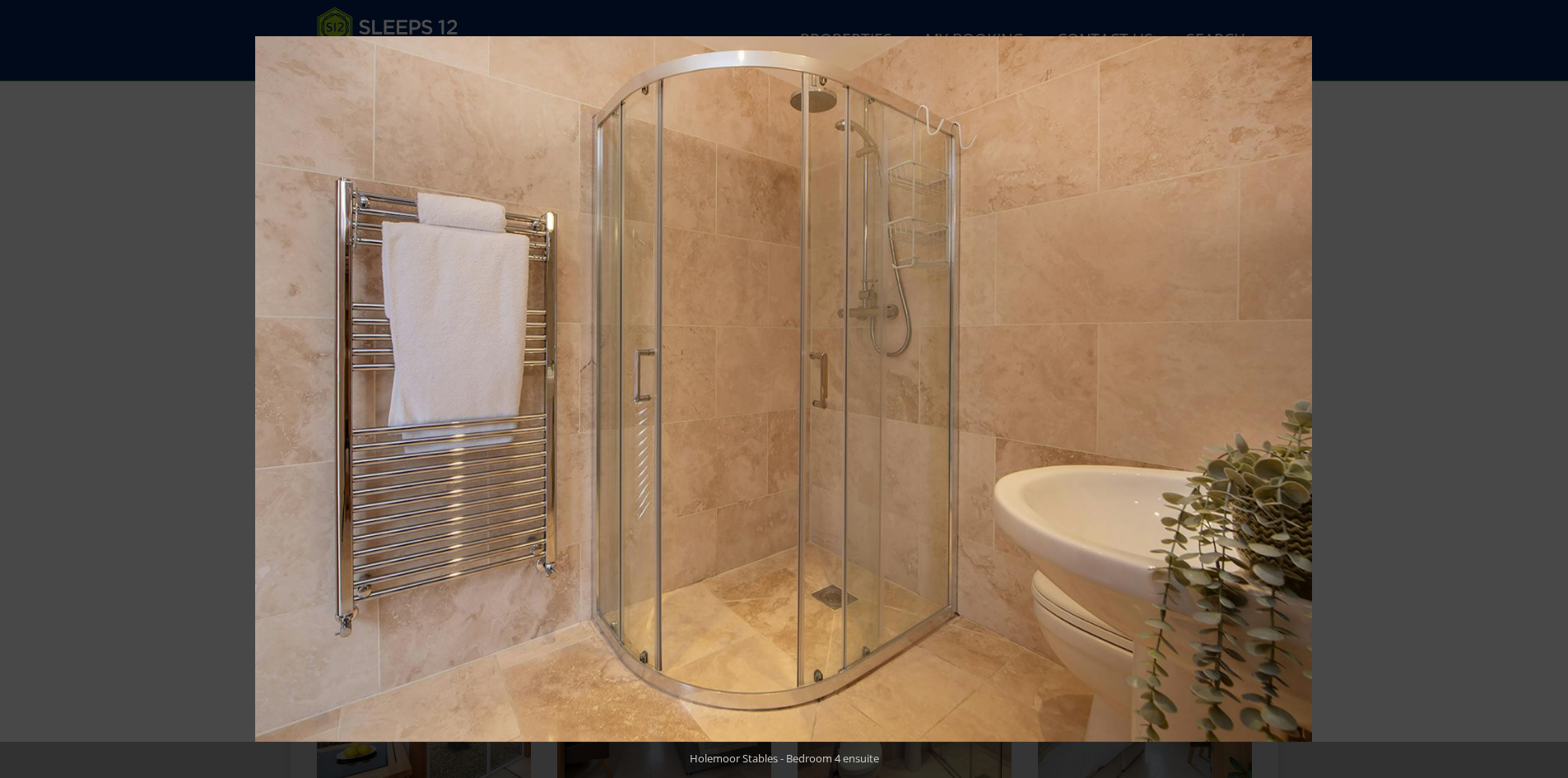
click at [1553, 388] on button at bounding box center [1539, 389] width 58 height 82
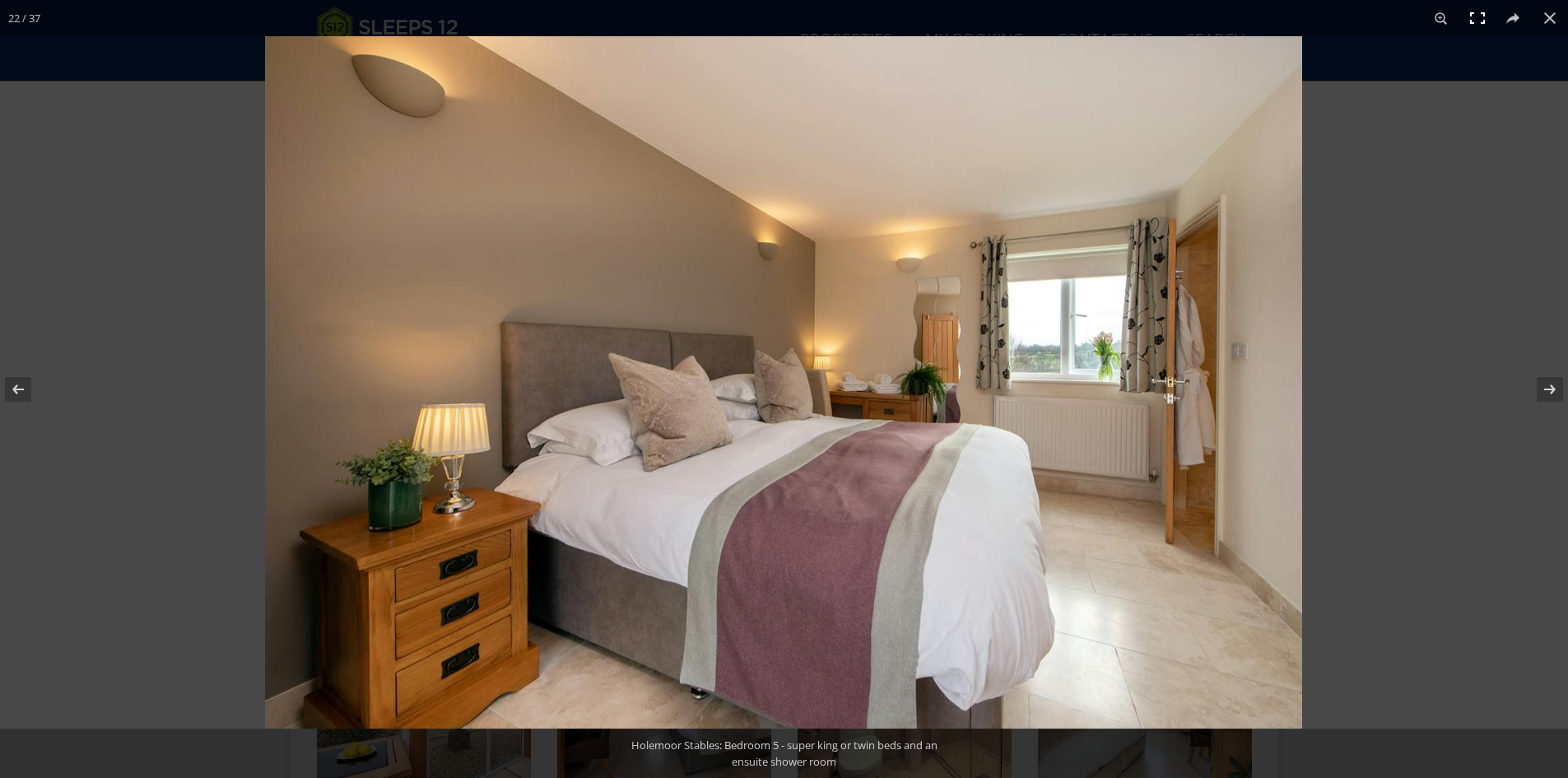
click at [1475, 20] on button at bounding box center [1478, 18] width 37 height 37
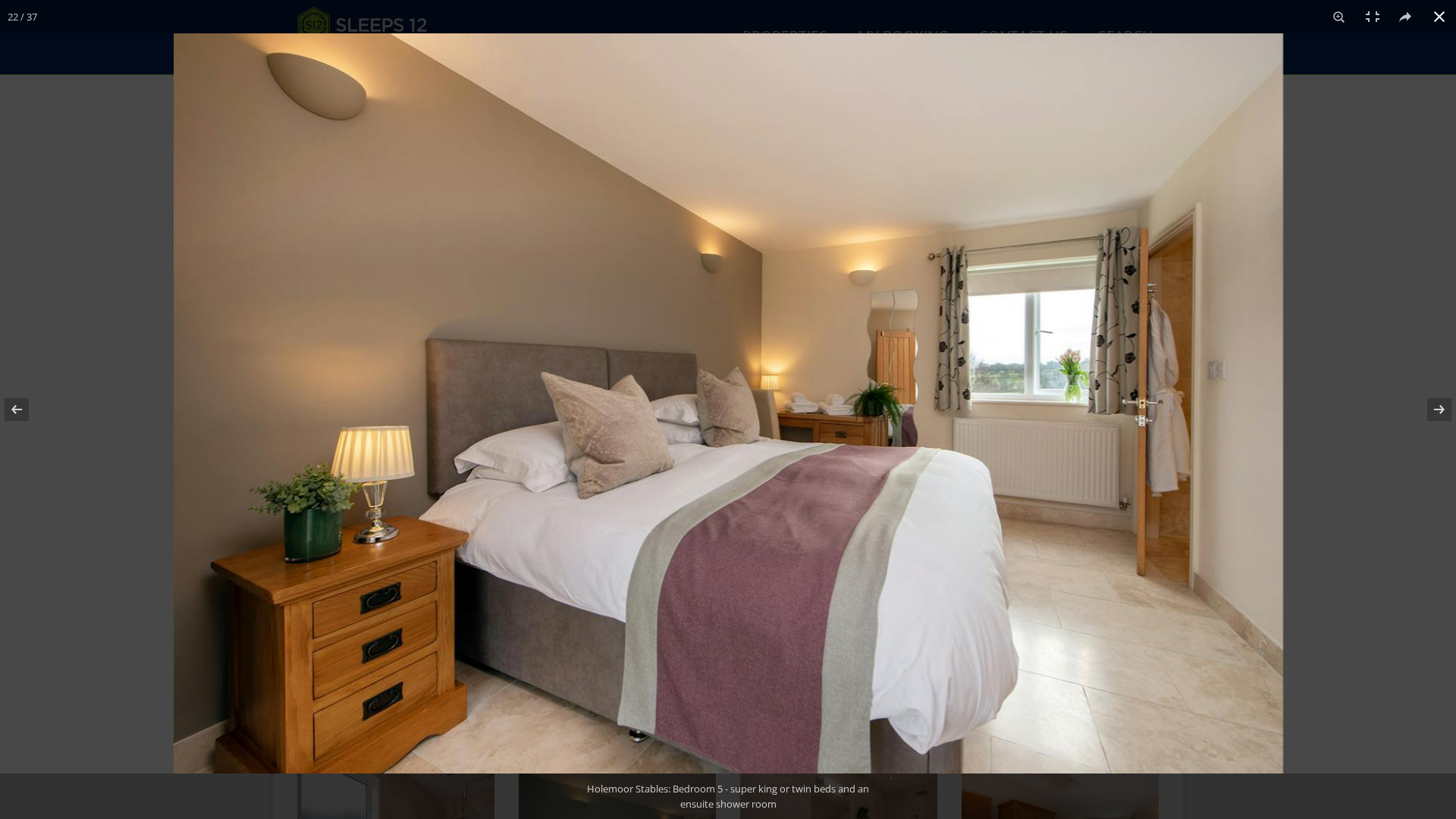
click at [1440, 24] on button at bounding box center [1439, 17] width 34 height 34
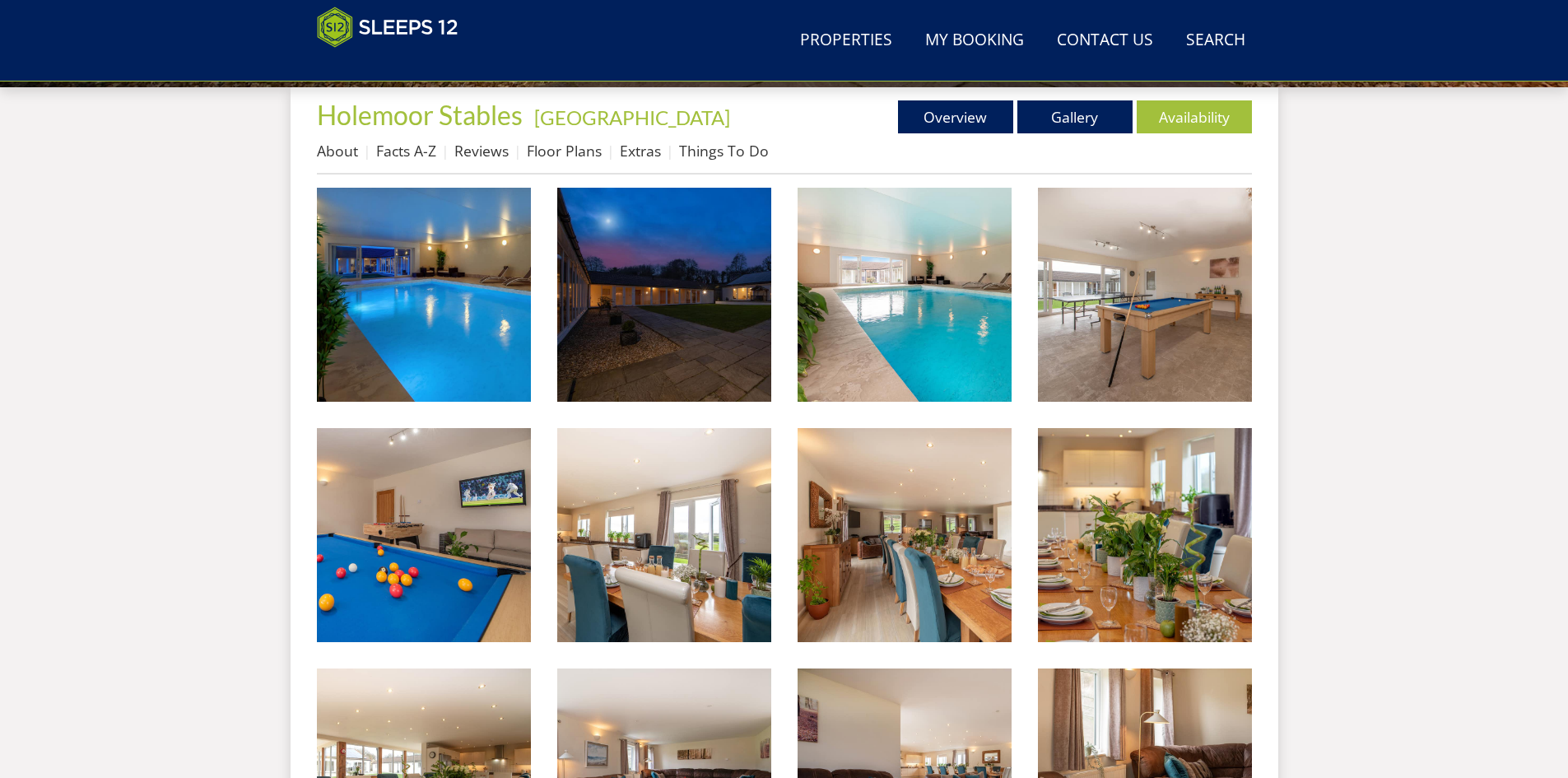
scroll to position [602, 0]
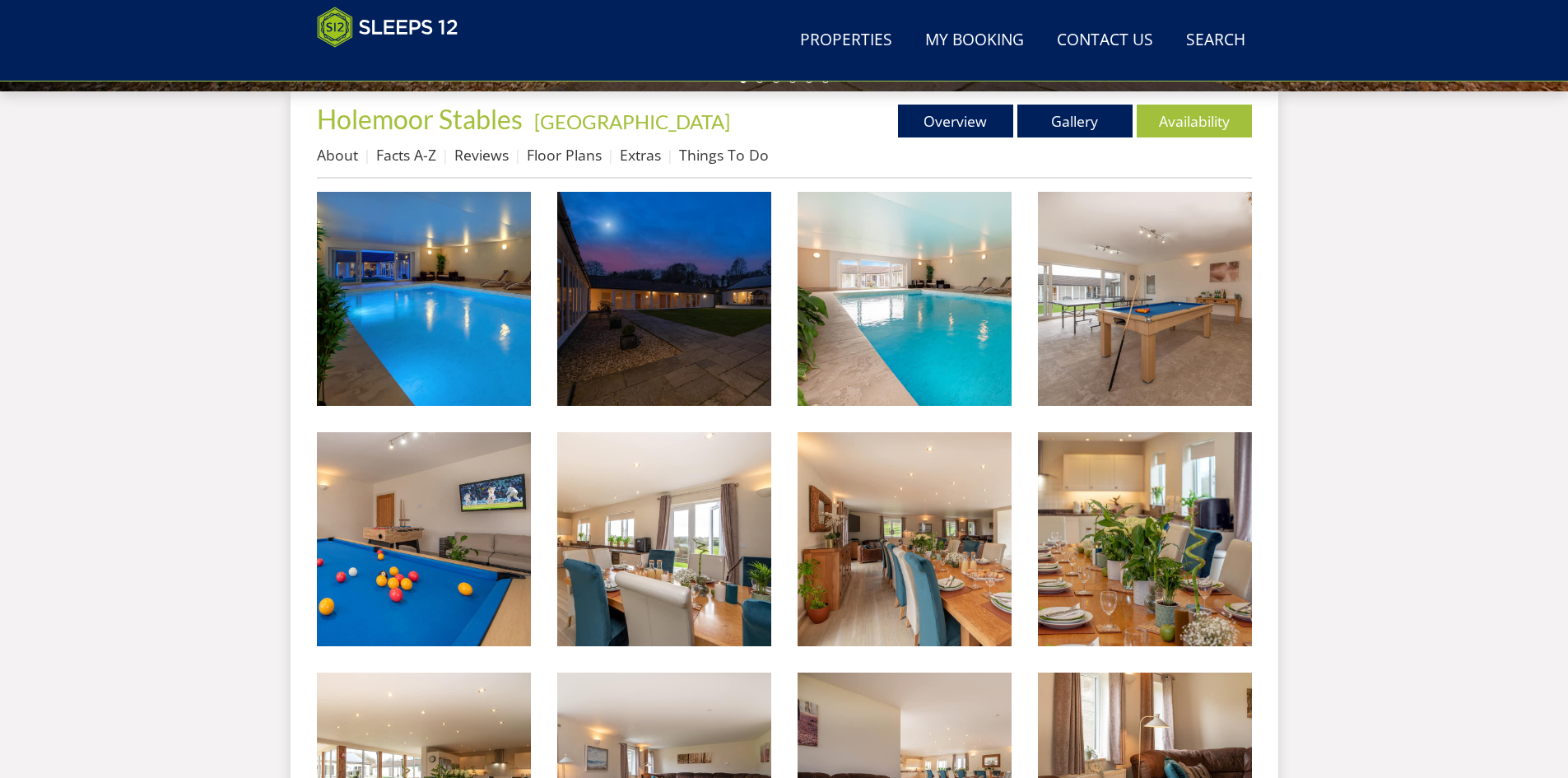
click at [548, 143] on li "Floor Plans" at bounding box center [573, 155] width 93 height 28
click at [553, 154] on link "Floor Plans" at bounding box center [564, 155] width 75 height 20
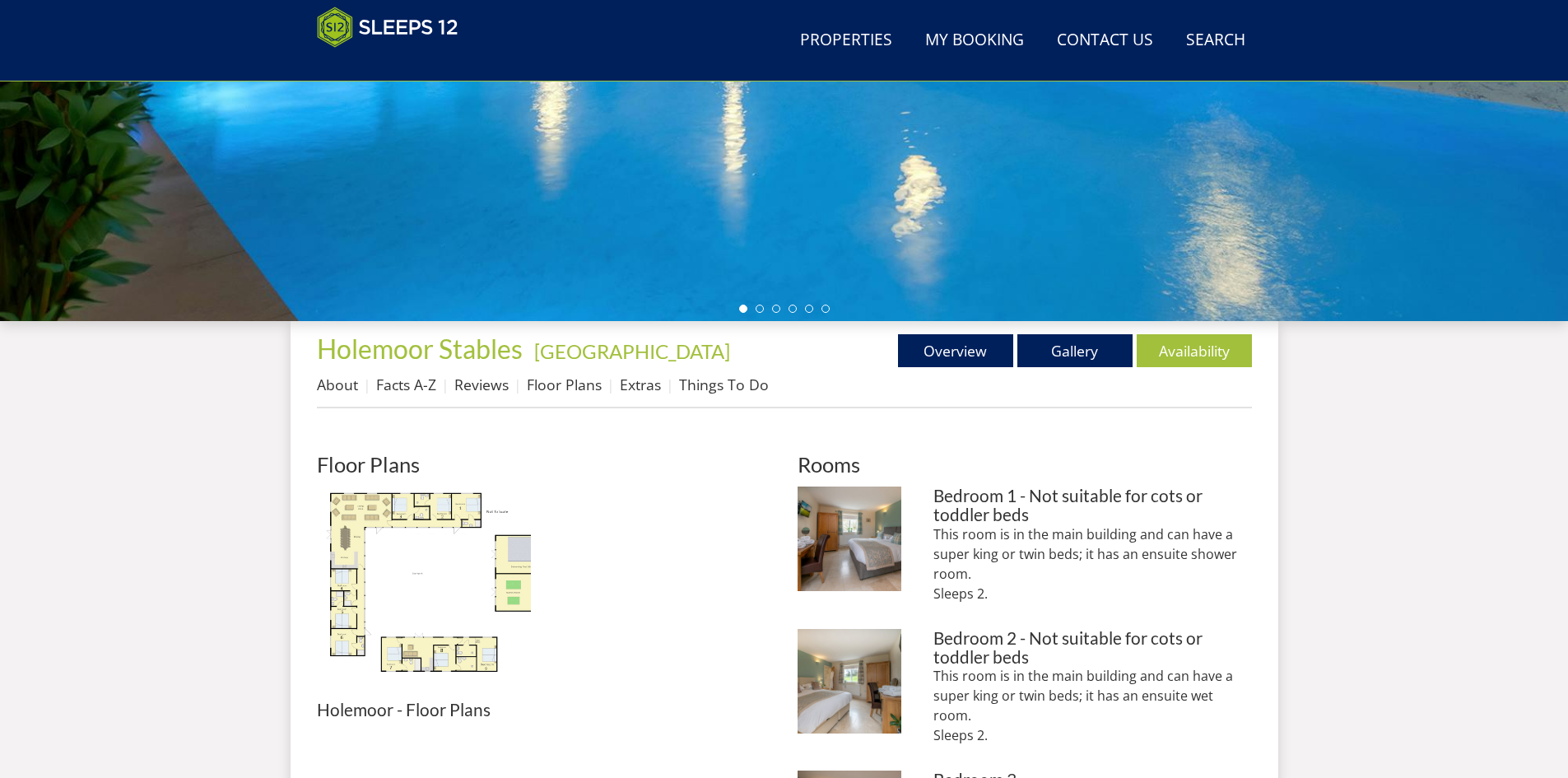
scroll to position [525, 0]
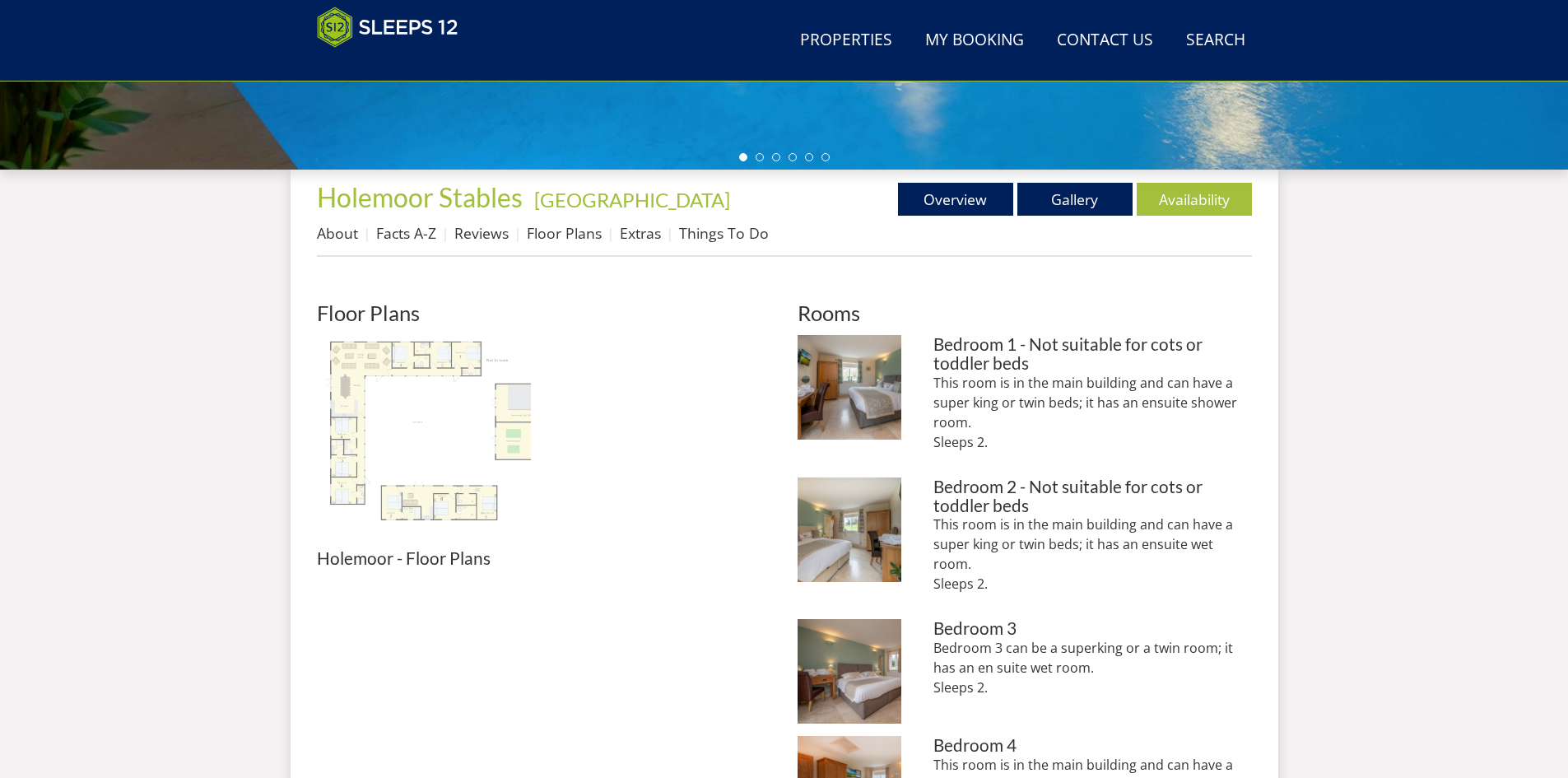
click at [461, 376] on img at bounding box center [424, 442] width 214 height 214
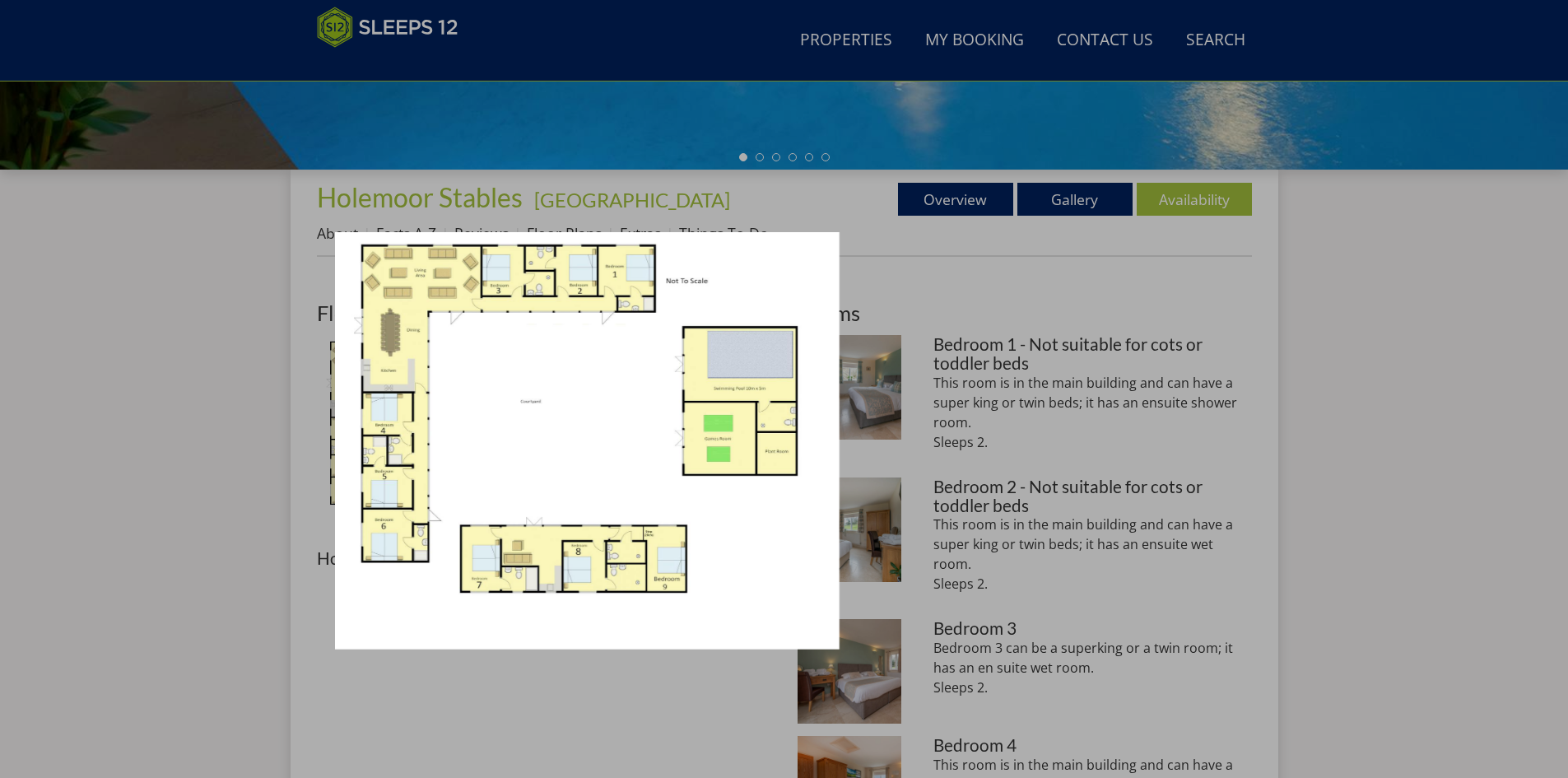
scroll to position [360, 0]
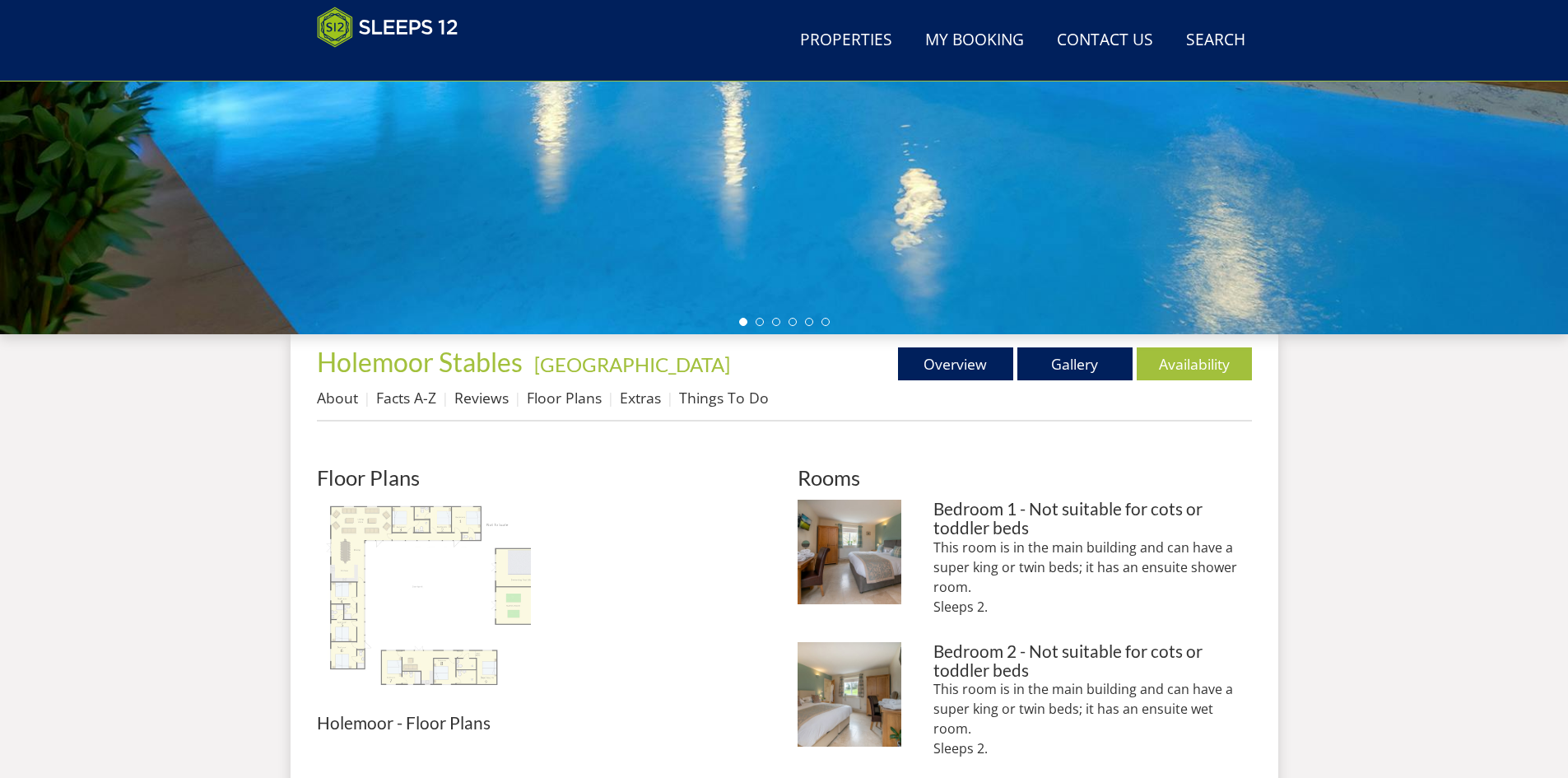
click at [504, 517] on img at bounding box center [424, 607] width 214 height 214
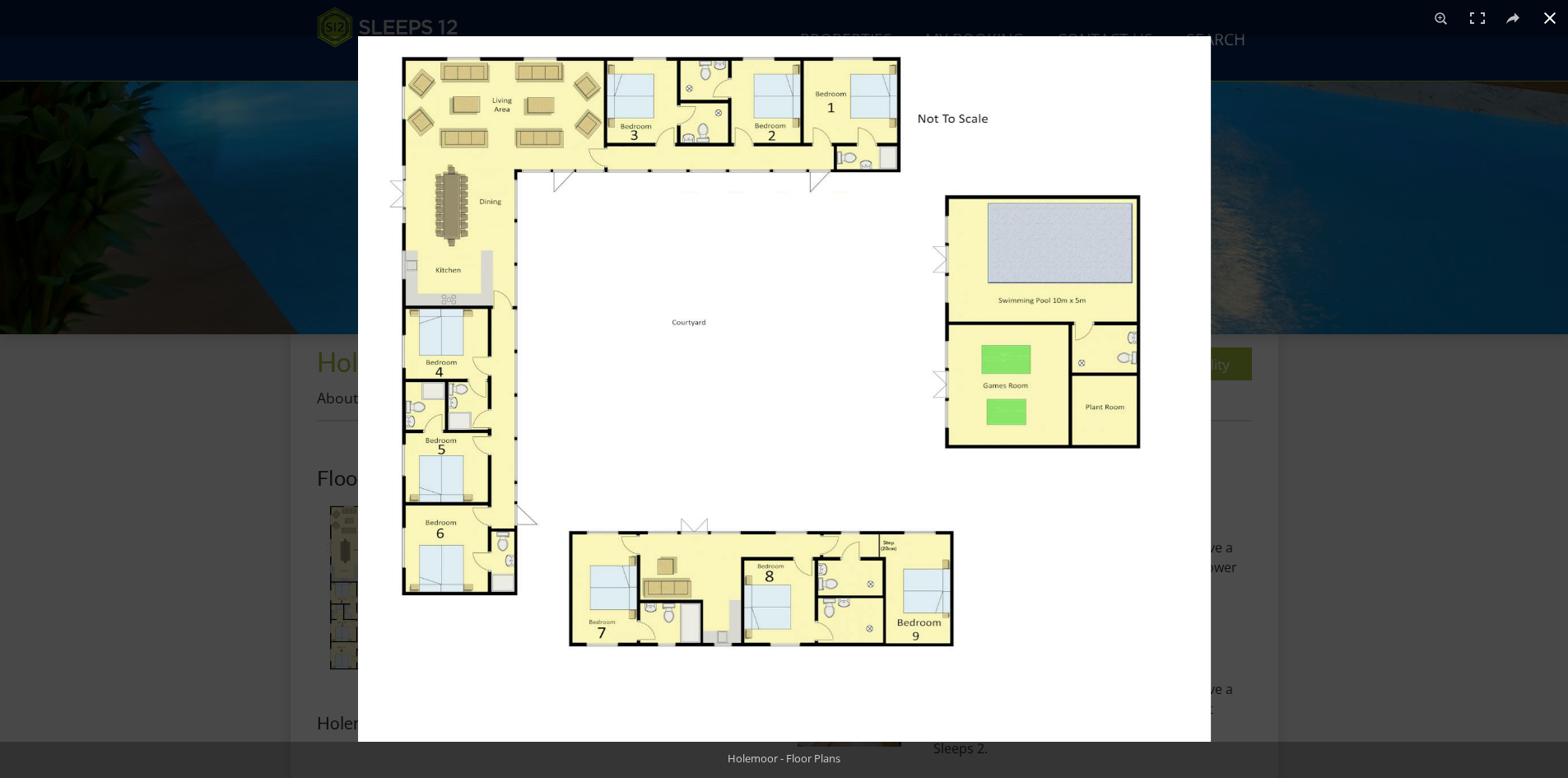
click at [1550, 17] on button at bounding box center [1550, 18] width 37 height 37
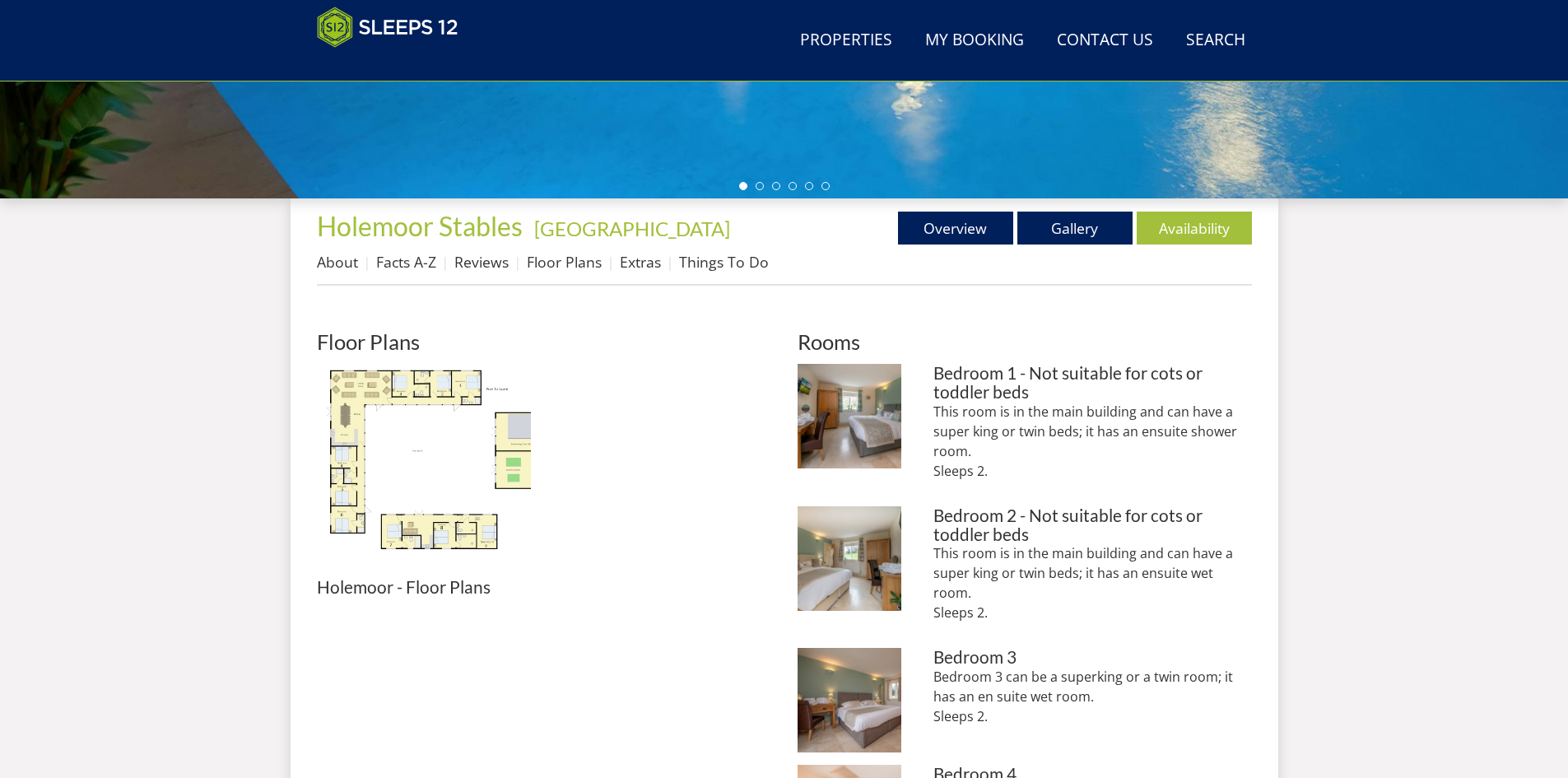
scroll to position [525, 0]
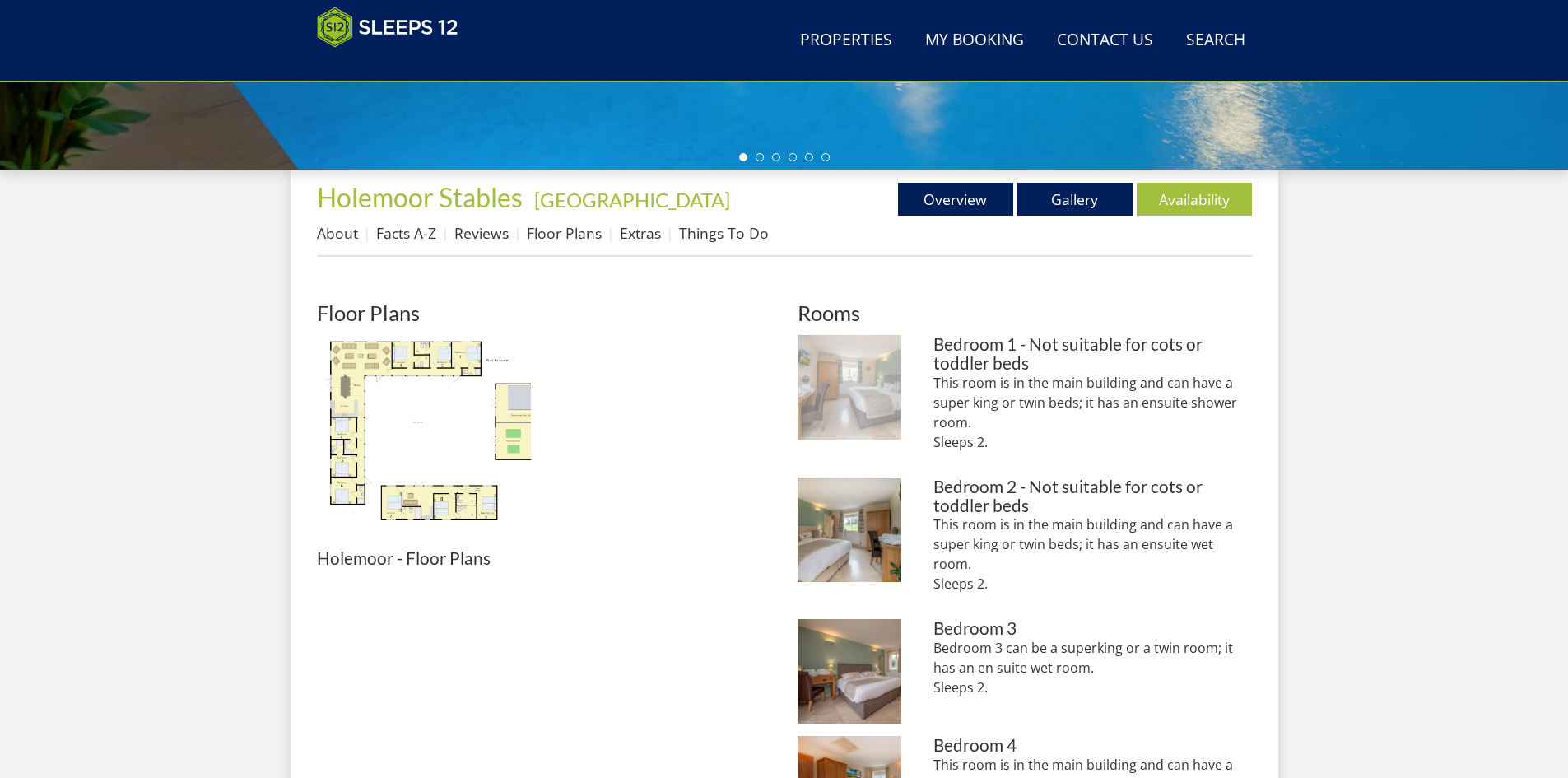
click at [864, 375] on img at bounding box center [850, 388] width 104 height 104
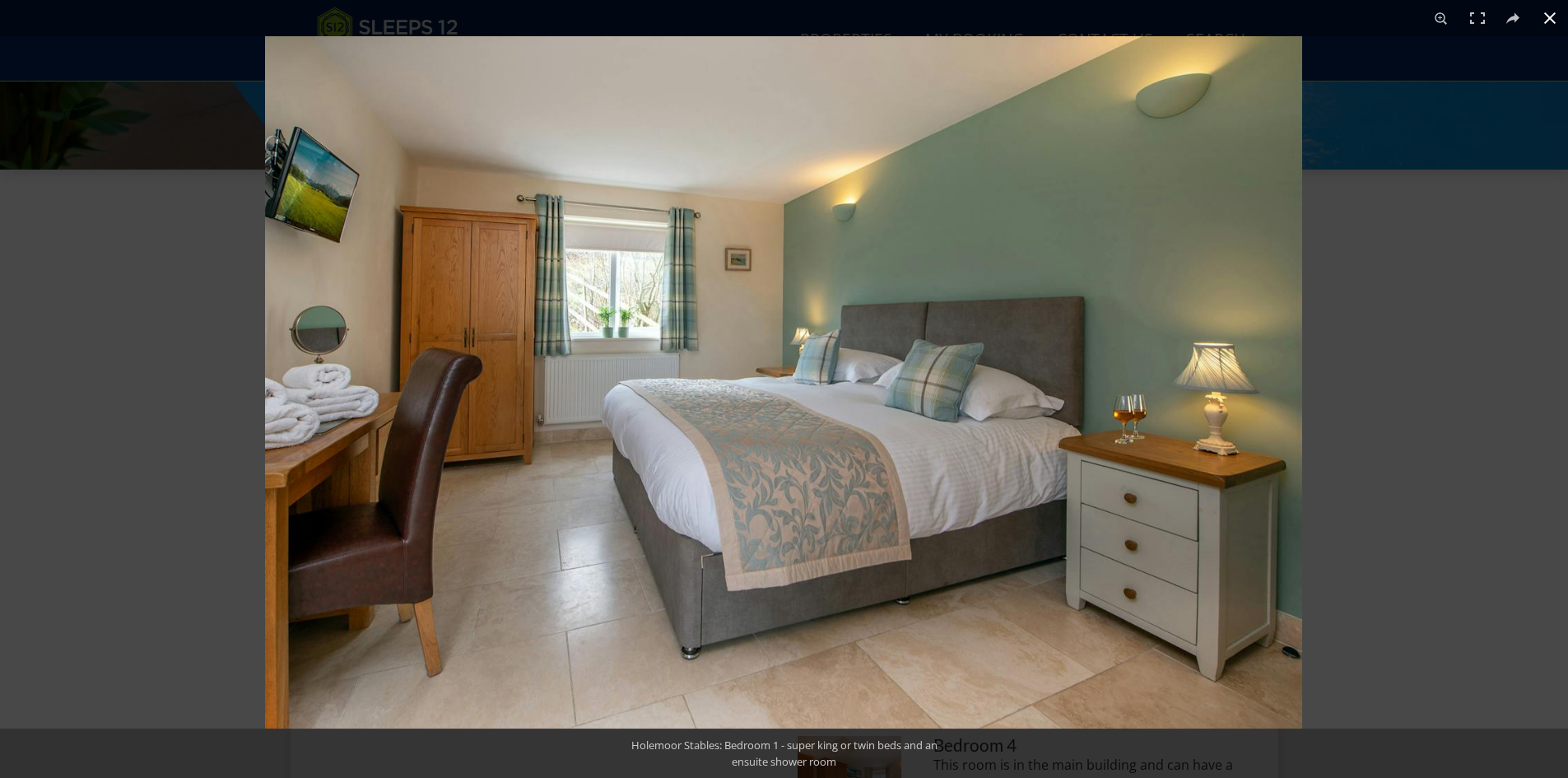
click at [1471, 387] on div at bounding box center [1049, 425] width 1568 height 778
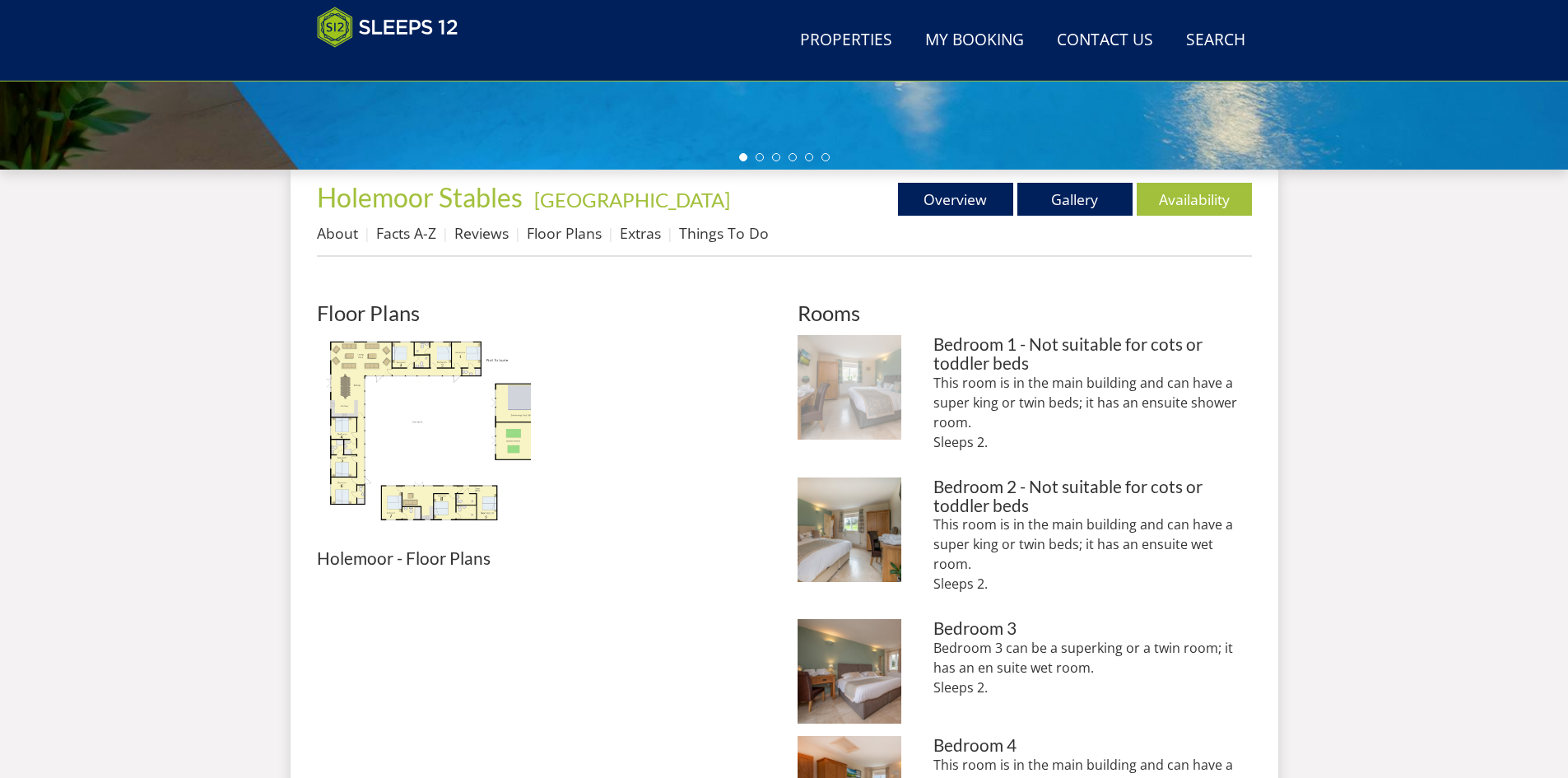
click at [832, 375] on img at bounding box center [850, 388] width 104 height 104
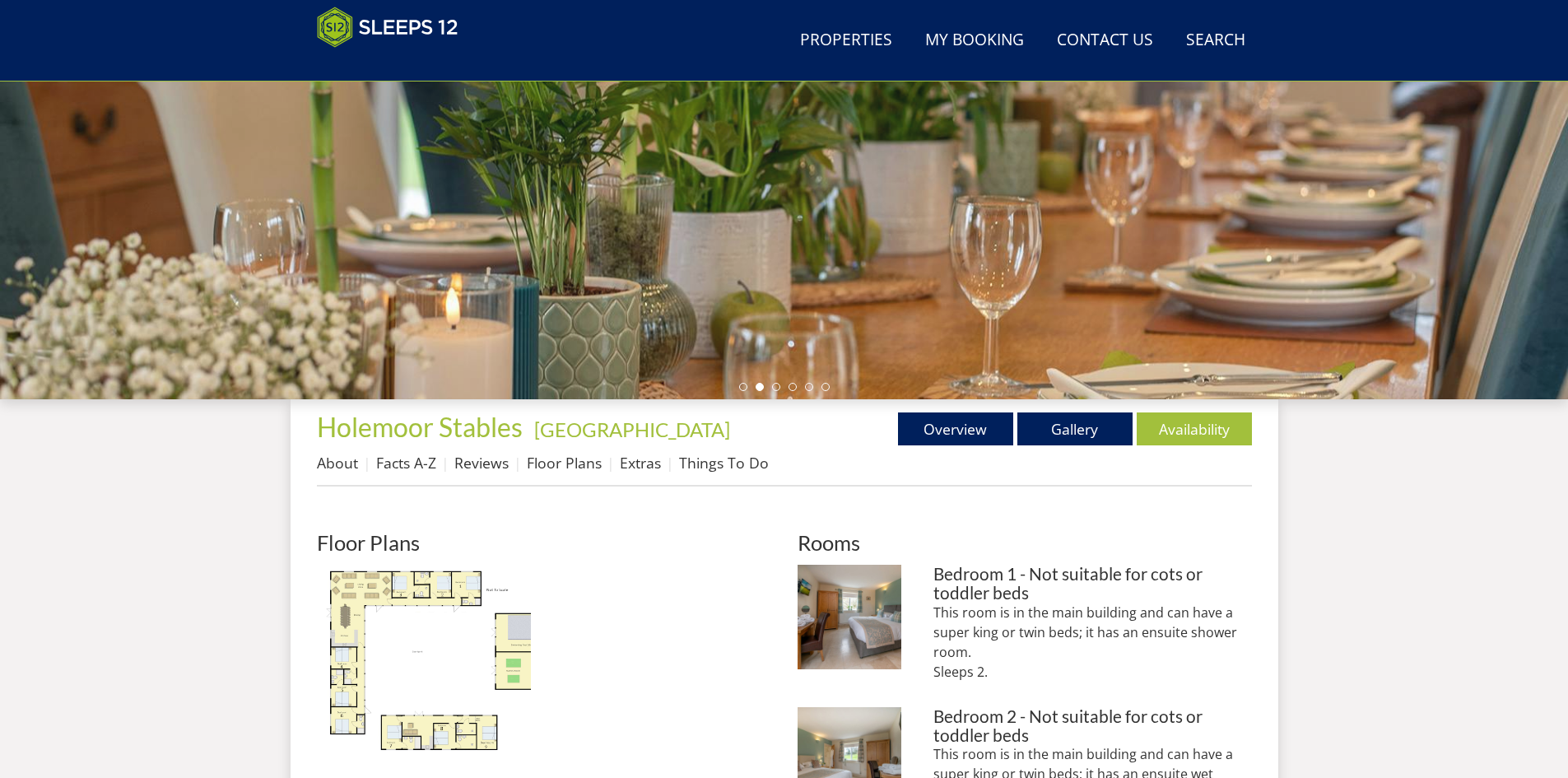
scroll to position [277, 0]
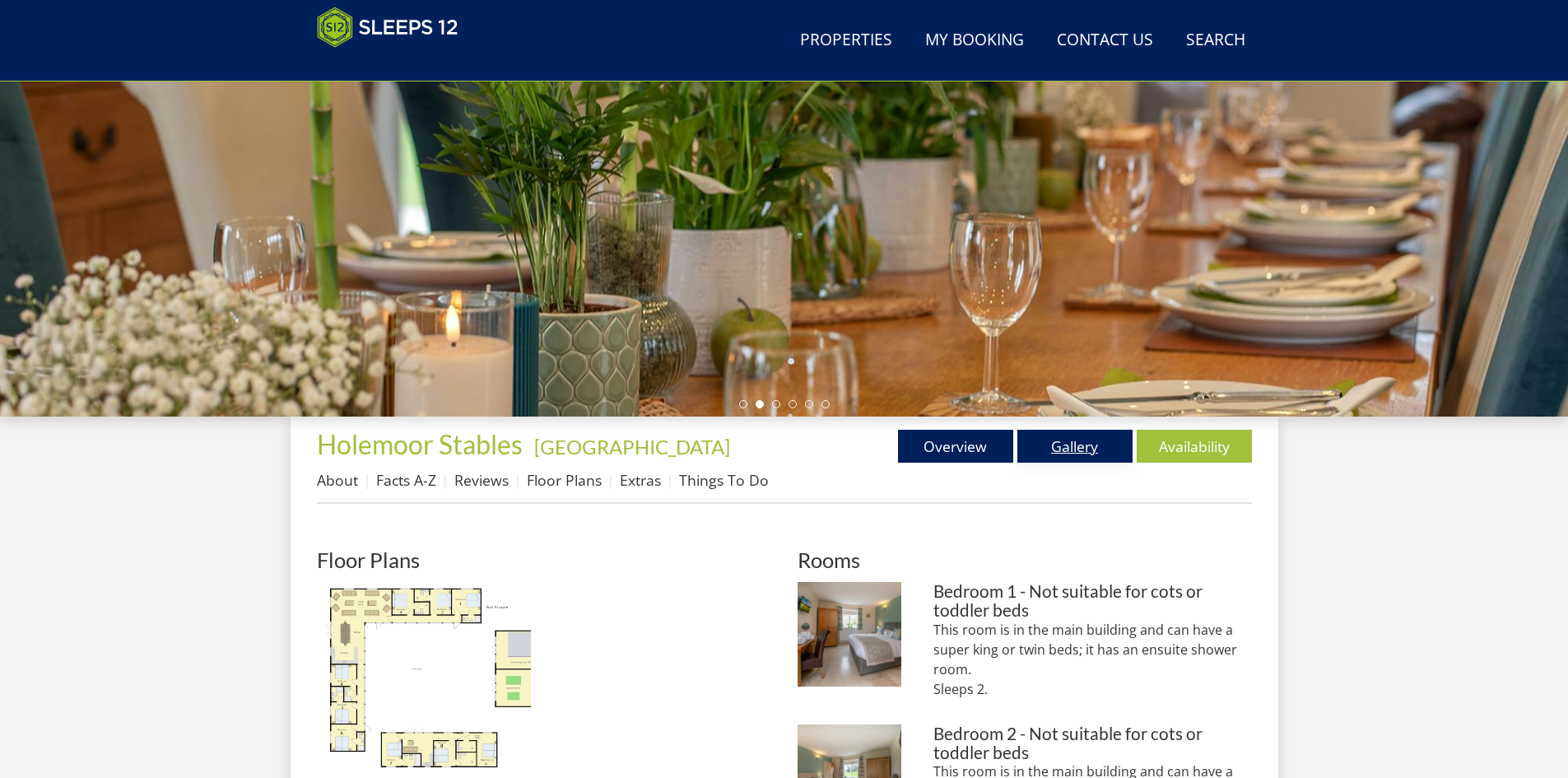
click at [1086, 452] on link "Gallery" at bounding box center [1075, 446] width 115 height 33
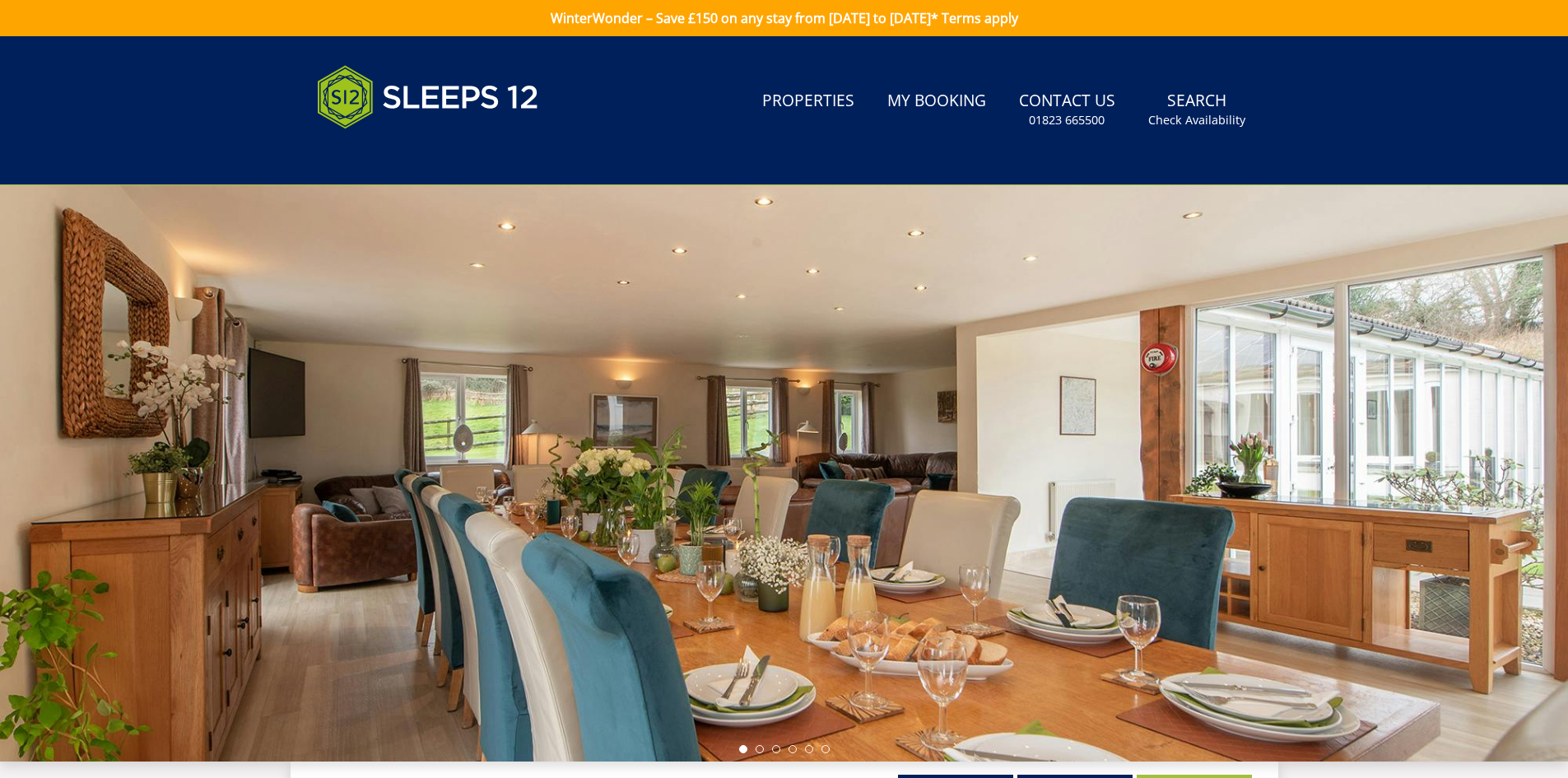
click at [1370, 441] on div at bounding box center [784, 474] width 1568 height 576
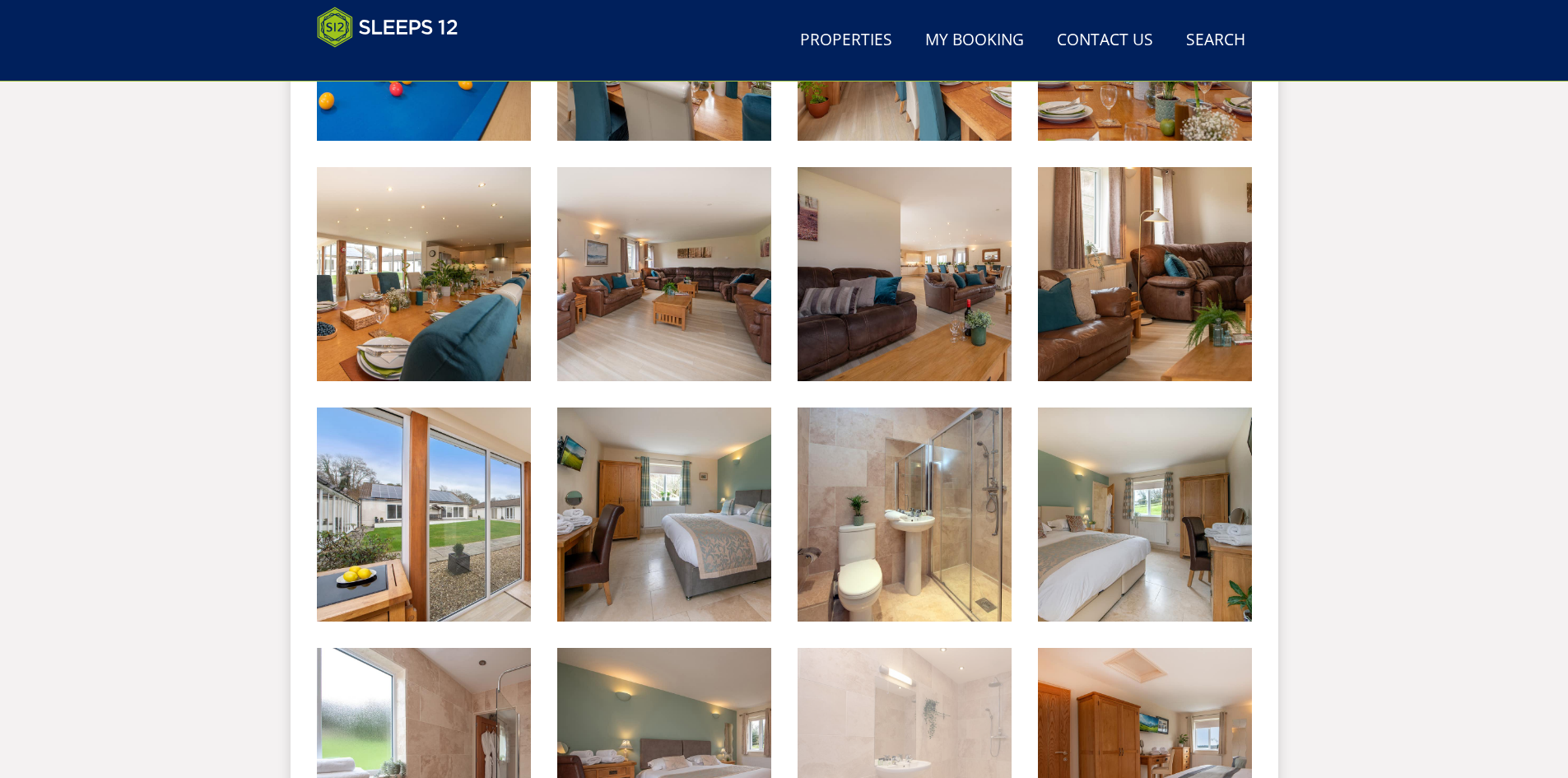
scroll to position [1102, 0]
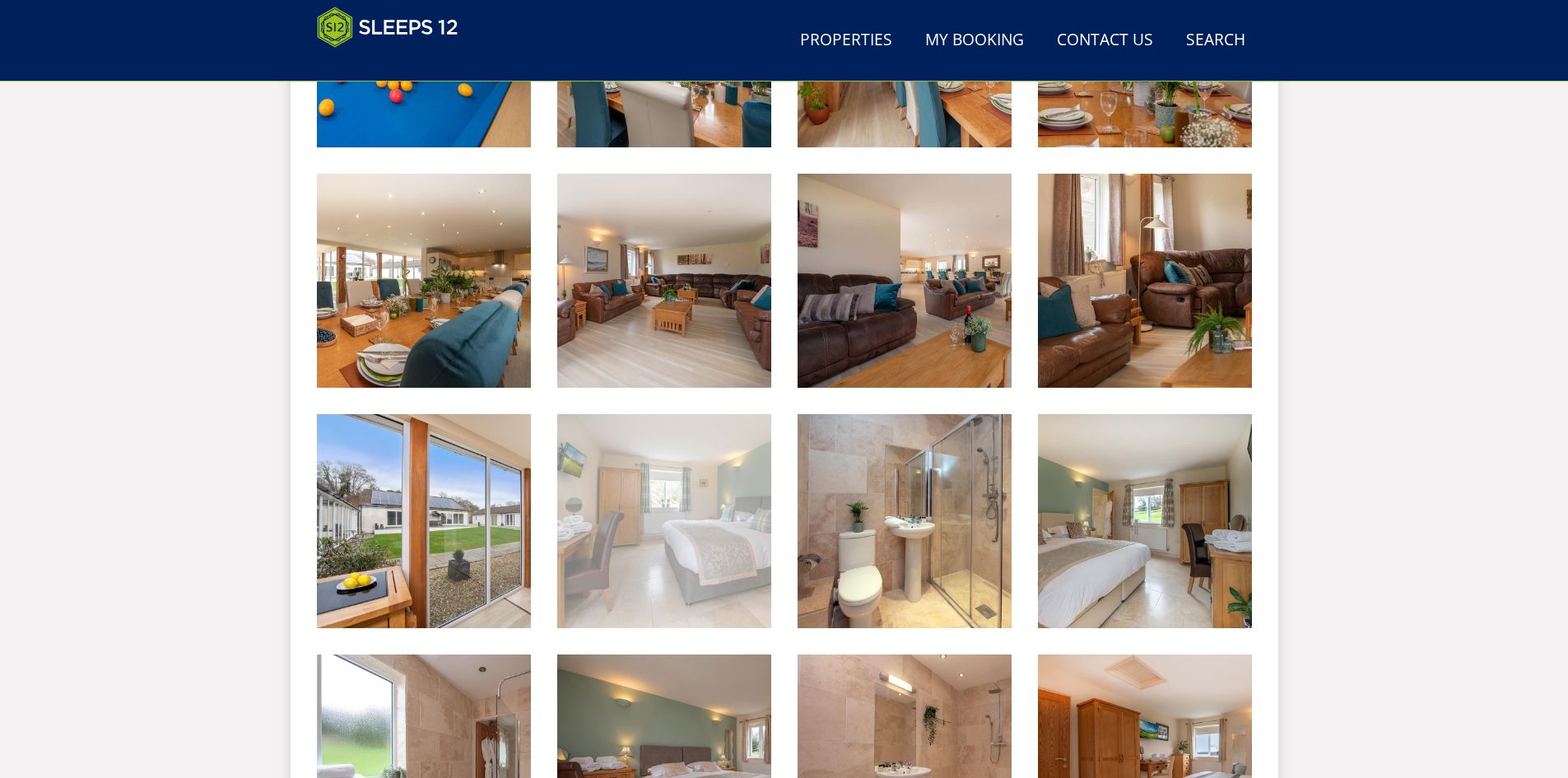
click at [650, 495] on img at bounding box center [664, 521] width 214 height 214
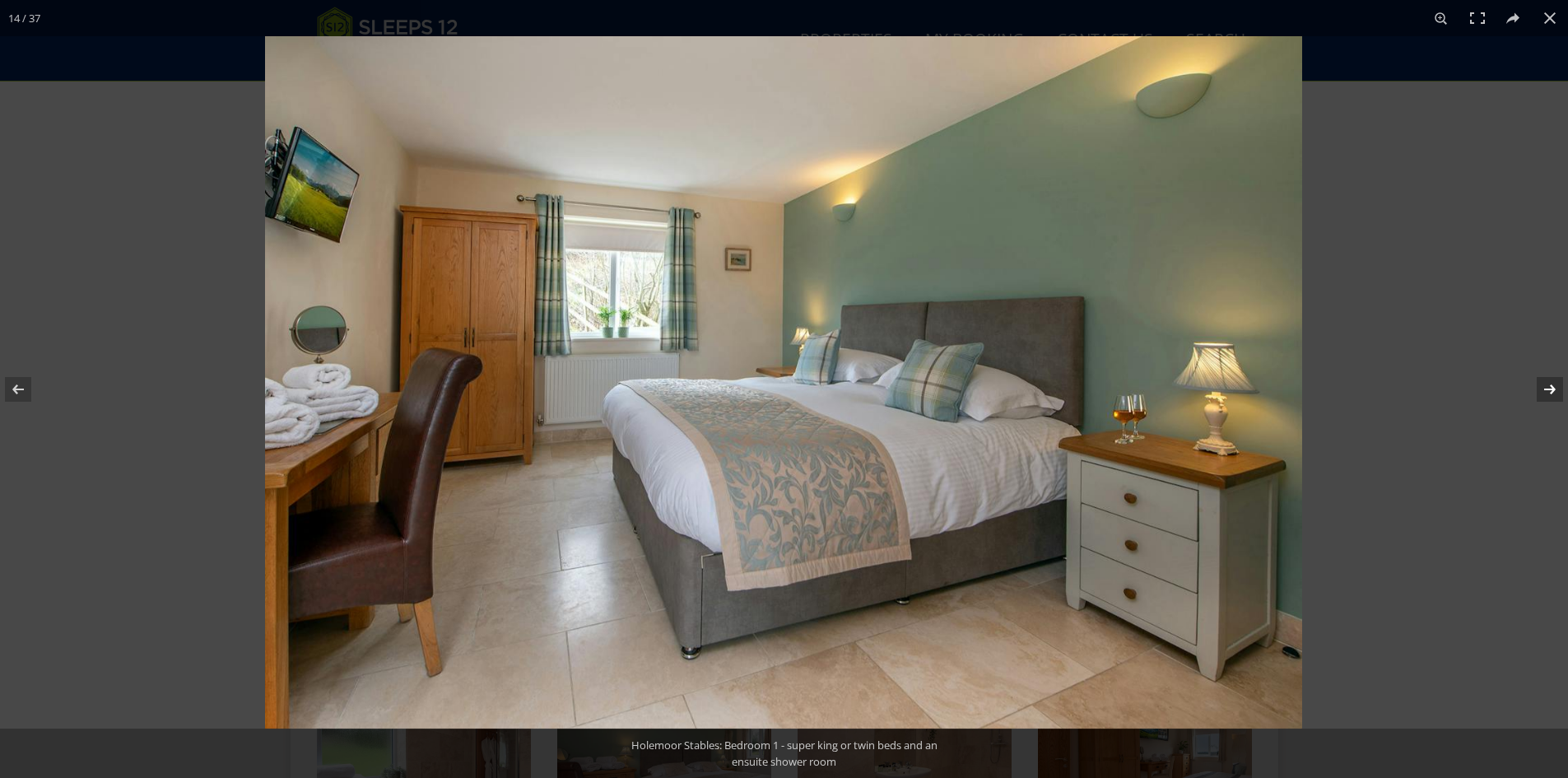
click at [1545, 393] on button at bounding box center [1539, 389] width 58 height 82
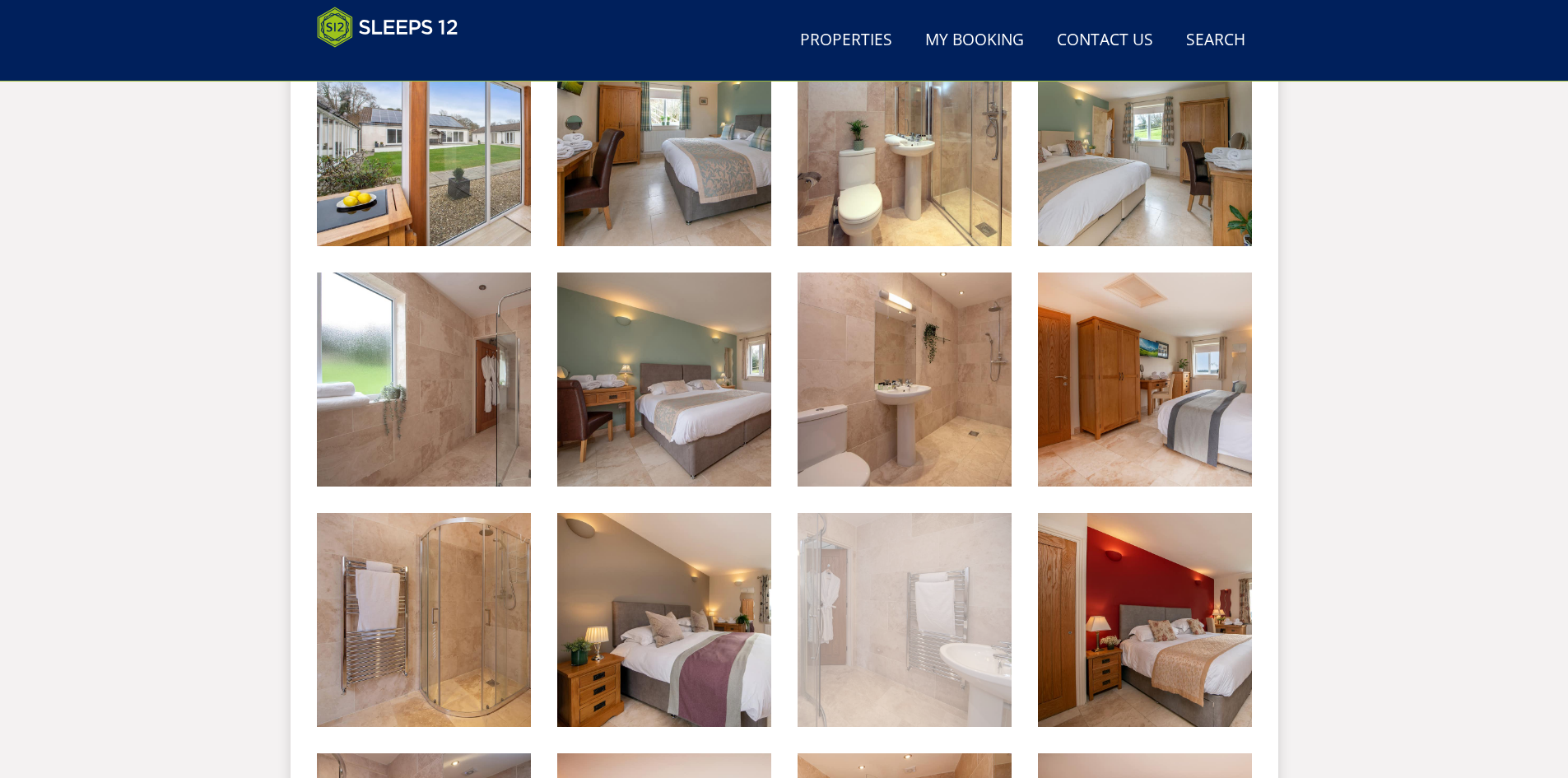
scroll to position [1513, 0]
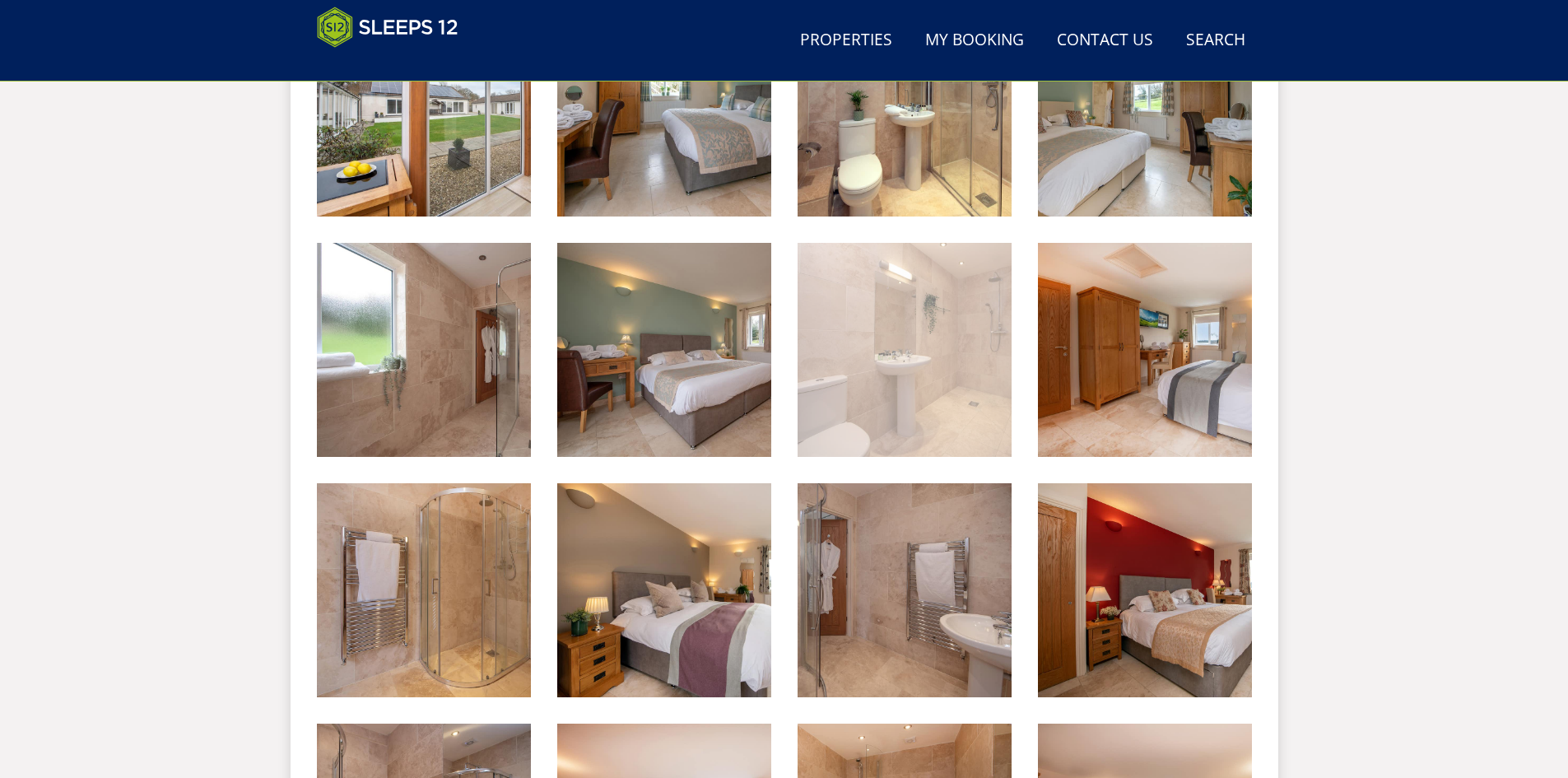
click at [931, 379] on img at bounding box center [905, 350] width 214 height 214
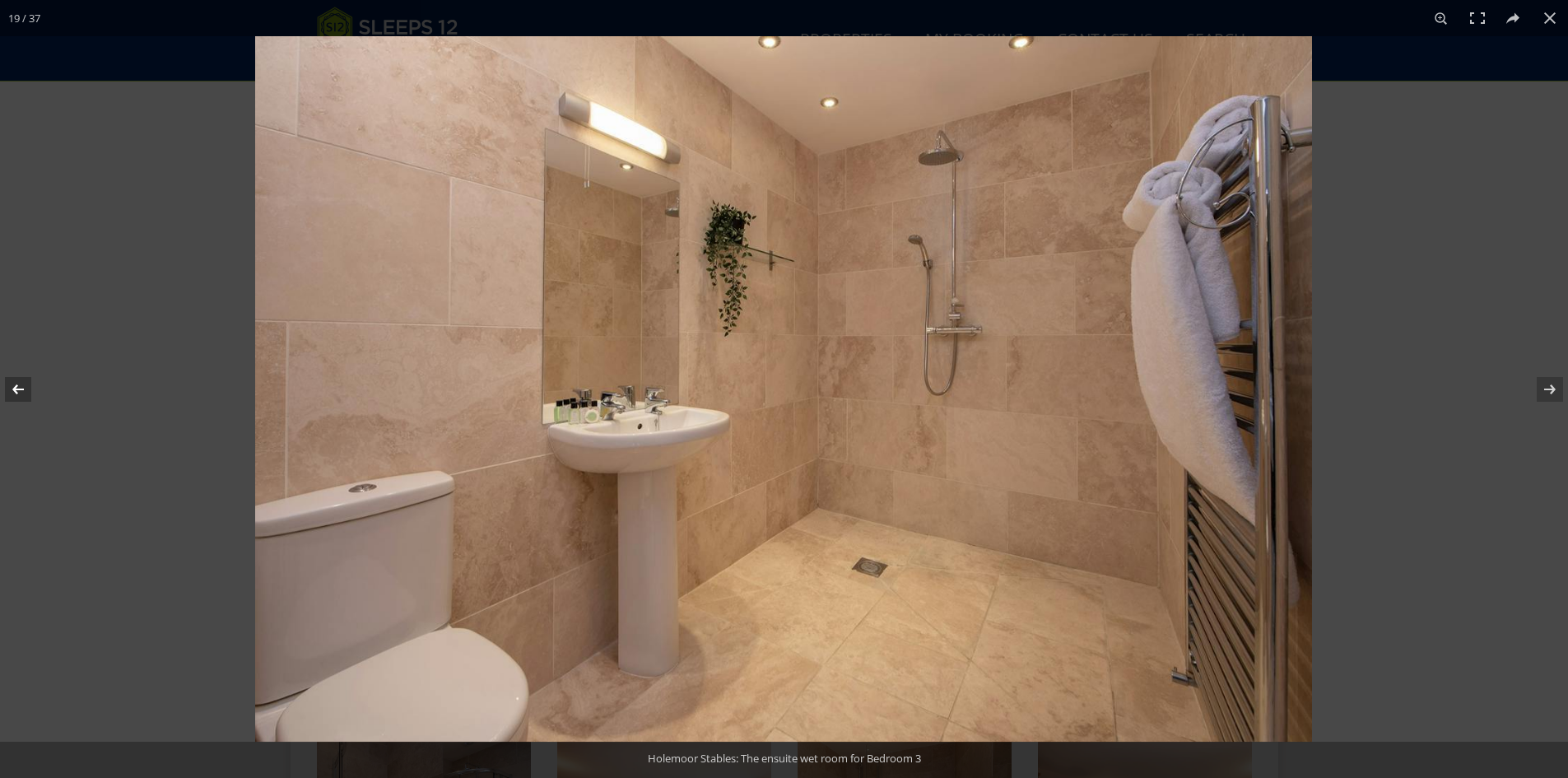
click at [19, 392] on button at bounding box center [28, 389] width 58 height 82
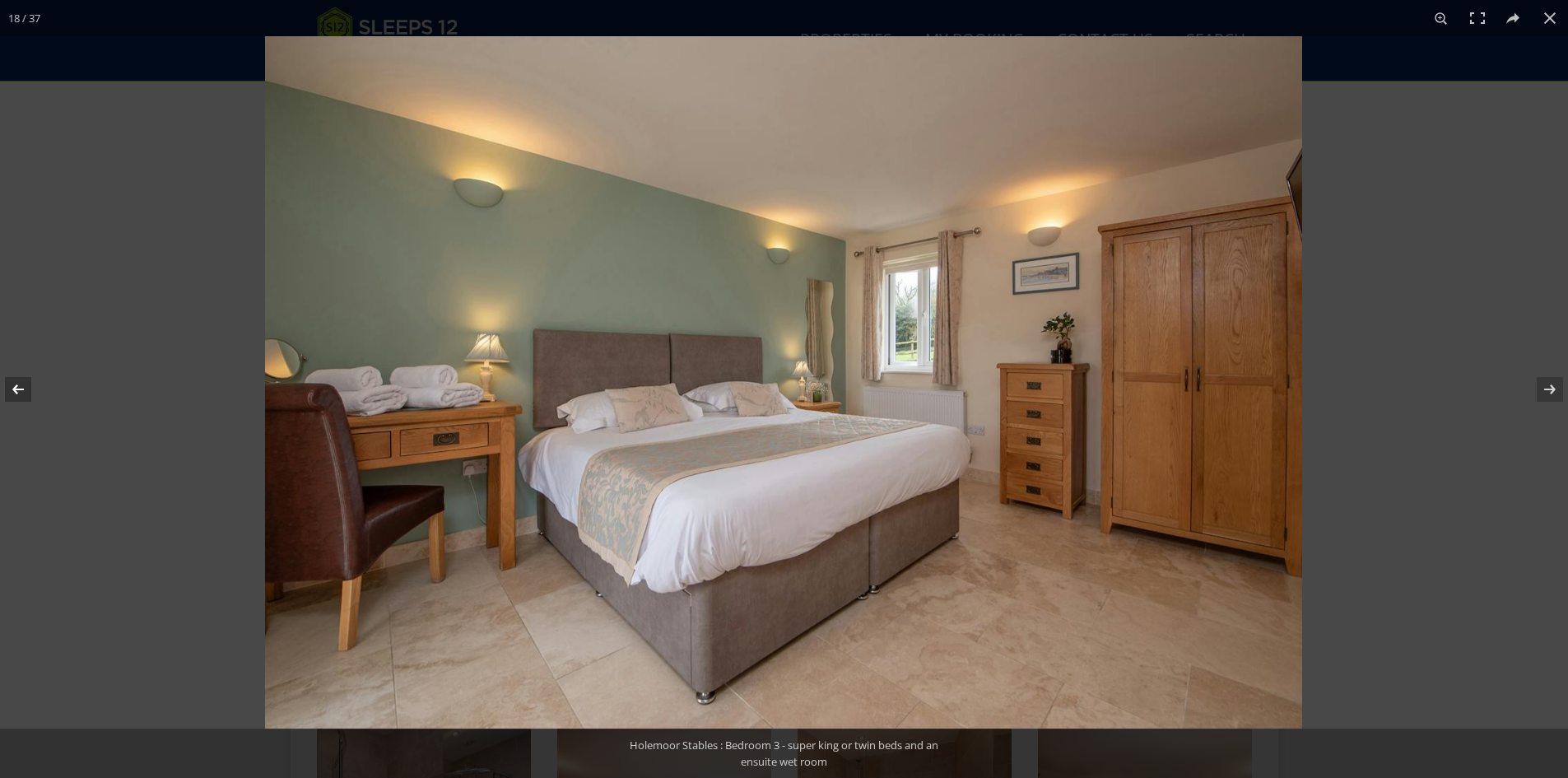
click at [19, 392] on button at bounding box center [28, 389] width 58 height 82
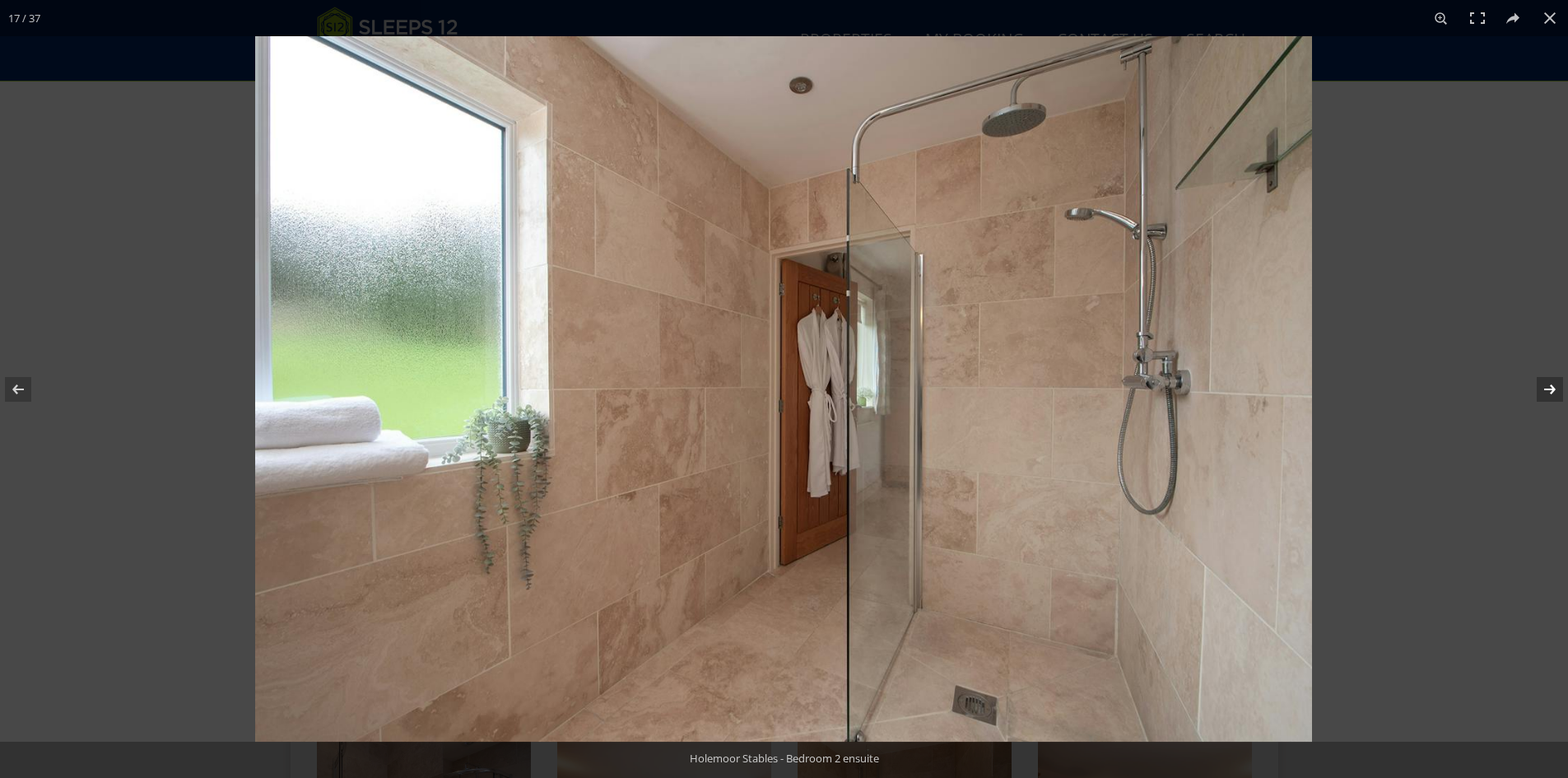
click at [1547, 384] on button at bounding box center [1539, 389] width 58 height 82
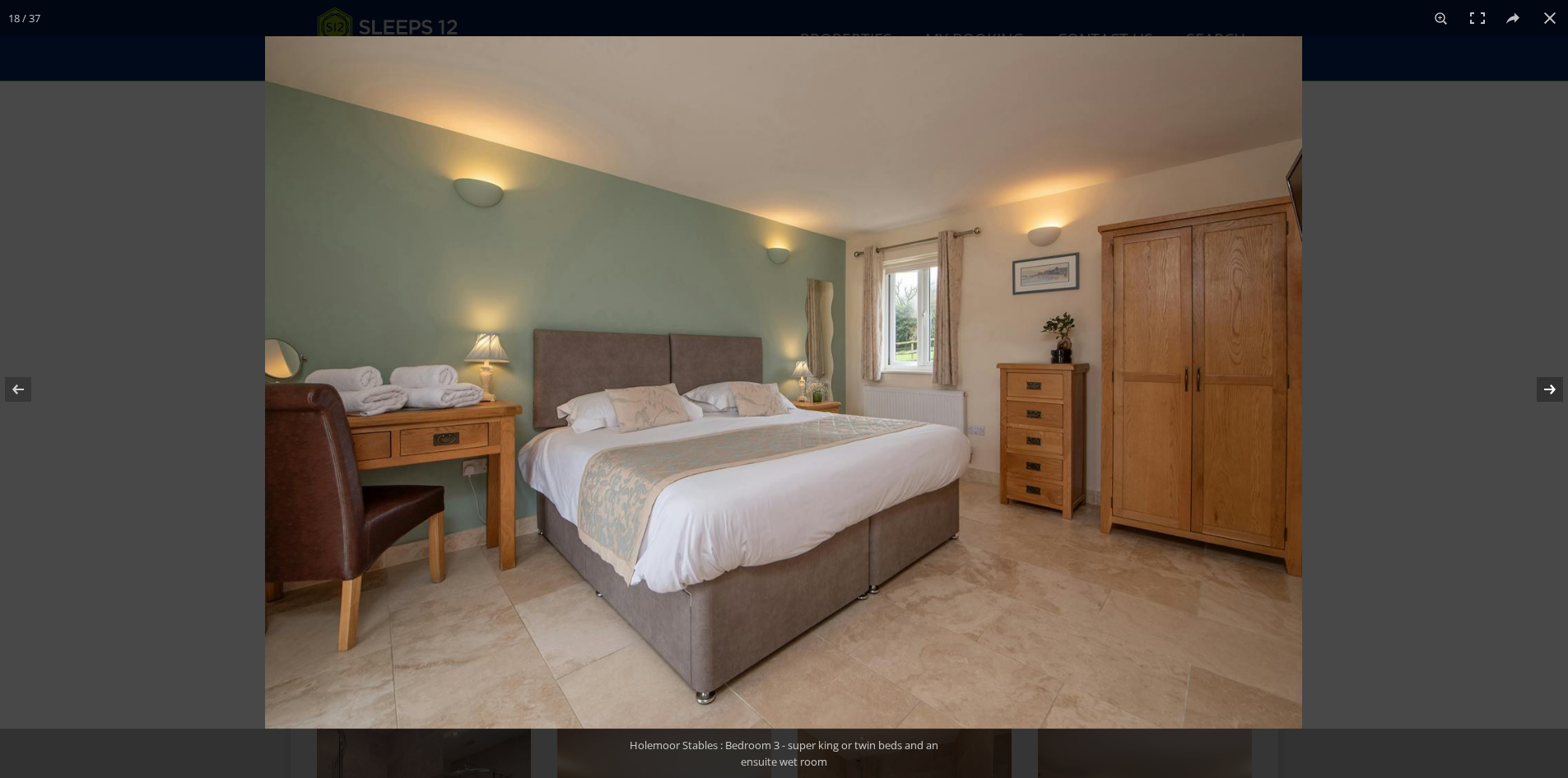
click at [1547, 384] on button at bounding box center [1539, 389] width 58 height 82
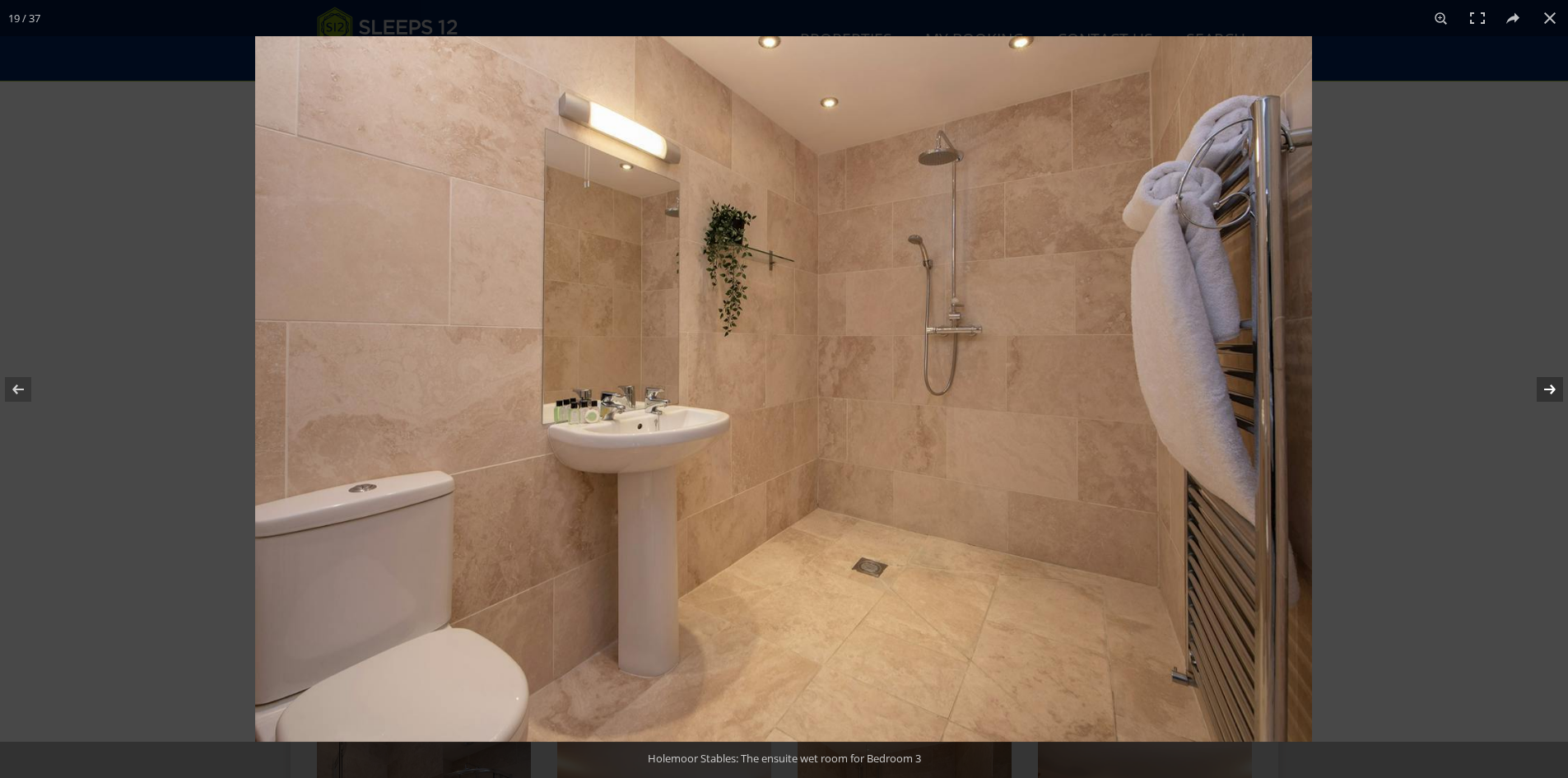
click at [1547, 384] on button at bounding box center [1539, 389] width 58 height 82
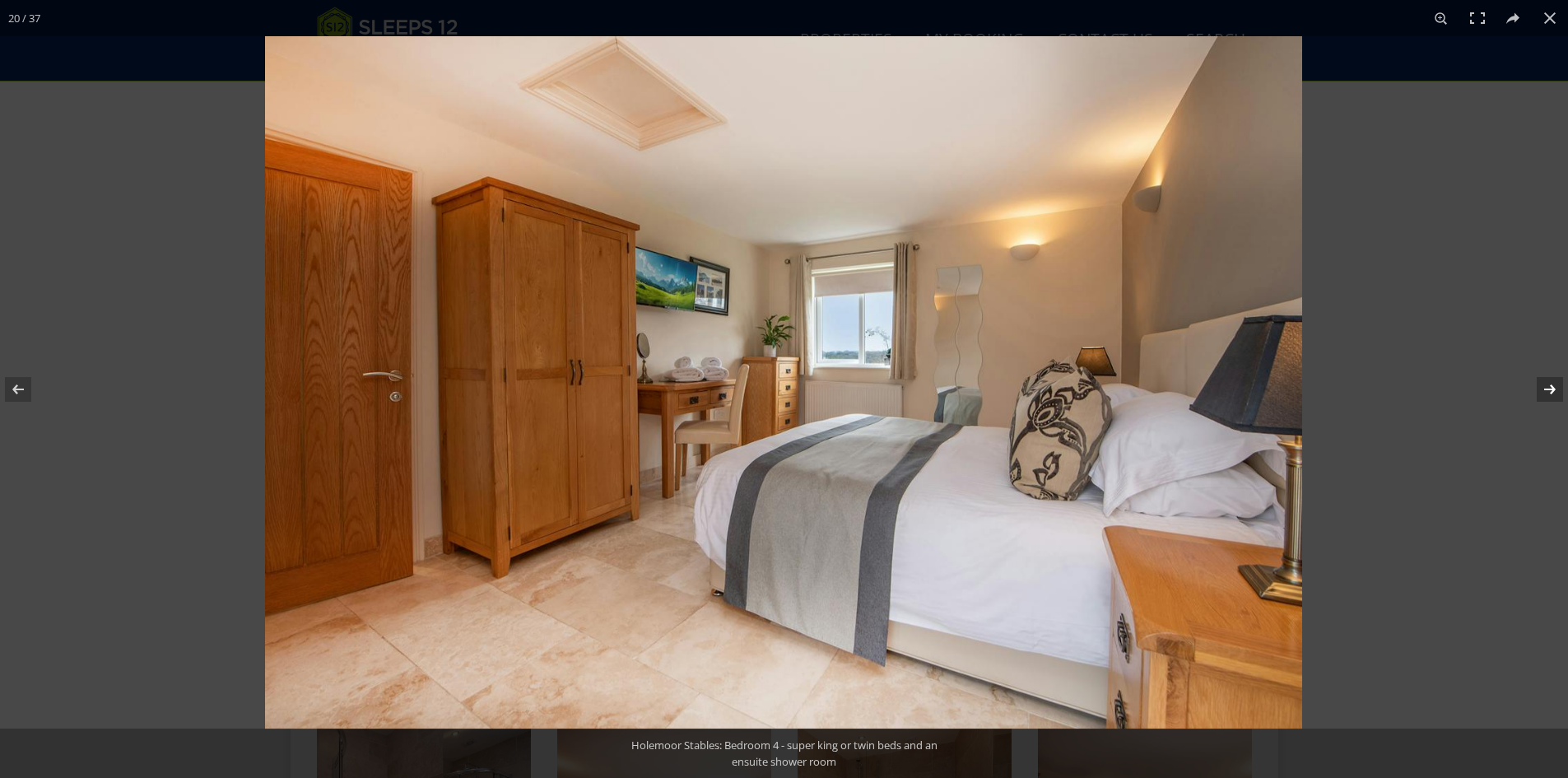
click at [1547, 384] on button at bounding box center [1539, 389] width 58 height 82
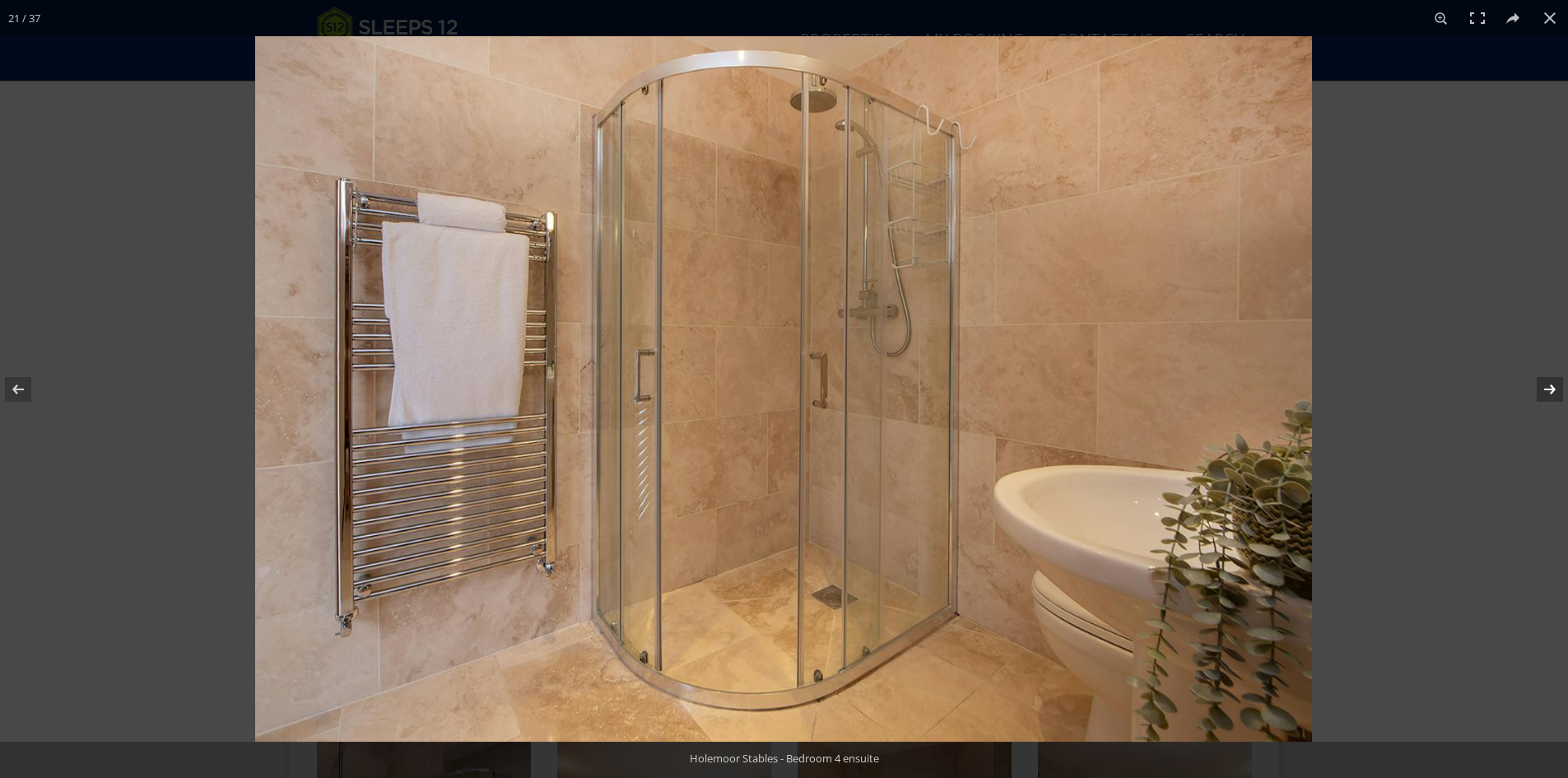
click at [1547, 384] on button at bounding box center [1539, 389] width 58 height 82
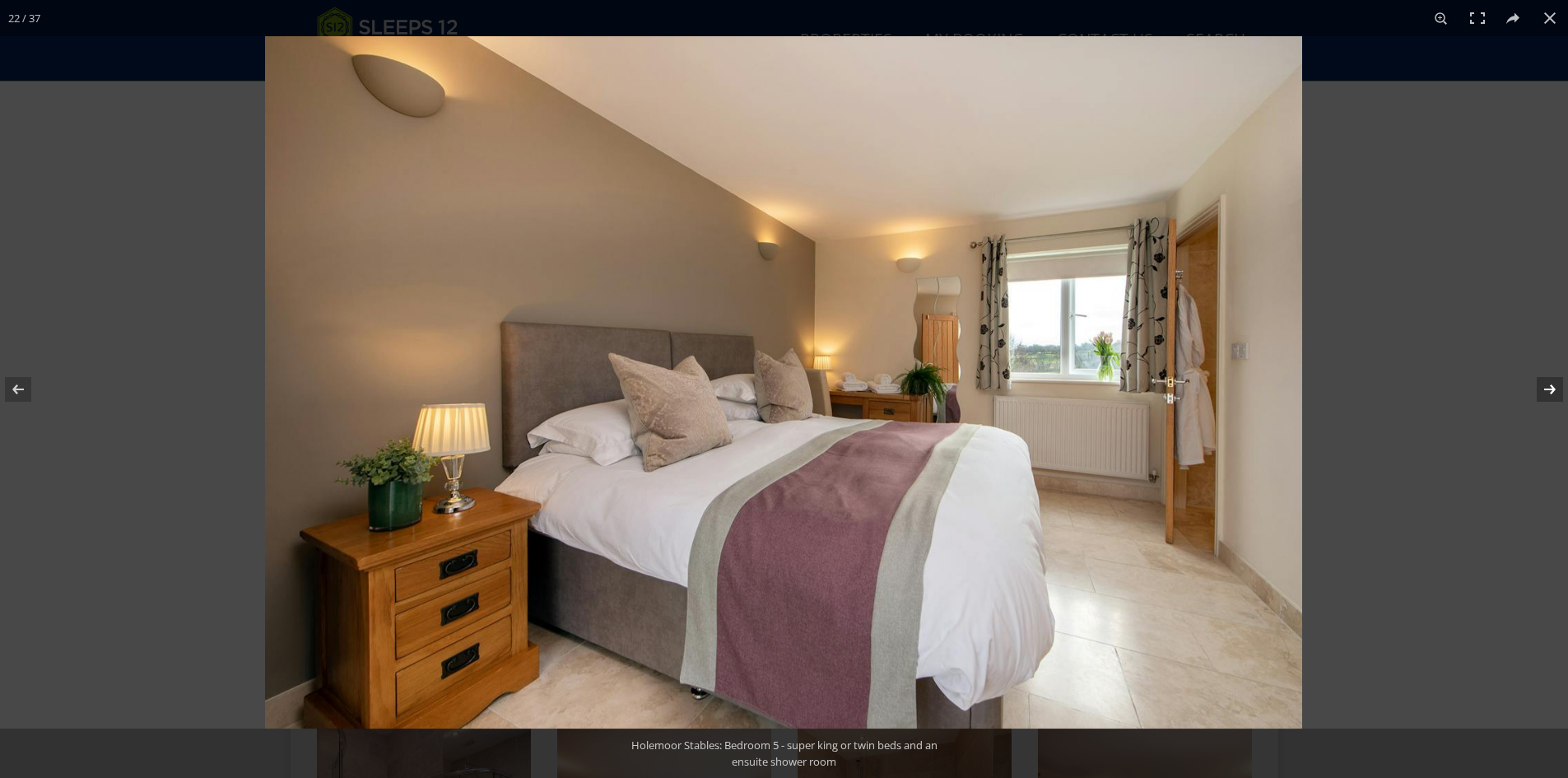
click at [1547, 384] on button at bounding box center [1539, 389] width 58 height 82
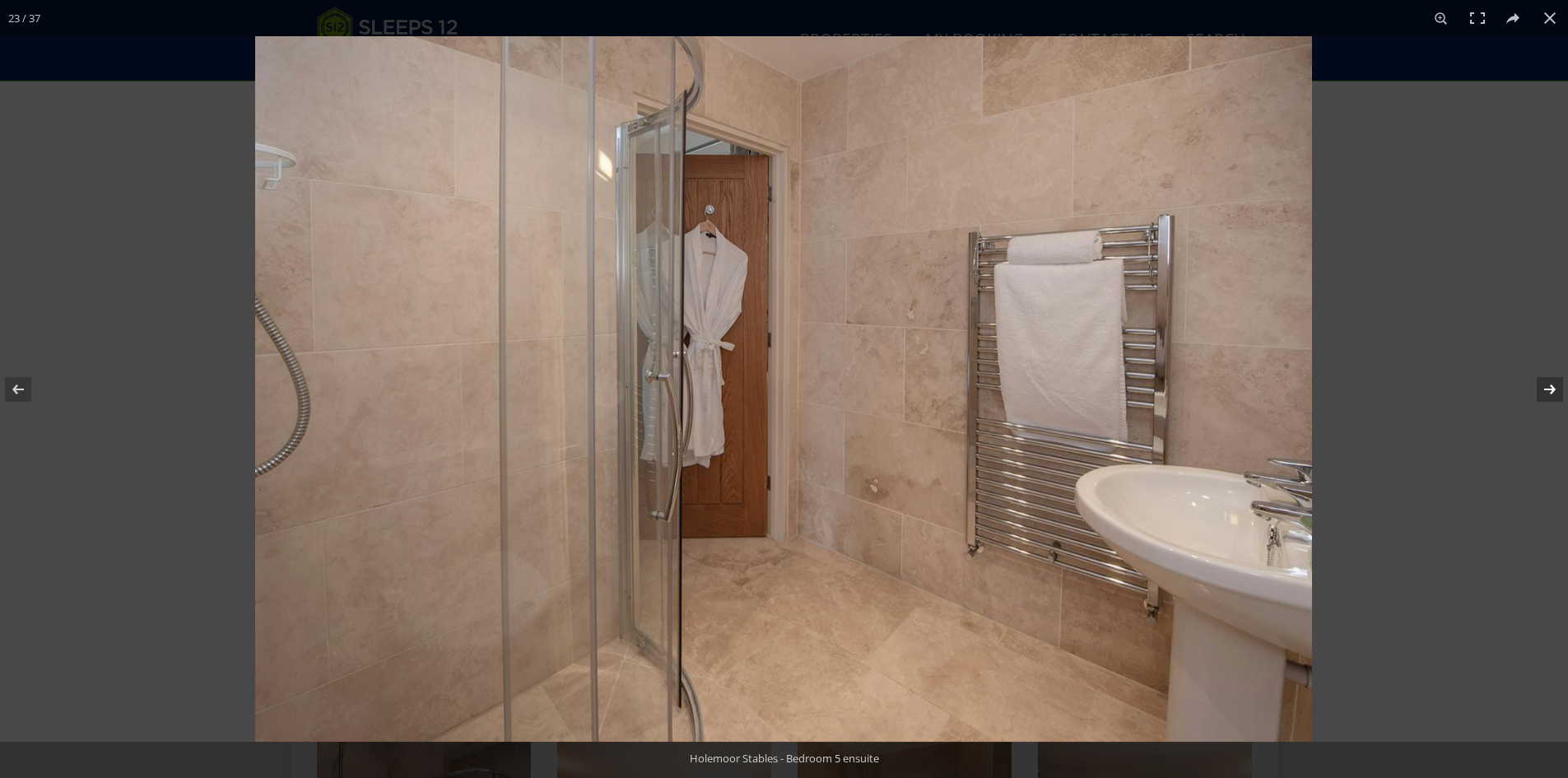
click at [1547, 384] on button at bounding box center [1539, 389] width 58 height 82
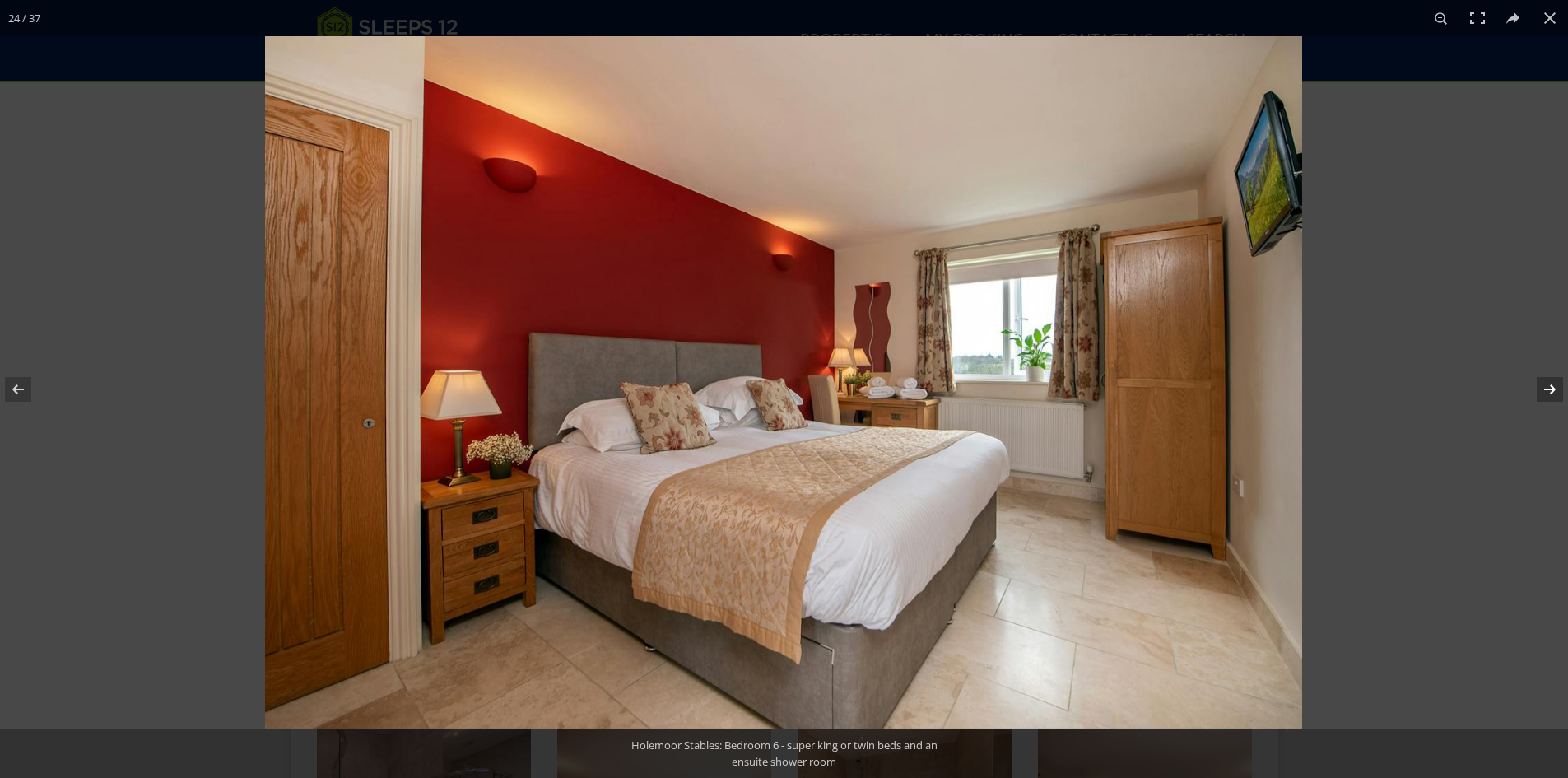
click at [1547, 384] on button at bounding box center [1539, 389] width 58 height 82
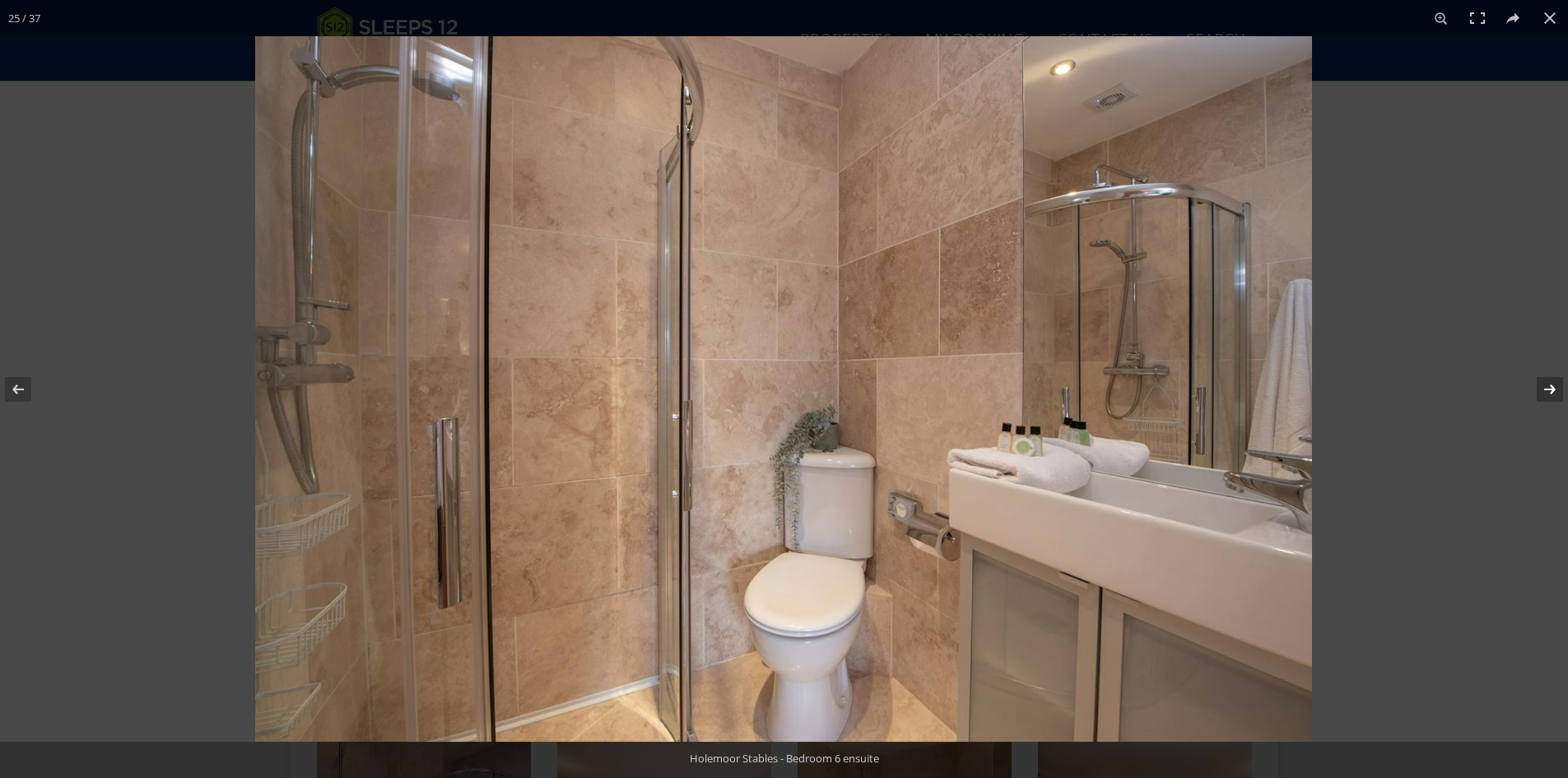
click at [1547, 384] on button at bounding box center [1539, 389] width 58 height 82
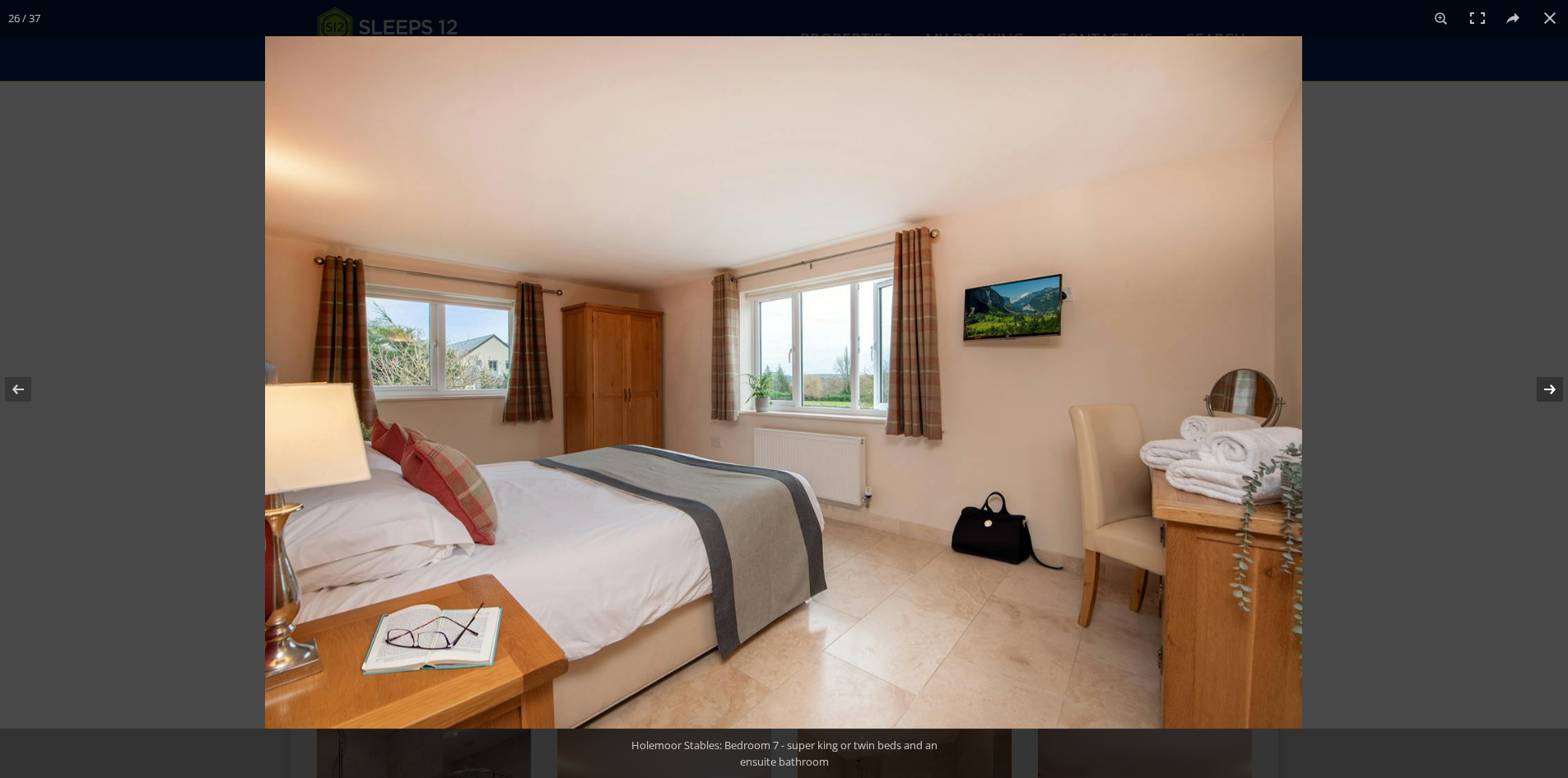
click at [1547, 384] on button at bounding box center [1539, 389] width 58 height 82
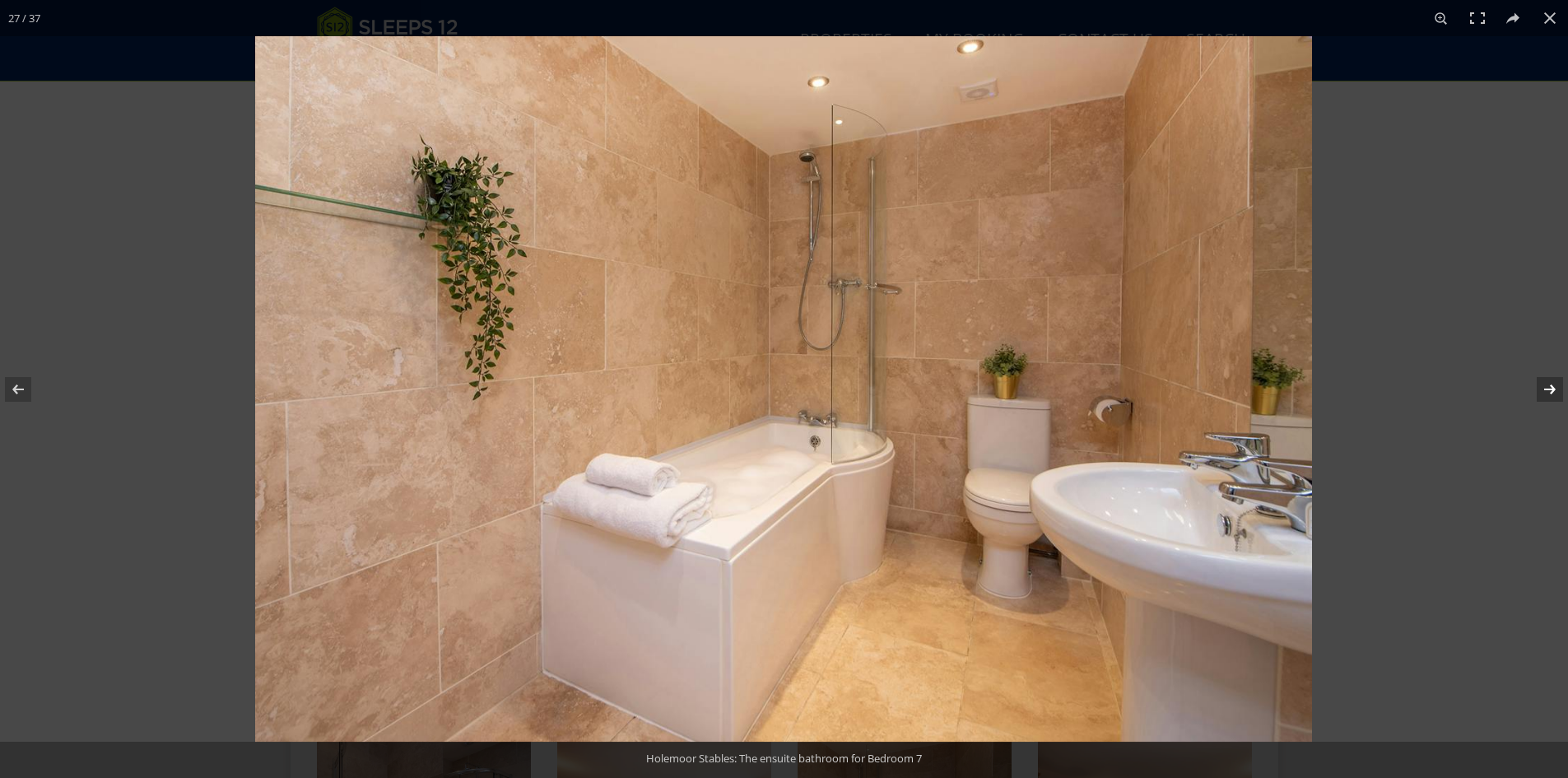
click at [1547, 384] on button at bounding box center [1539, 389] width 58 height 82
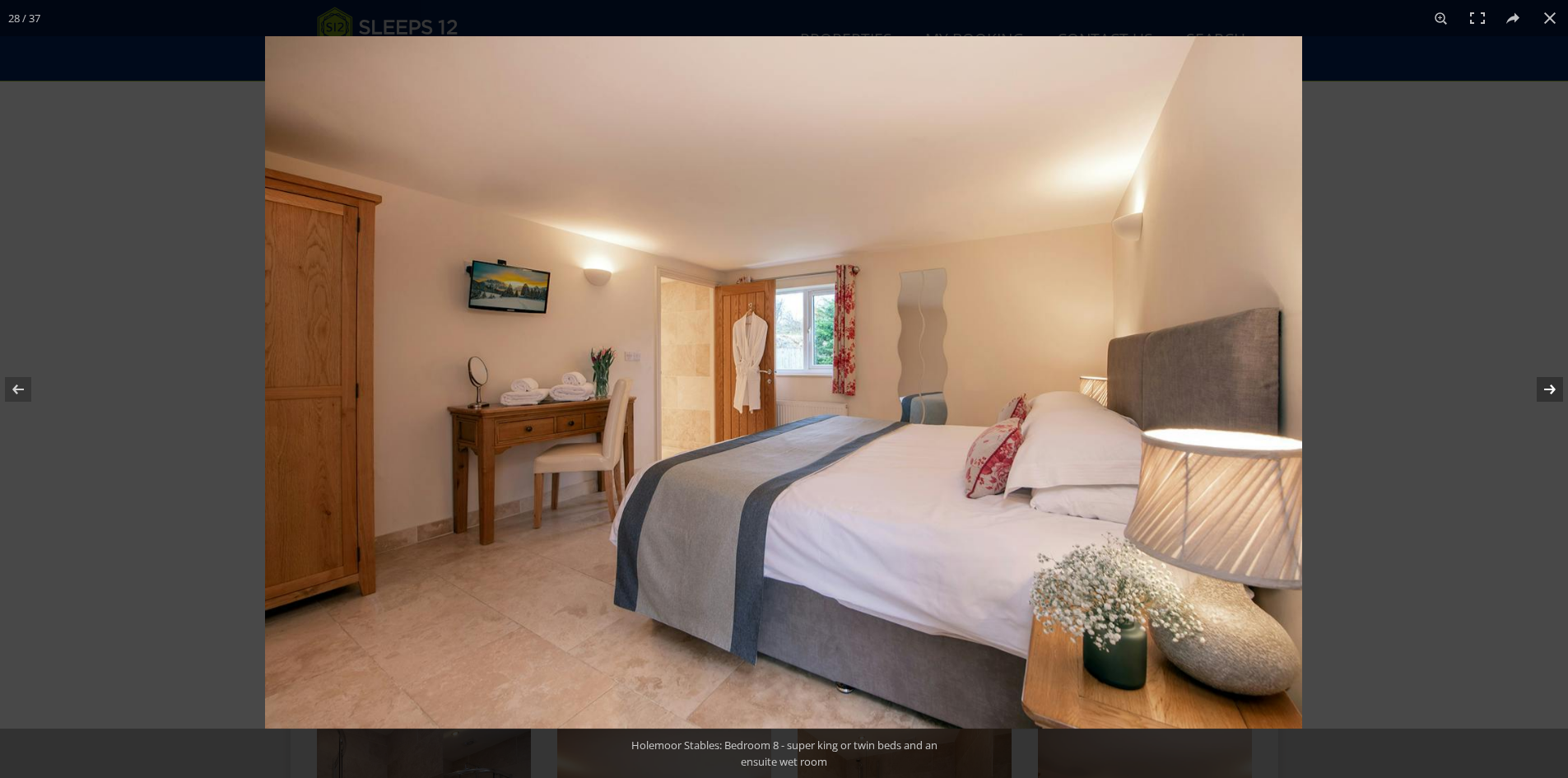
click at [1547, 384] on button at bounding box center [1539, 389] width 58 height 82
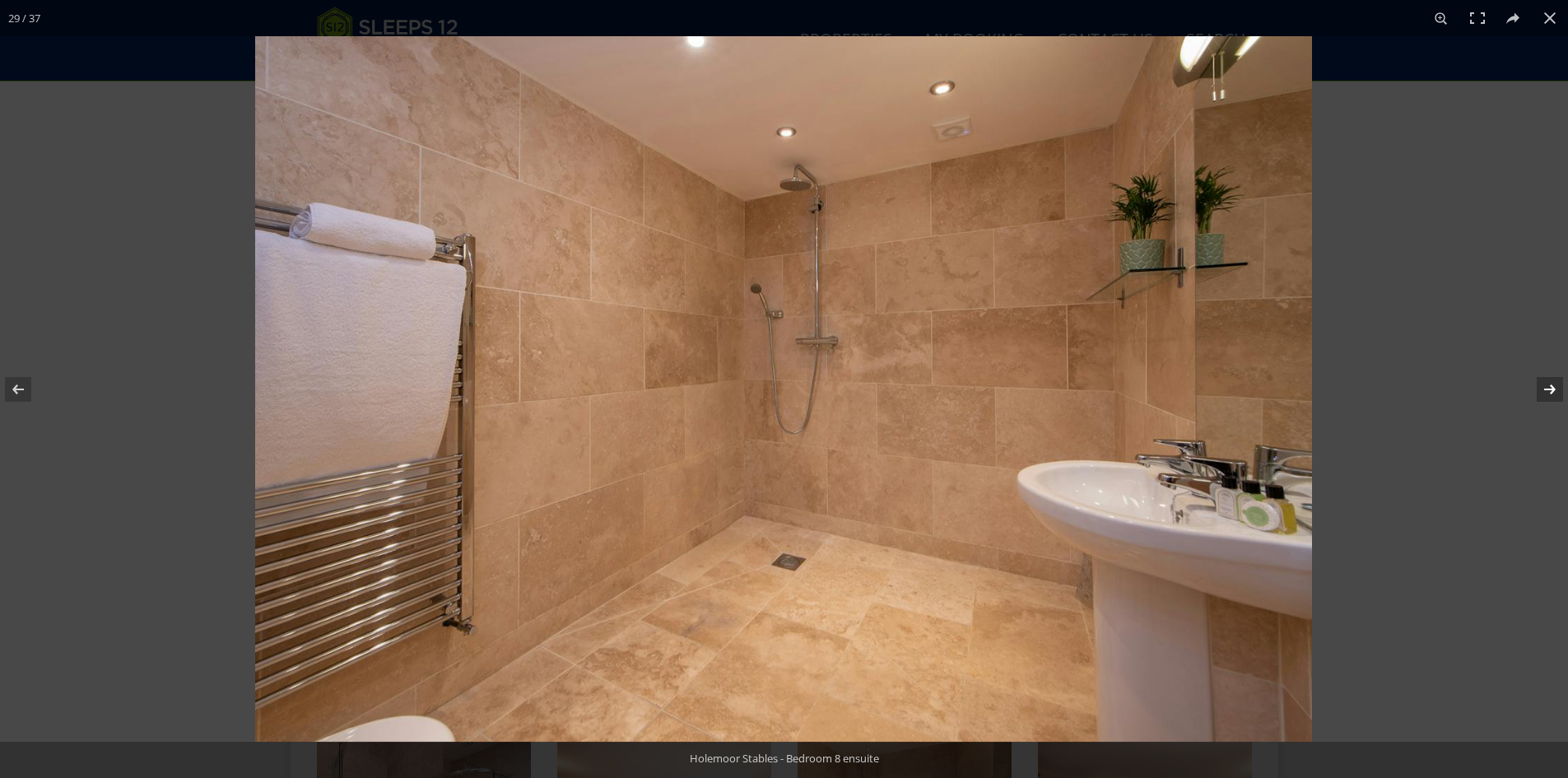
click at [1544, 385] on button at bounding box center [1539, 389] width 58 height 82
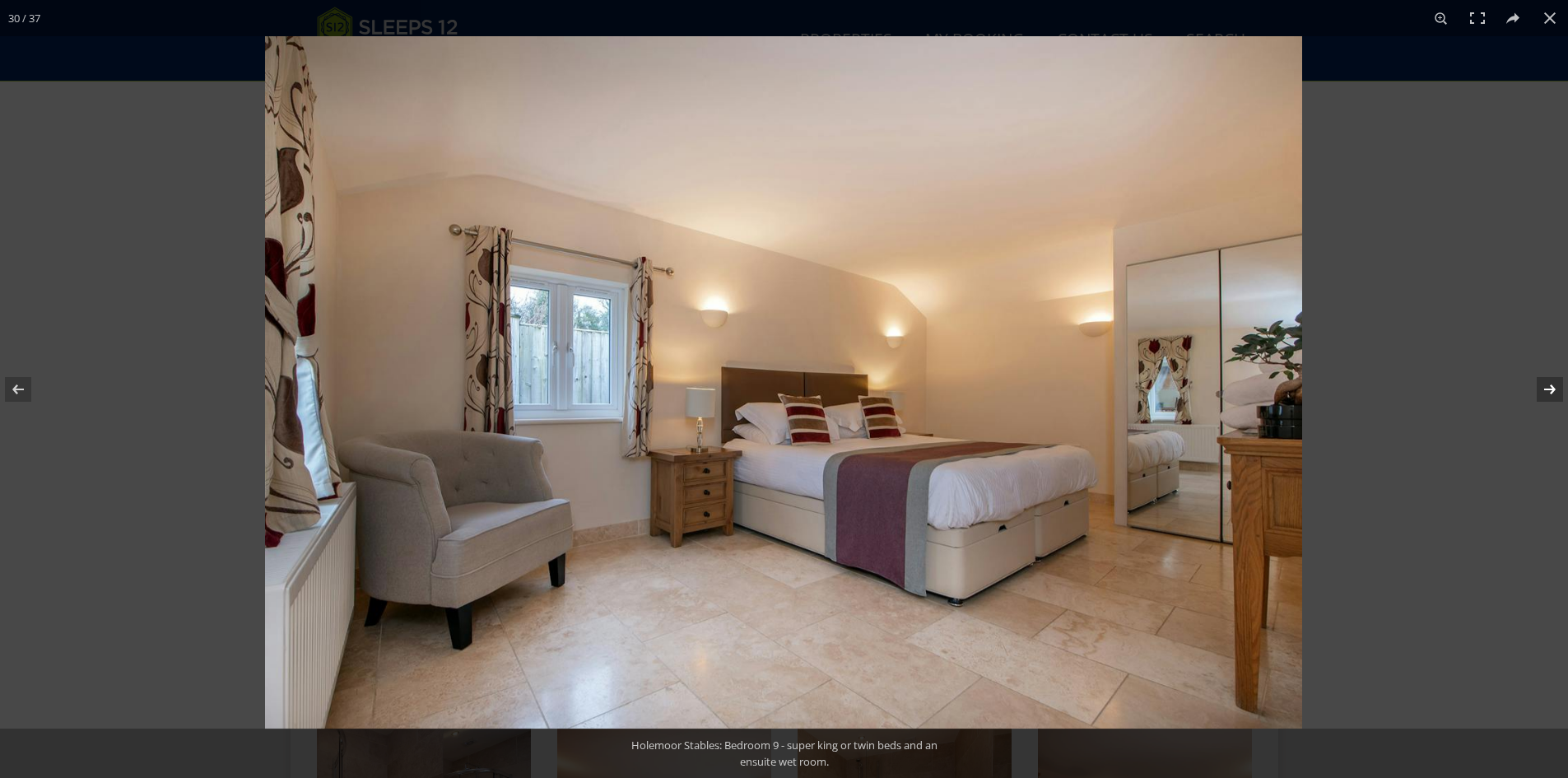
click at [1544, 385] on button at bounding box center [1539, 389] width 58 height 82
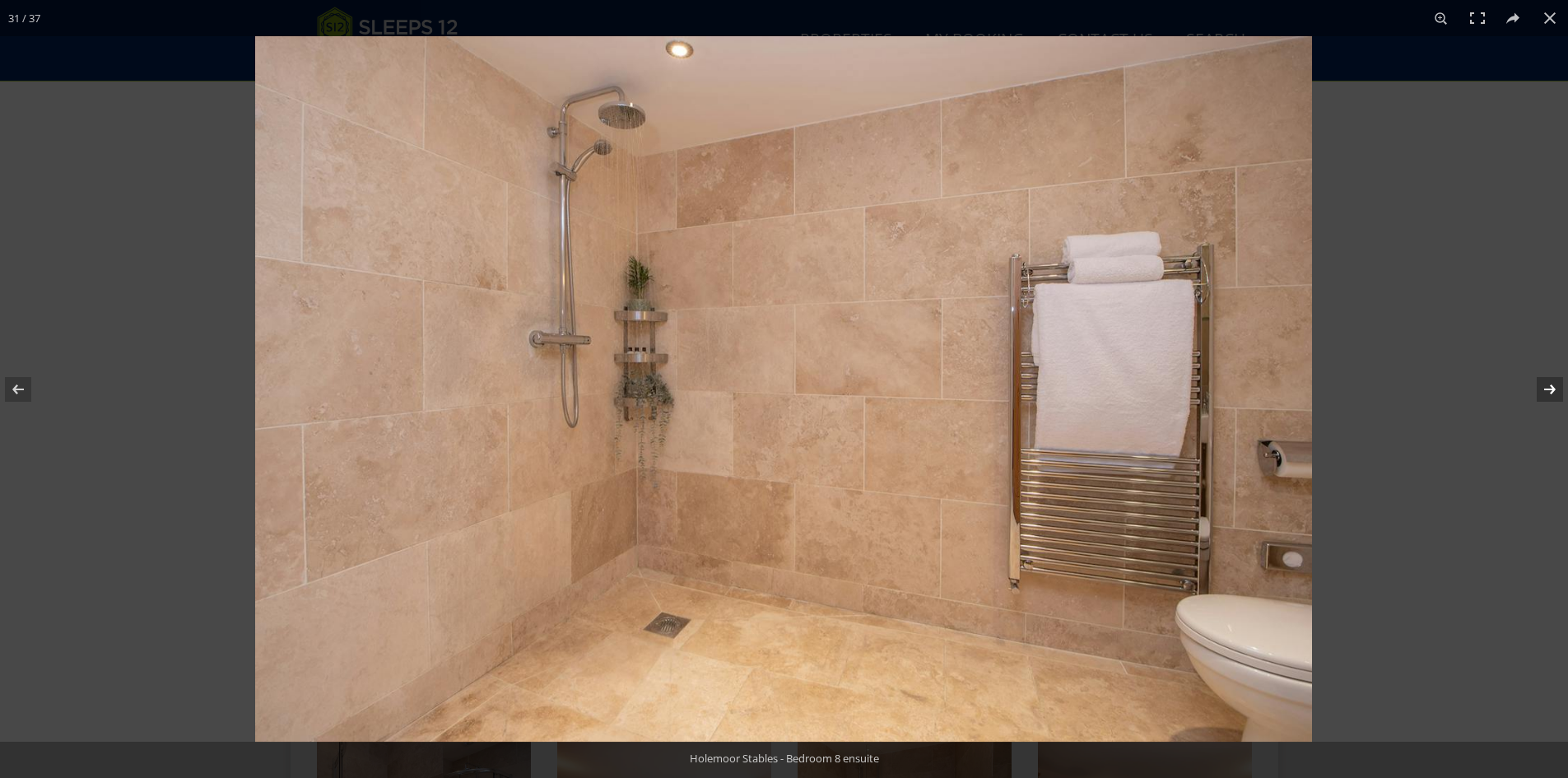
click at [1544, 385] on button at bounding box center [1539, 389] width 58 height 82
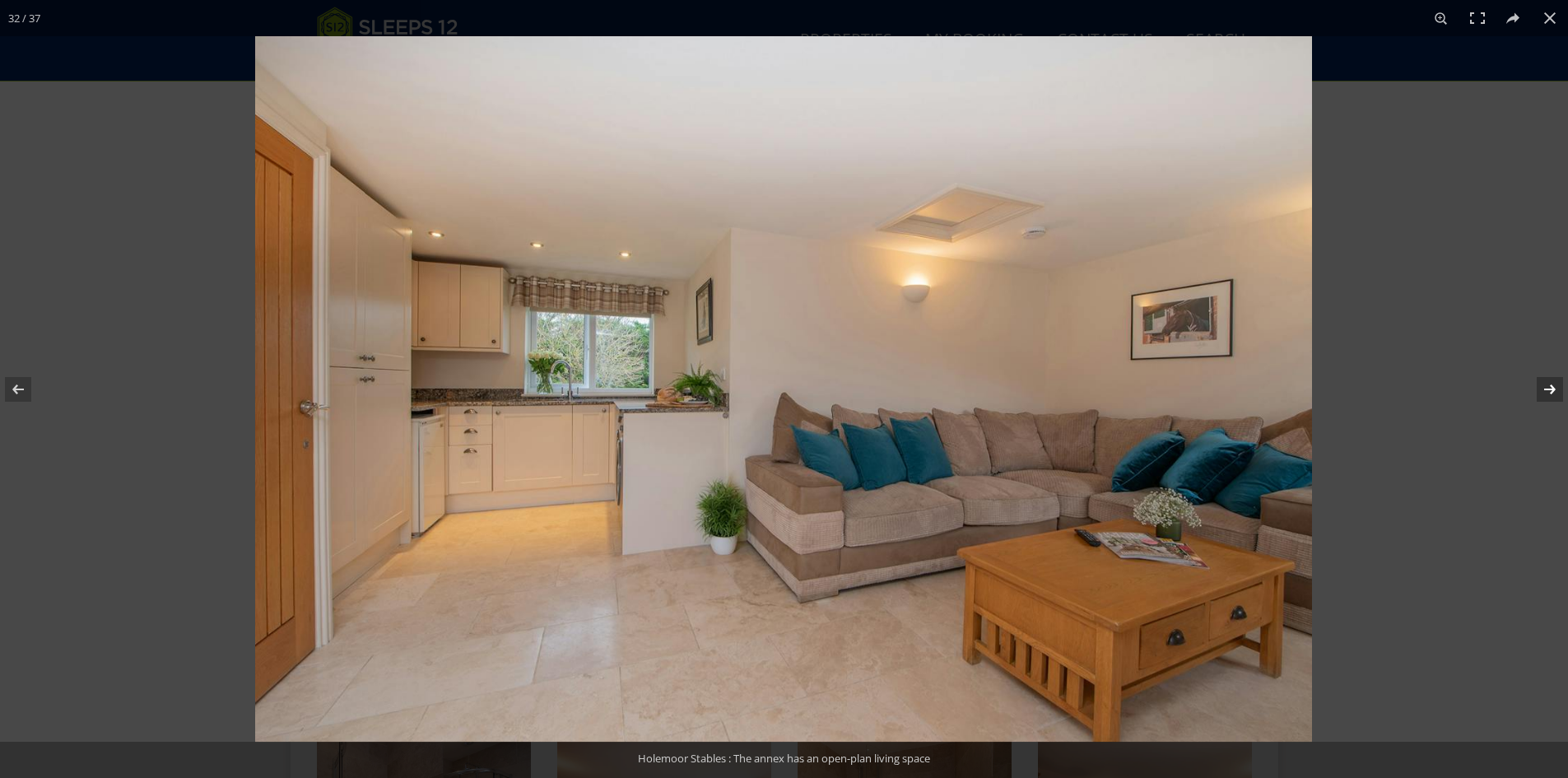
click at [1544, 385] on button at bounding box center [1539, 389] width 58 height 82
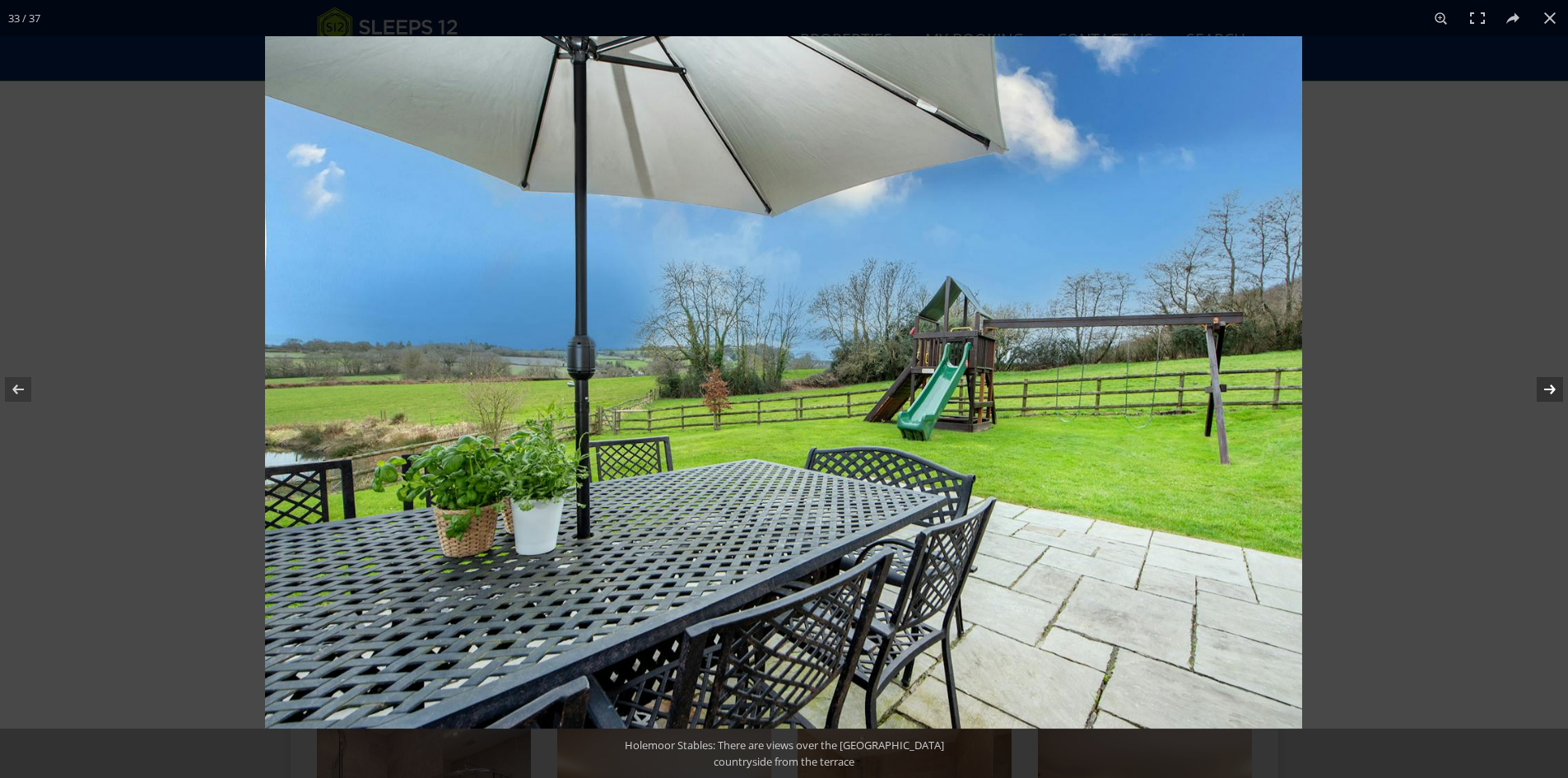
click at [1544, 385] on button at bounding box center [1539, 389] width 58 height 82
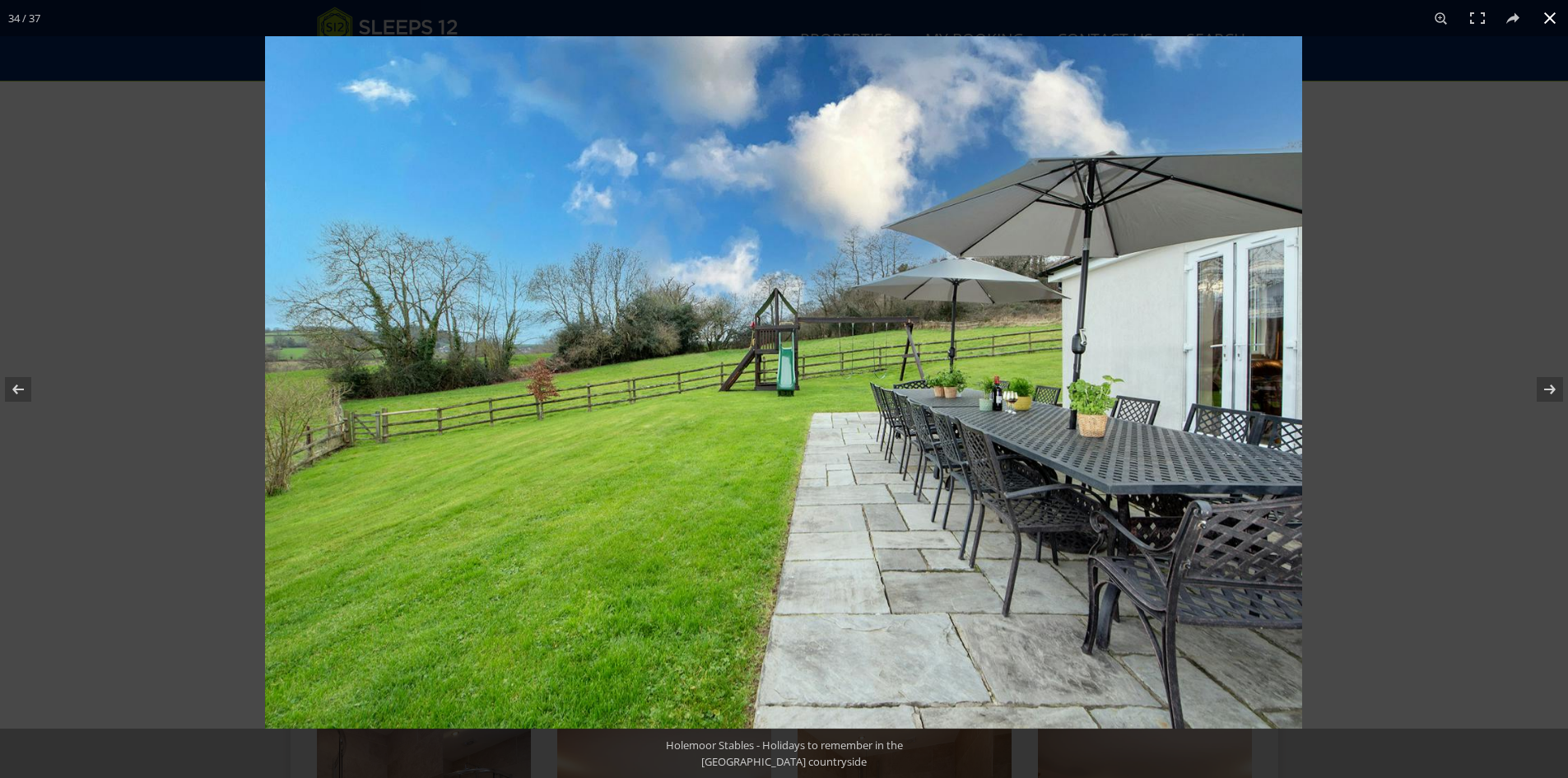
click at [1543, 19] on button at bounding box center [1550, 18] width 37 height 37
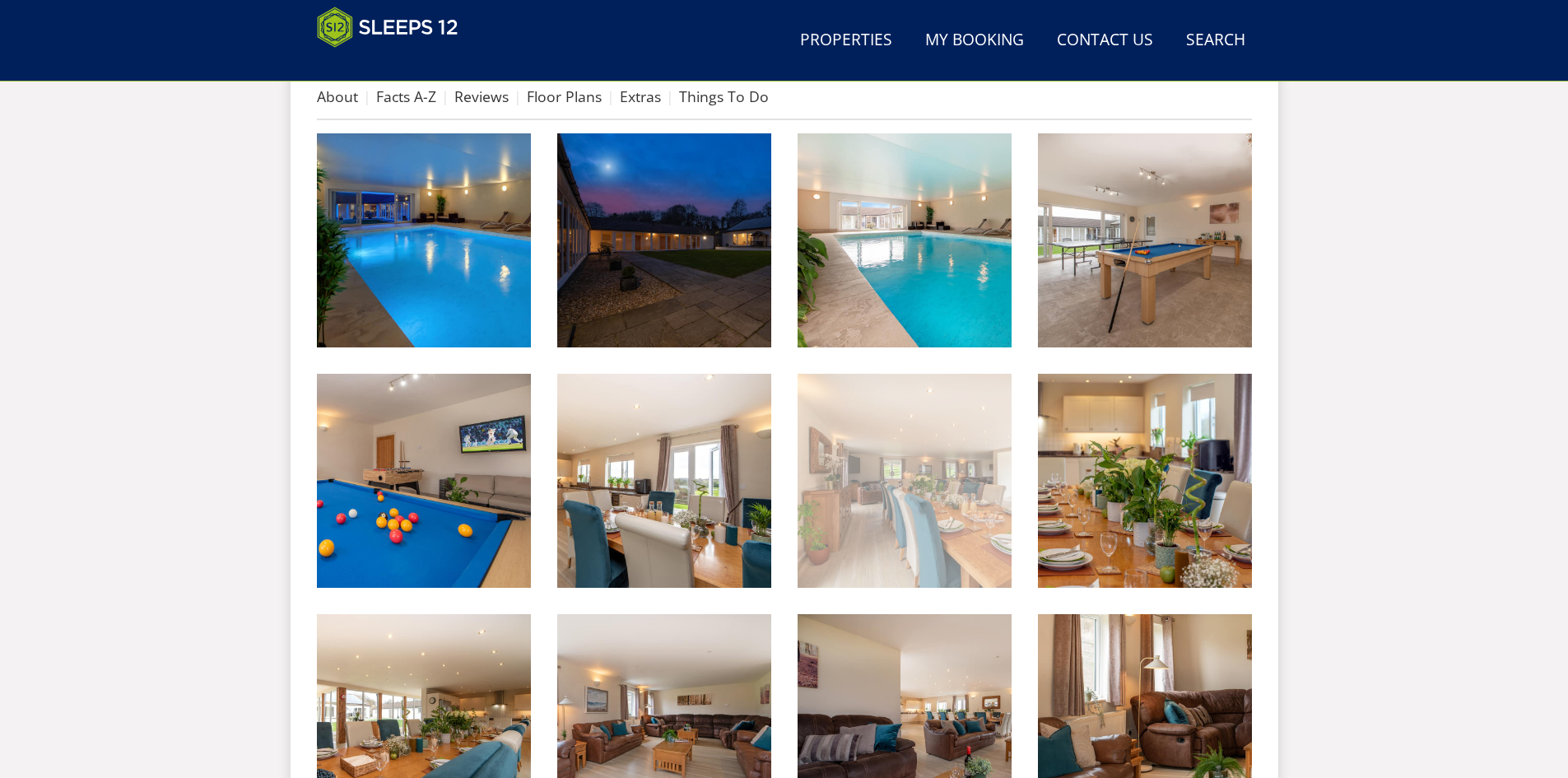
scroll to position [690, 0]
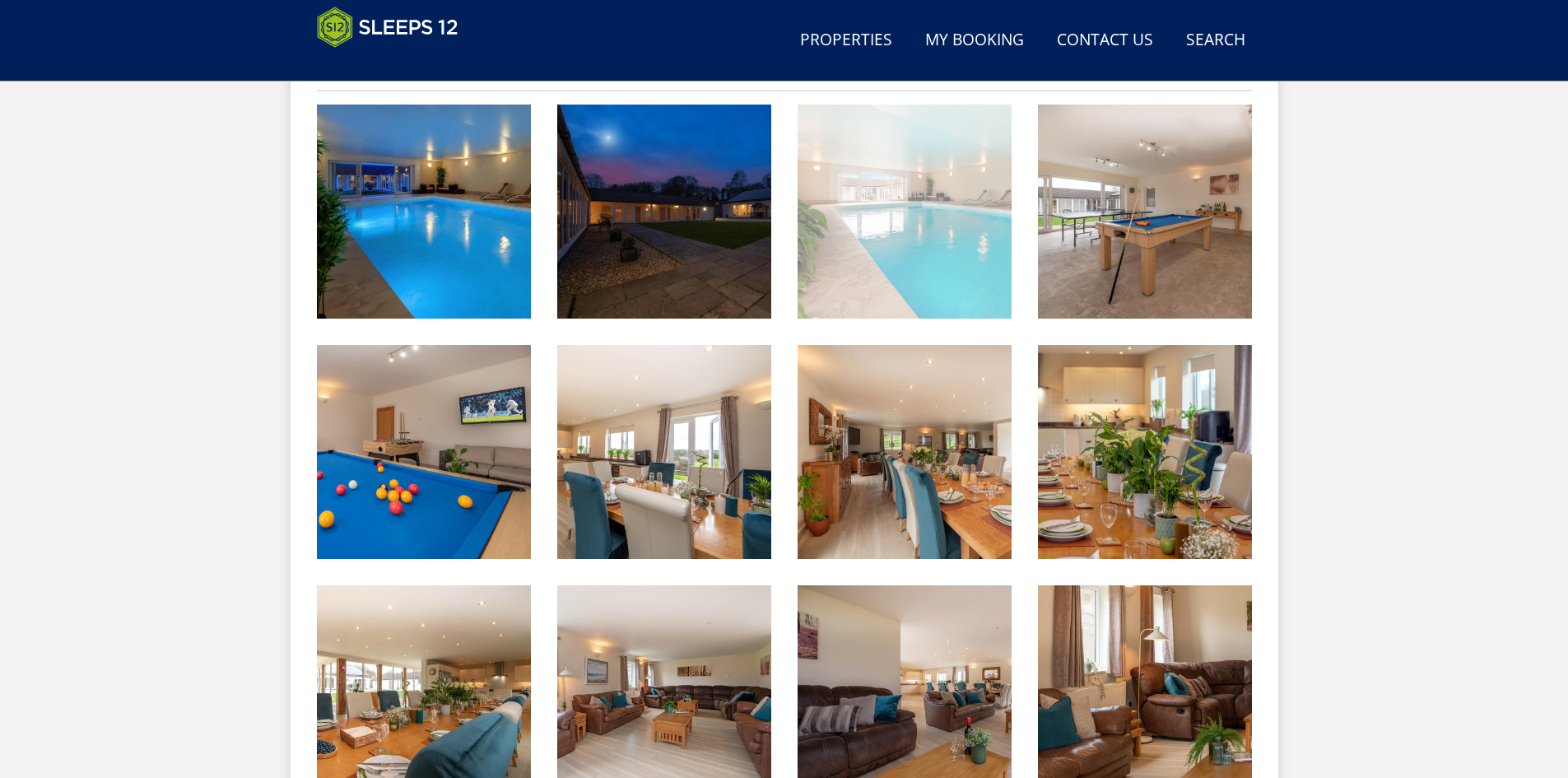
click at [906, 244] on img at bounding box center [905, 211] width 214 height 214
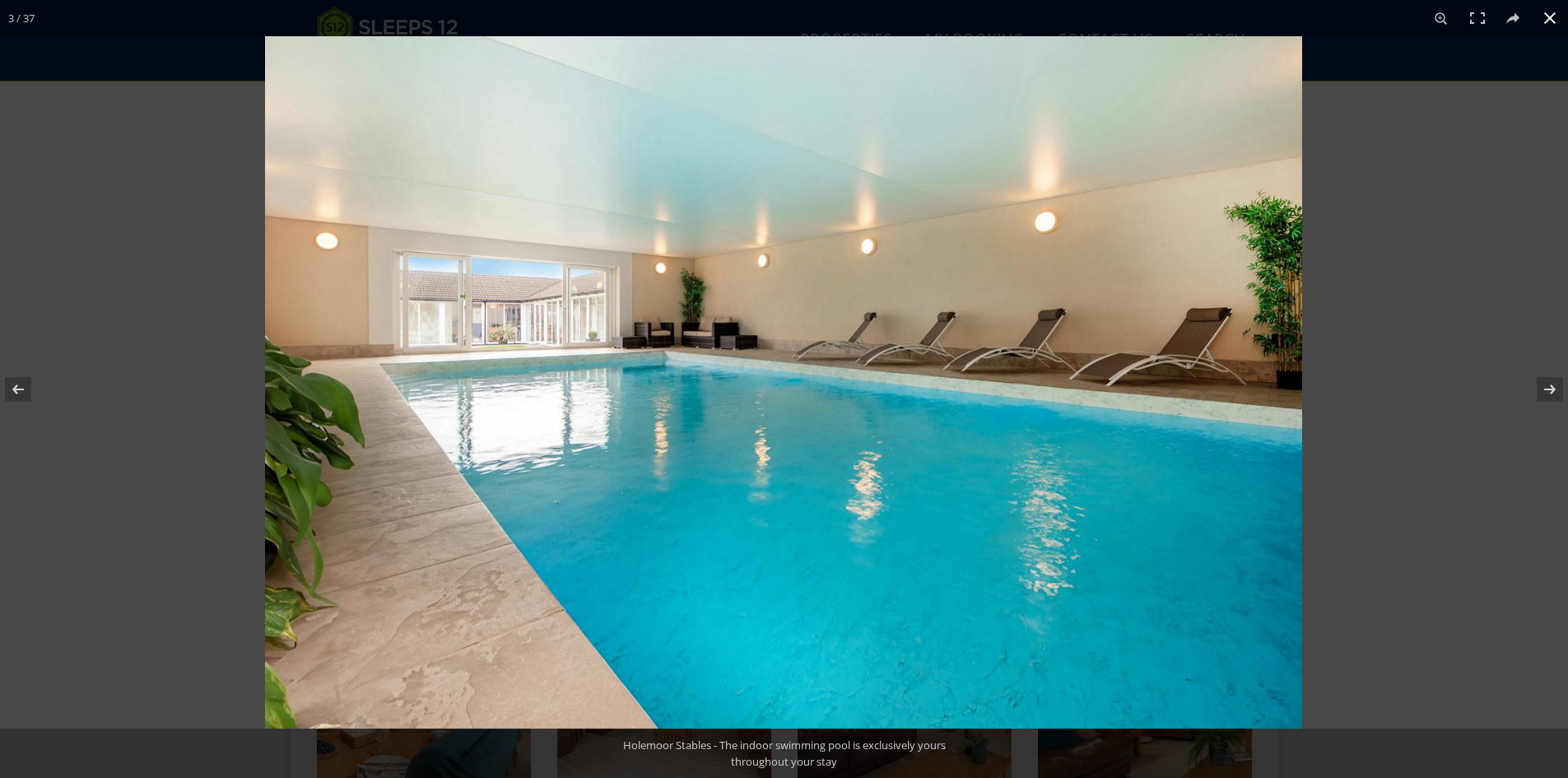
click at [1547, 15] on button at bounding box center [1550, 18] width 37 height 37
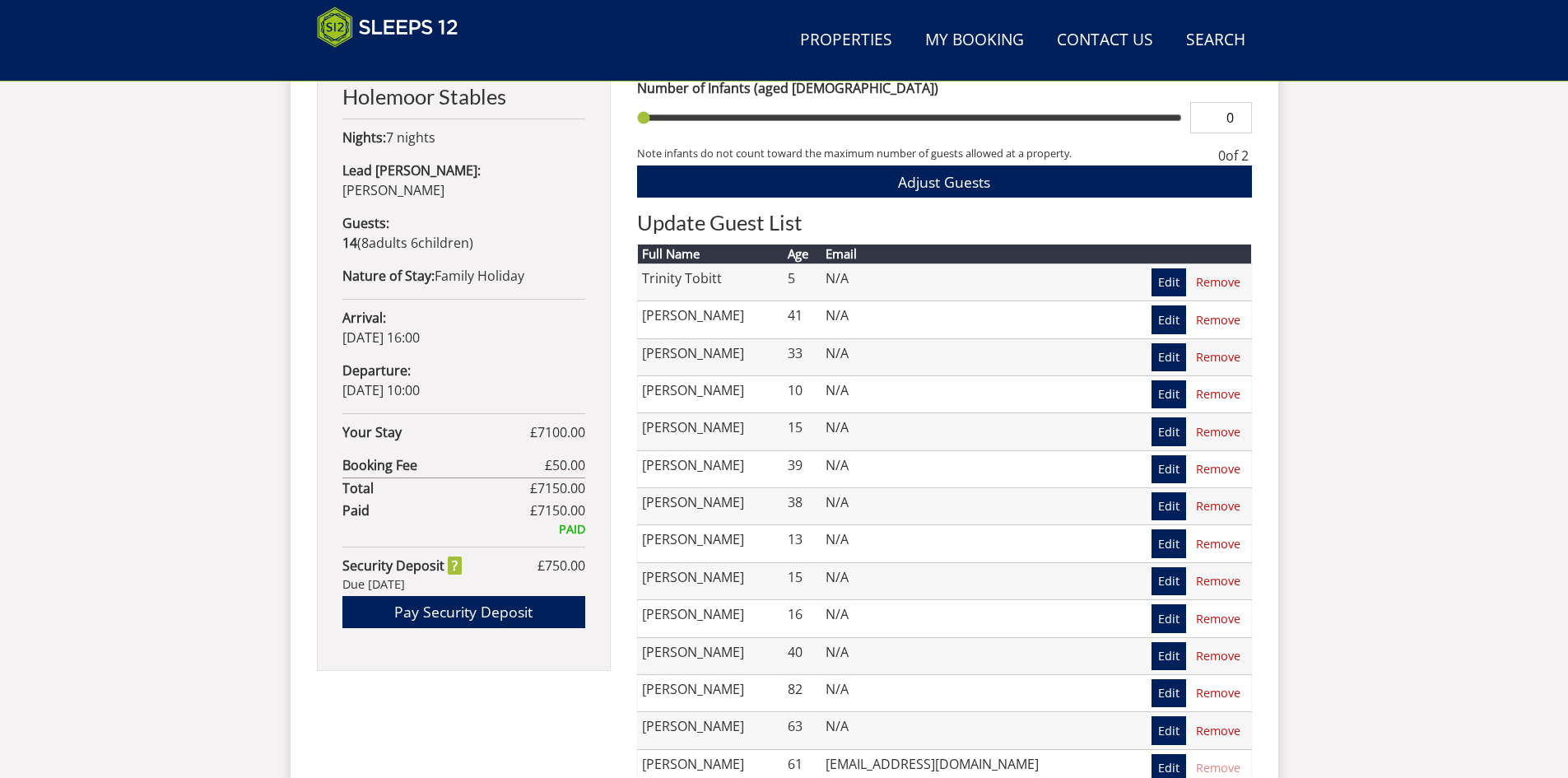
scroll to position [448, 0]
